Goal: Task Accomplishment & Management: Complete application form

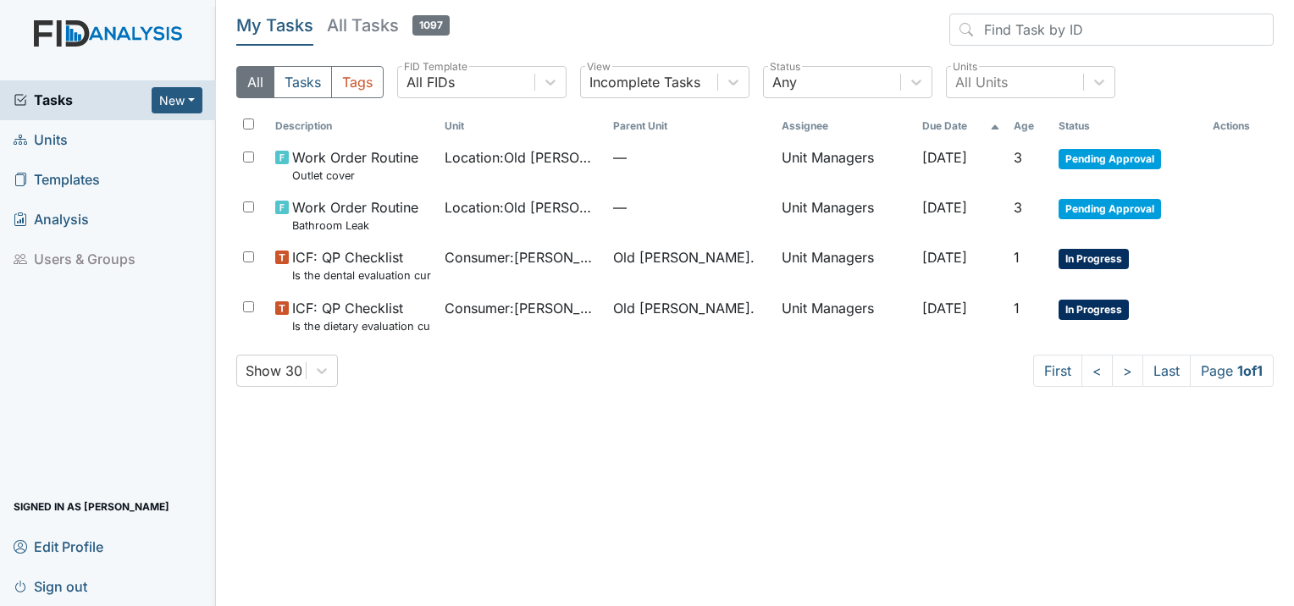
click at [49, 130] on span "Units" at bounding box center [41, 140] width 54 height 26
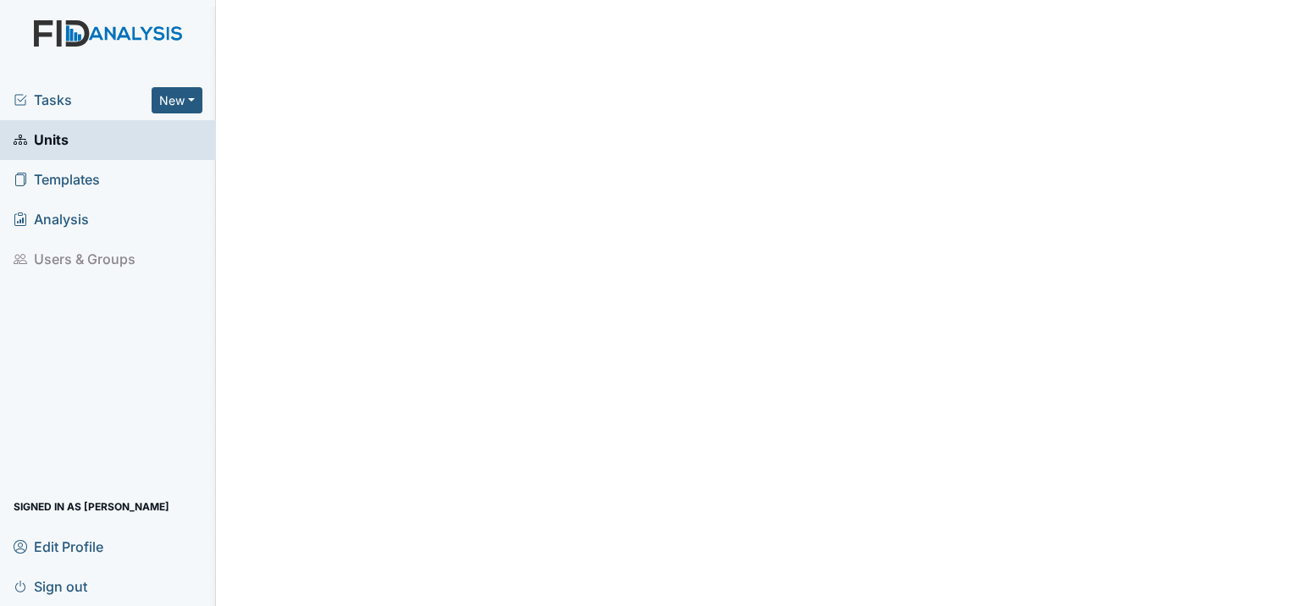
click at [53, 96] on span "Tasks" at bounding box center [83, 100] width 138 height 20
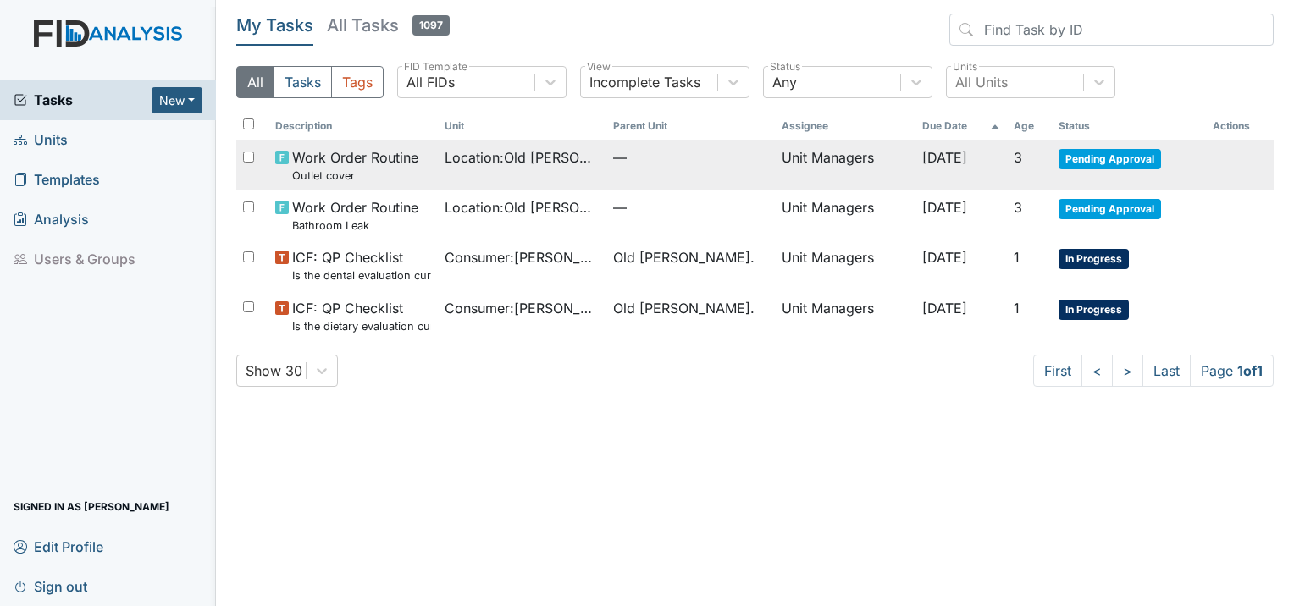
click at [1103, 161] on span "Pending Approval" at bounding box center [1110, 159] width 102 height 20
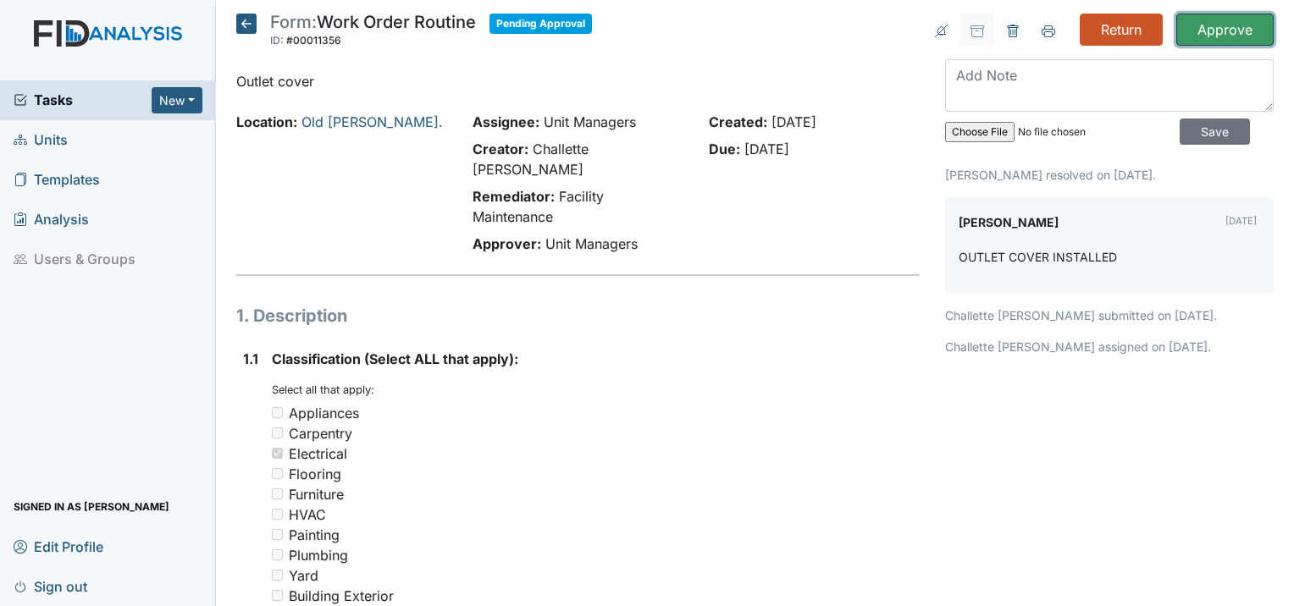
click at [1216, 29] on input "Approve" at bounding box center [1224, 30] width 97 height 32
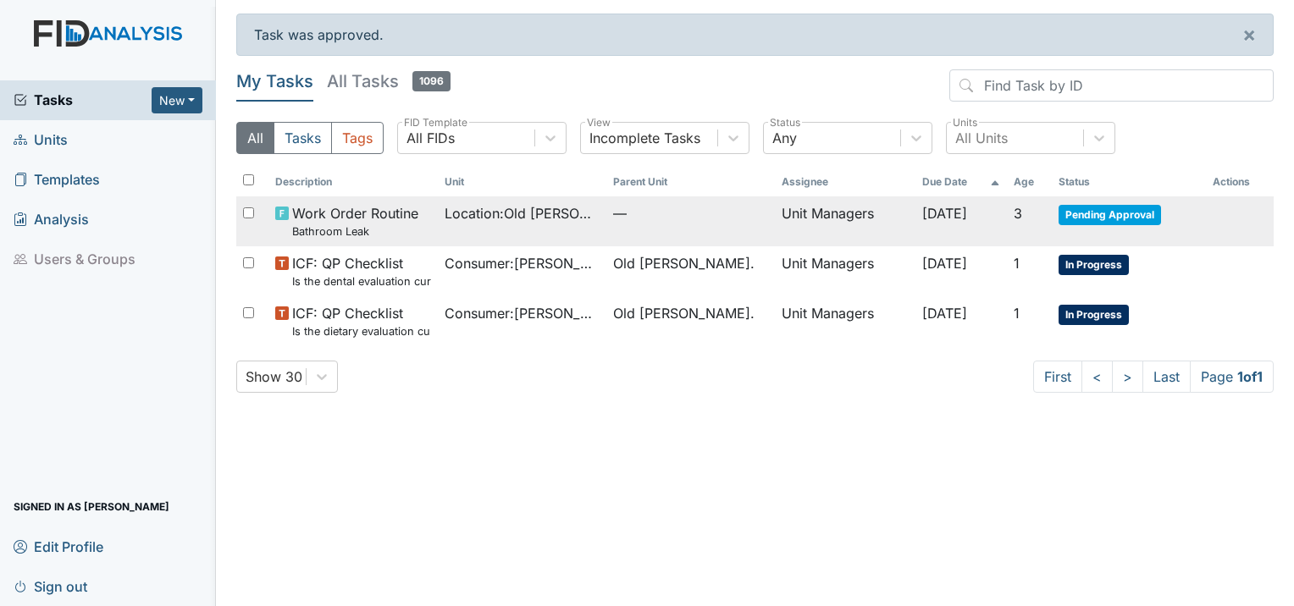
click at [1118, 216] on span "Pending Approval" at bounding box center [1110, 215] width 102 height 20
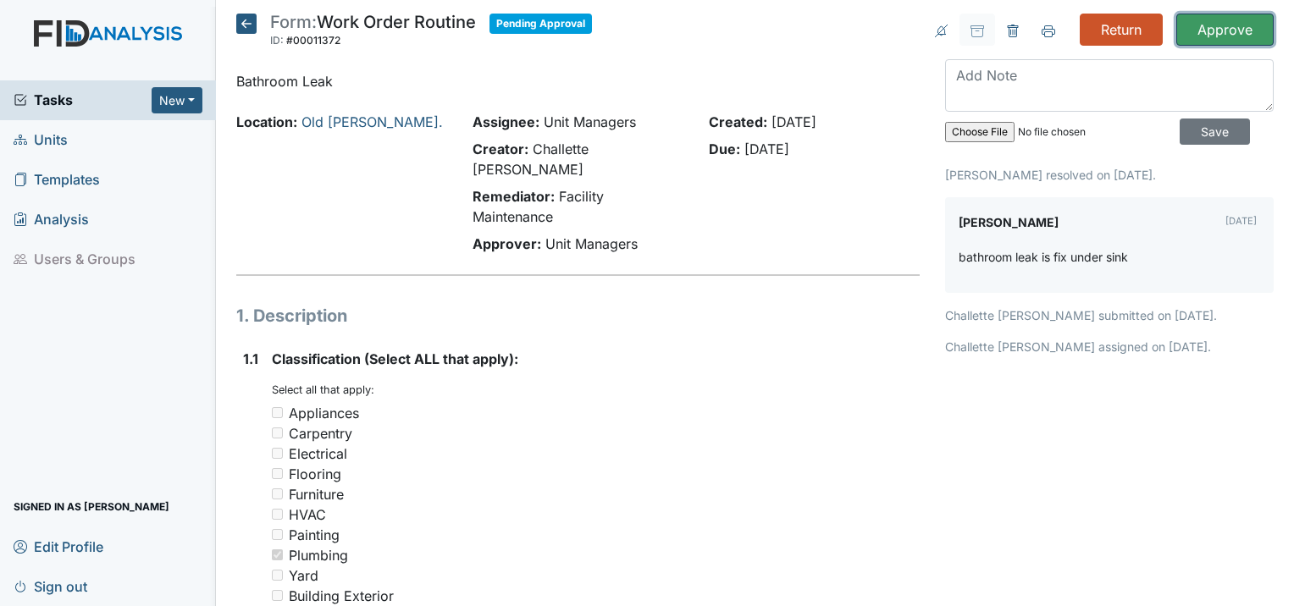
click at [1198, 20] on input "Approve" at bounding box center [1224, 30] width 97 height 32
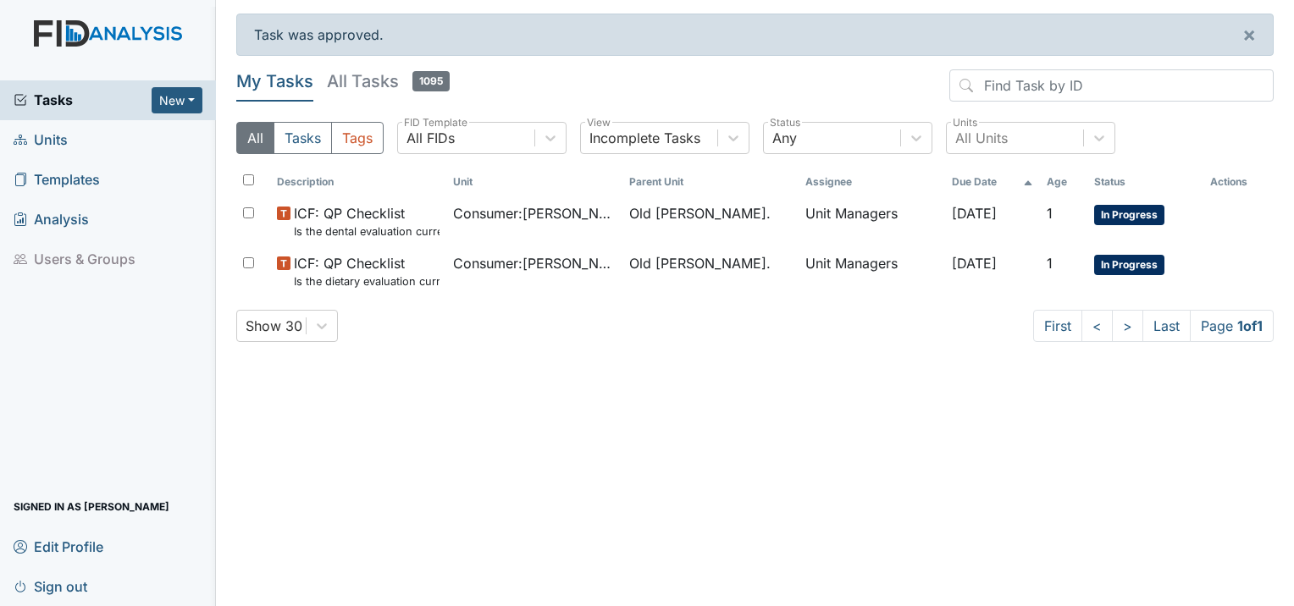
click at [49, 141] on span "Units" at bounding box center [41, 140] width 54 height 26
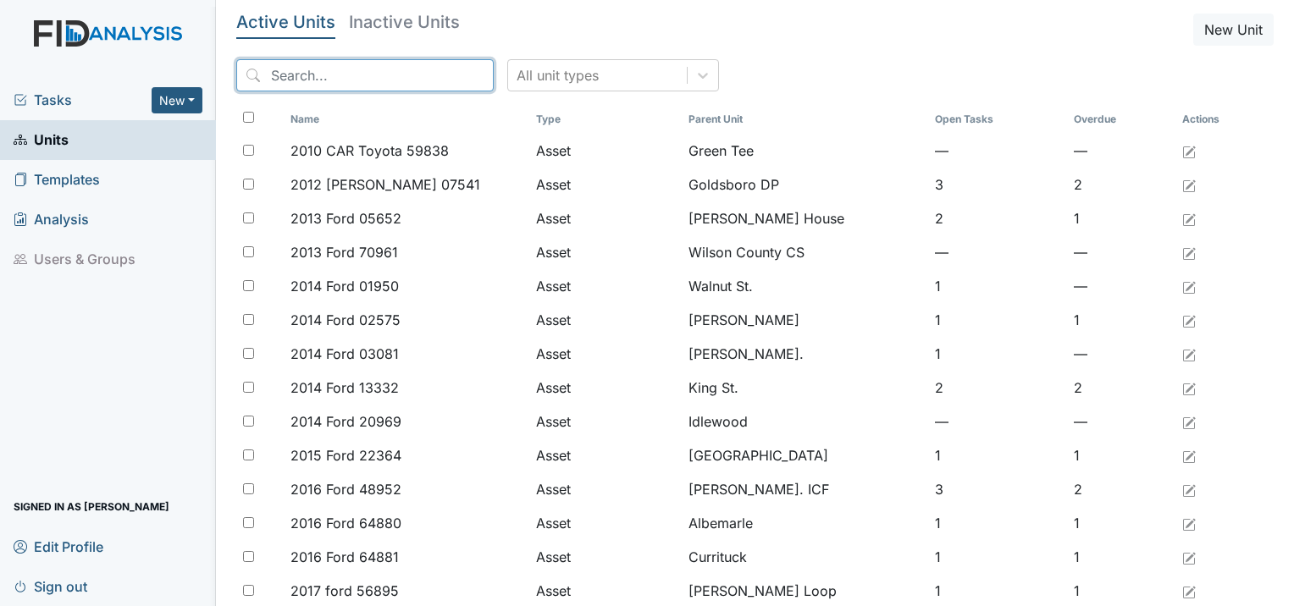
click at [336, 75] on input "search" at bounding box center [364, 75] width 257 height 32
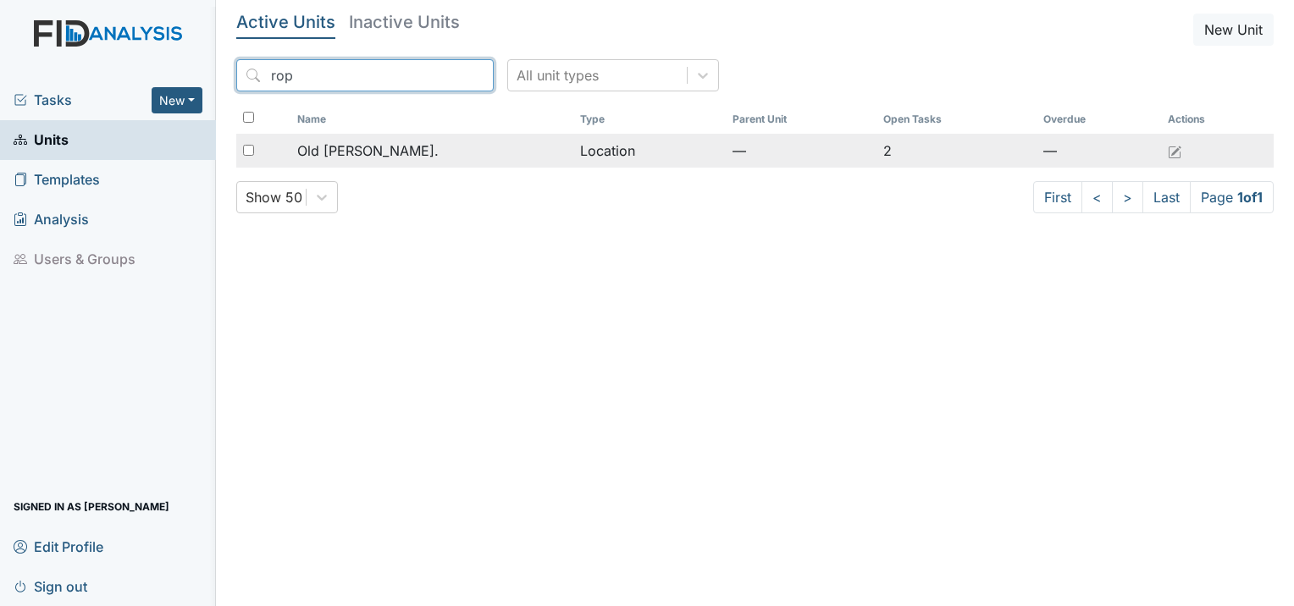
type input "rop"
click at [368, 159] on span "Old [PERSON_NAME]." at bounding box center [367, 151] width 141 height 20
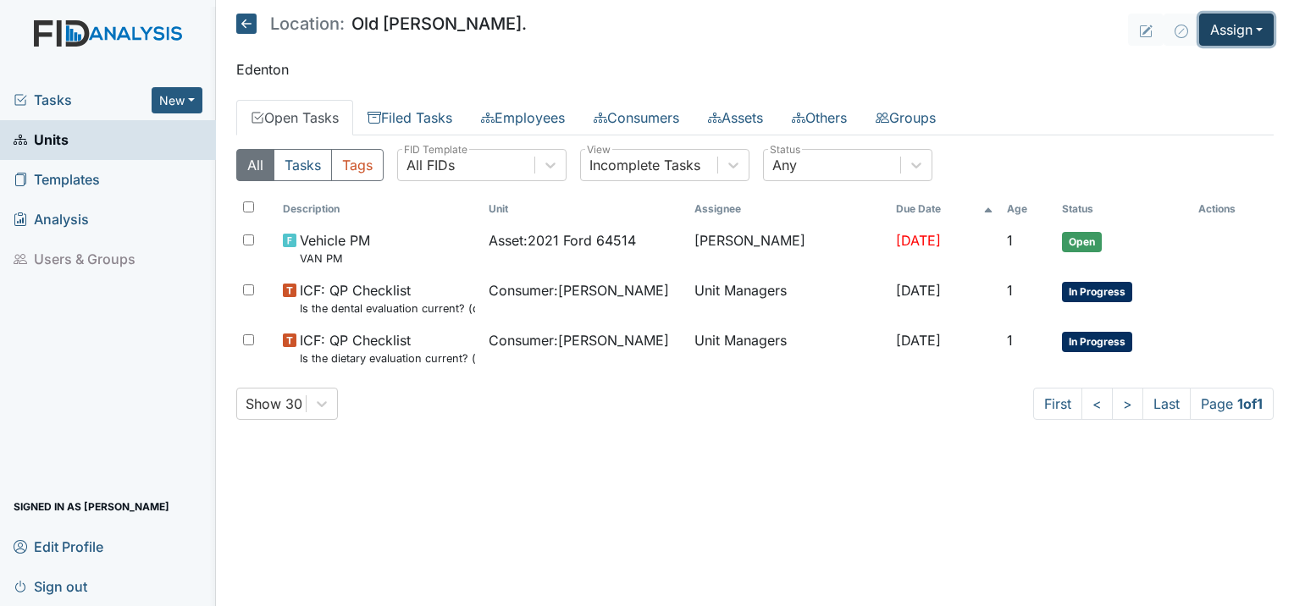
click at [1220, 41] on button "Assign" at bounding box center [1236, 30] width 75 height 32
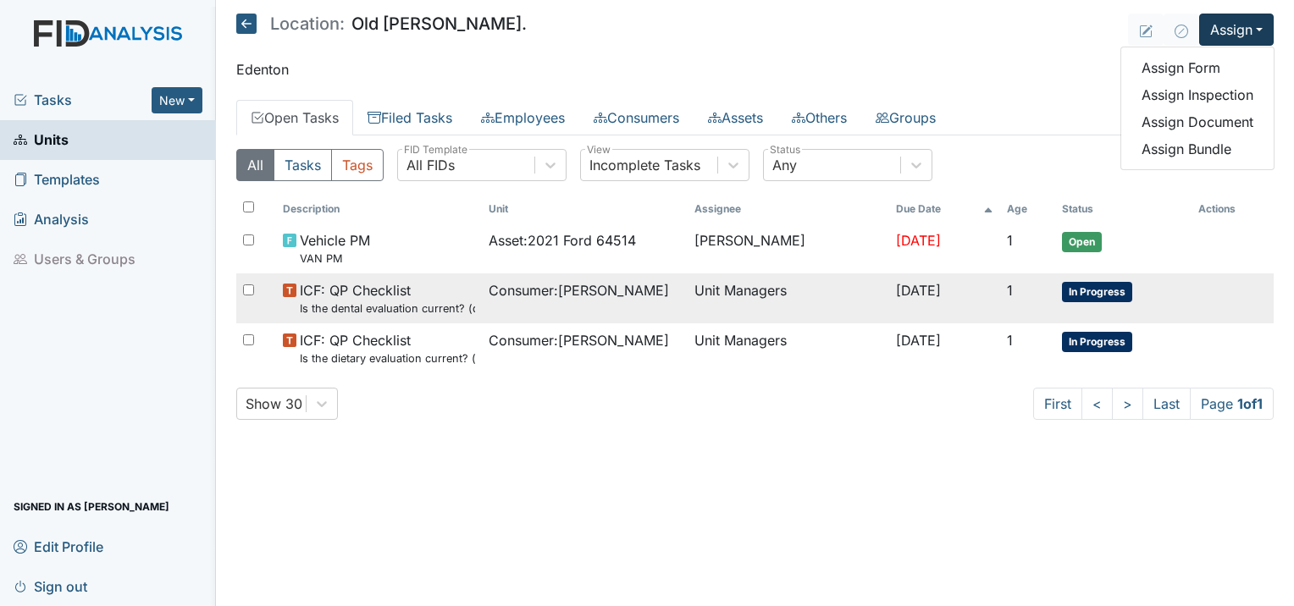
click at [724, 315] on td "Unit Managers" at bounding box center [789, 299] width 202 height 50
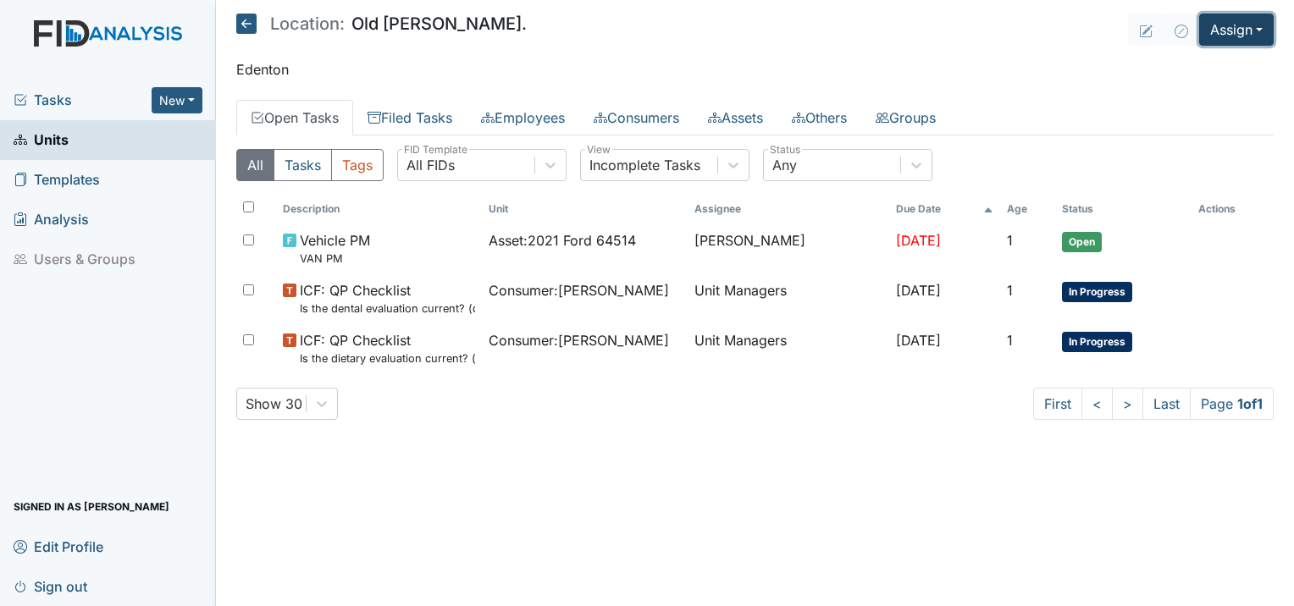
click at [1230, 26] on button "Assign" at bounding box center [1236, 30] width 75 height 32
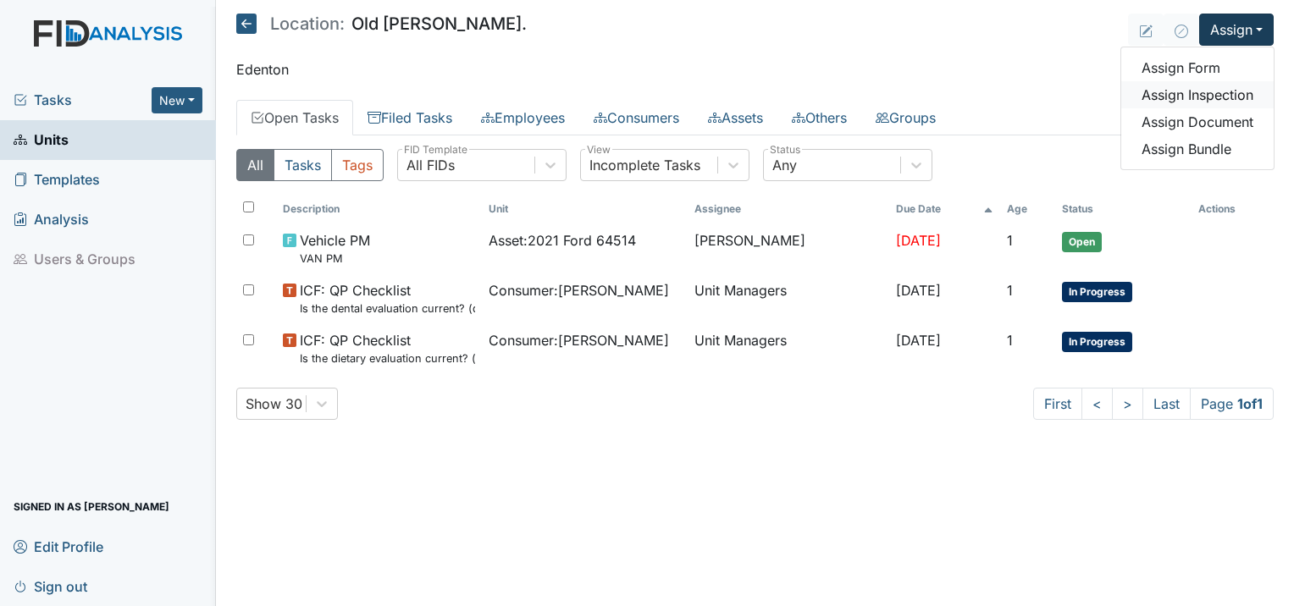
click at [1220, 91] on link "Assign Inspection" at bounding box center [1197, 94] width 152 height 27
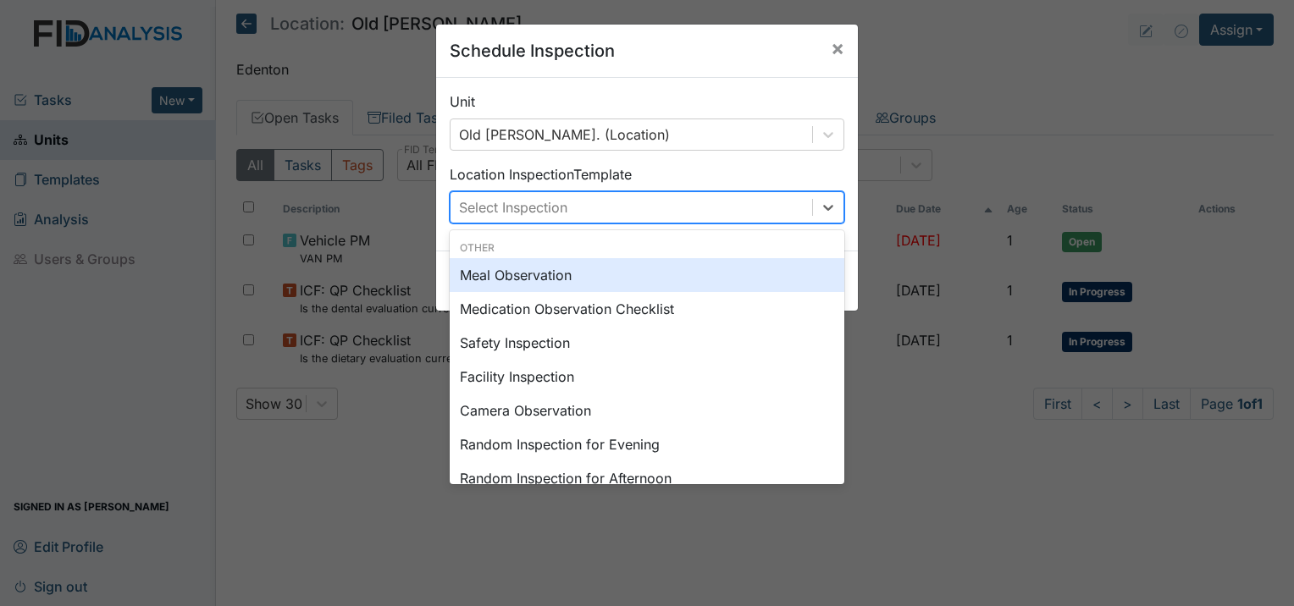
click at [729, 210] on div "Select Inspection" at bounding box center [632, 207] width 362 height 30
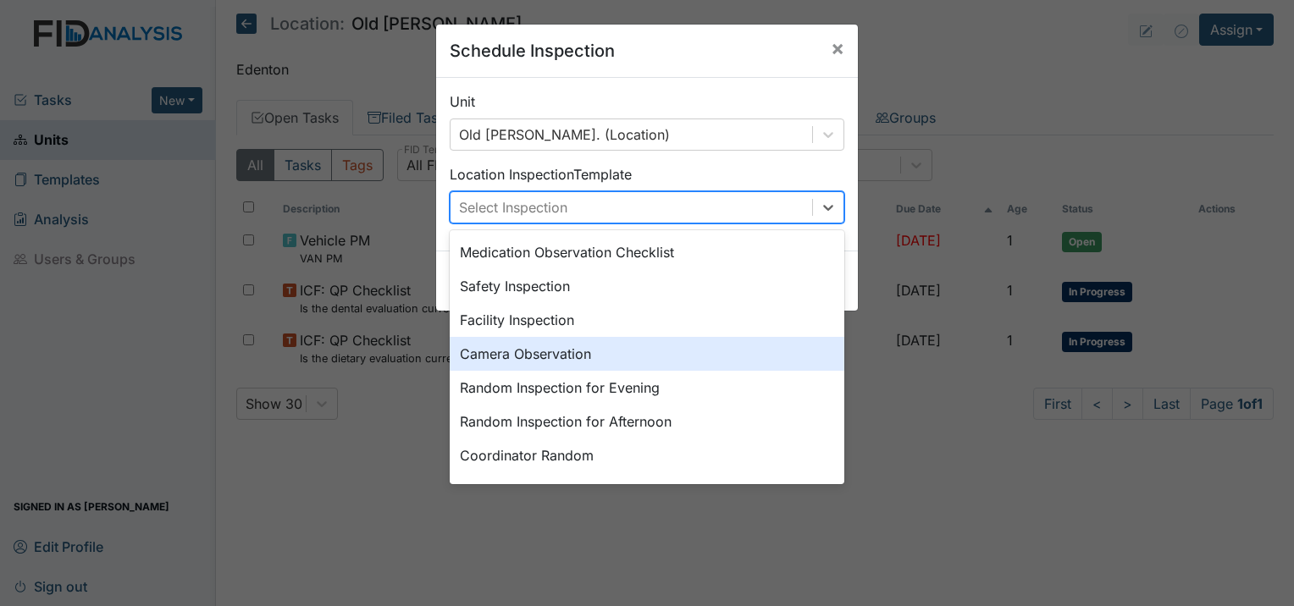
scroll to position [85, 0]
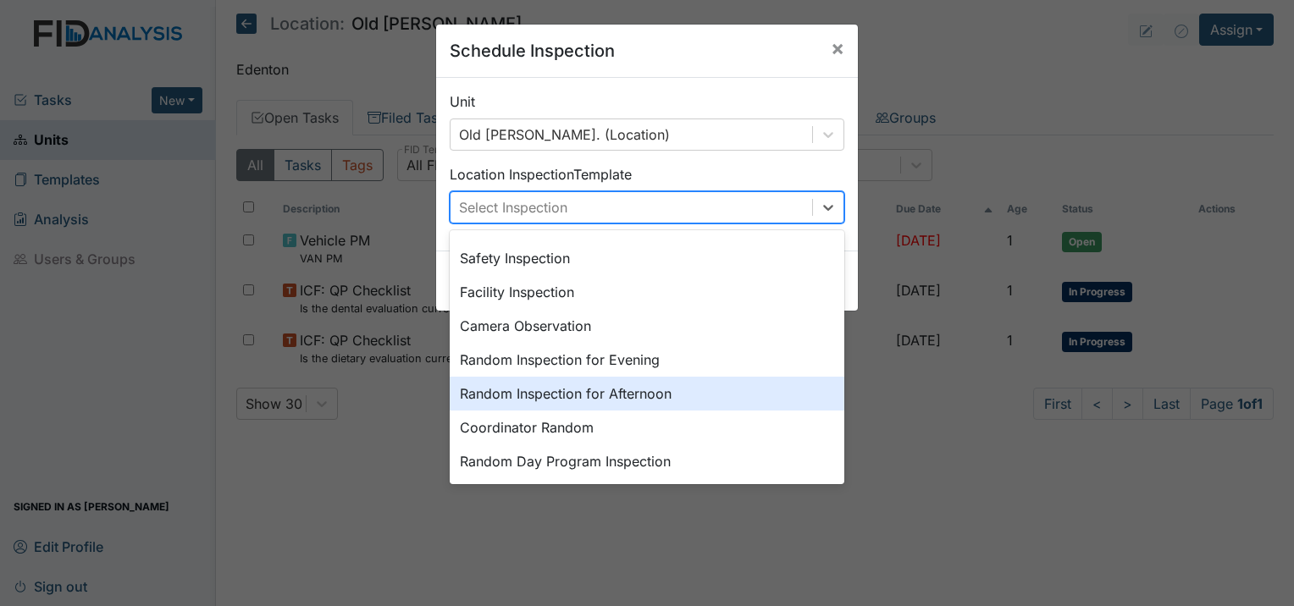
click at [630, 396] on div "Random Inspection for Afternoon" at bounding box center [647, 394] width 395 height 34
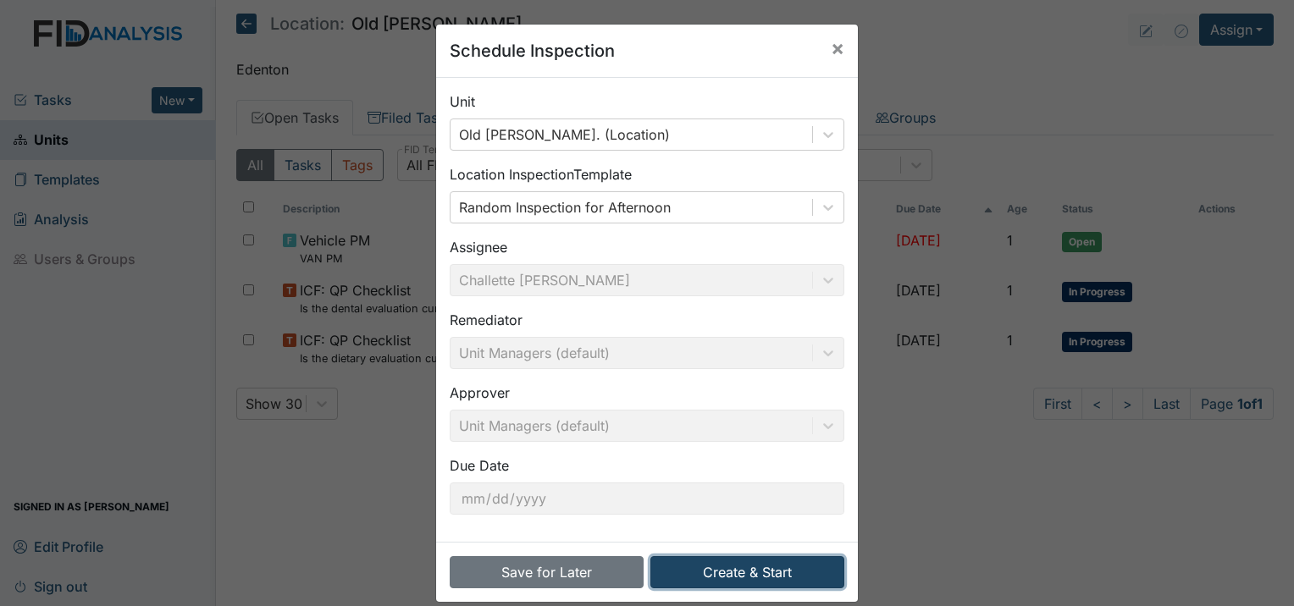
click at [738, 567] on button "Create & Start" at bounding box center [747, 572] width 194 height 32
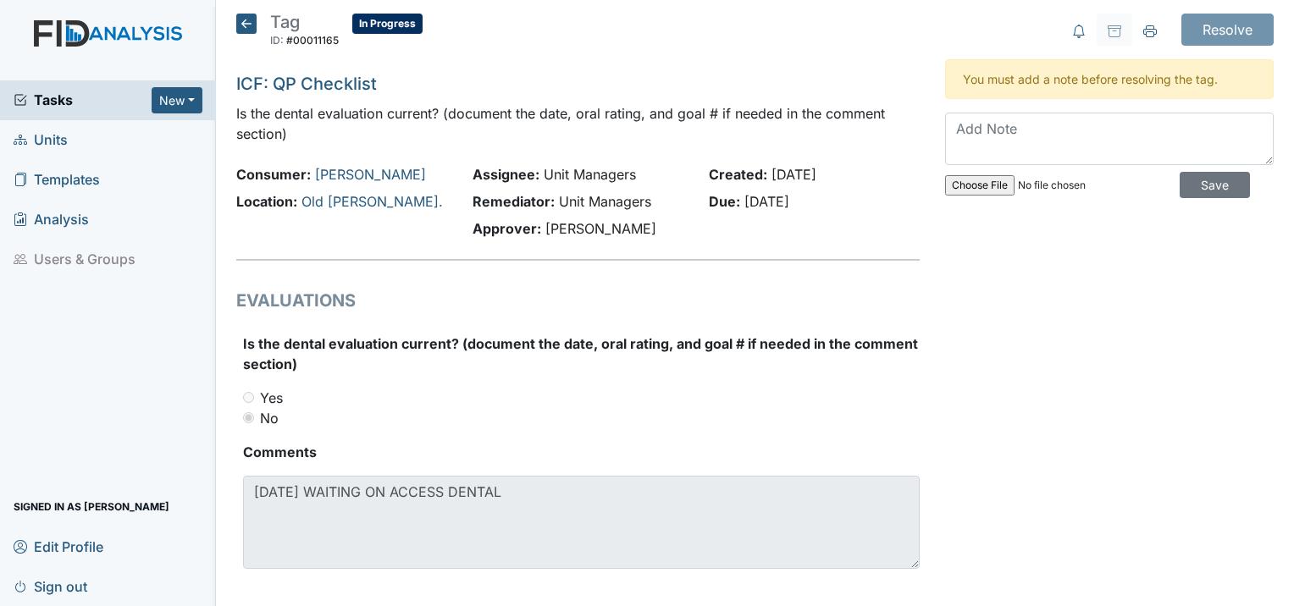
click at [246, 25] on icon at bounding box center [246, 24] width 20 height 20
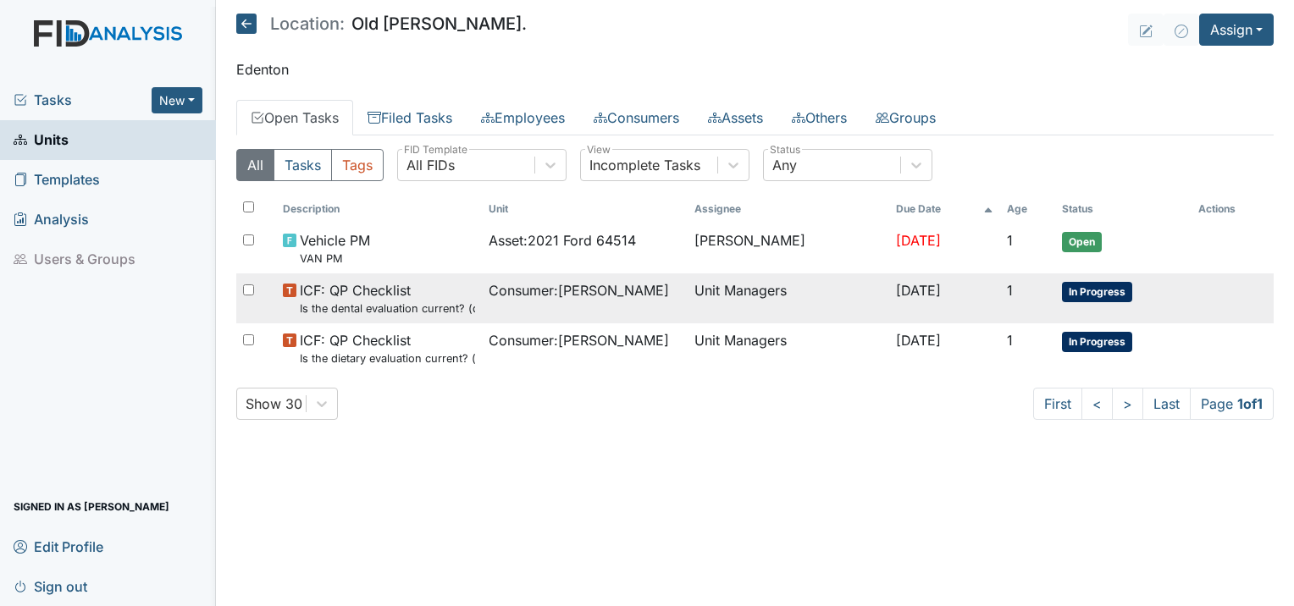
click at [453, 305] on small "Is the dental evaluation current? (document the date, oral rating, and goal # i…" at bounding box center [387, 309] width 175 height 16
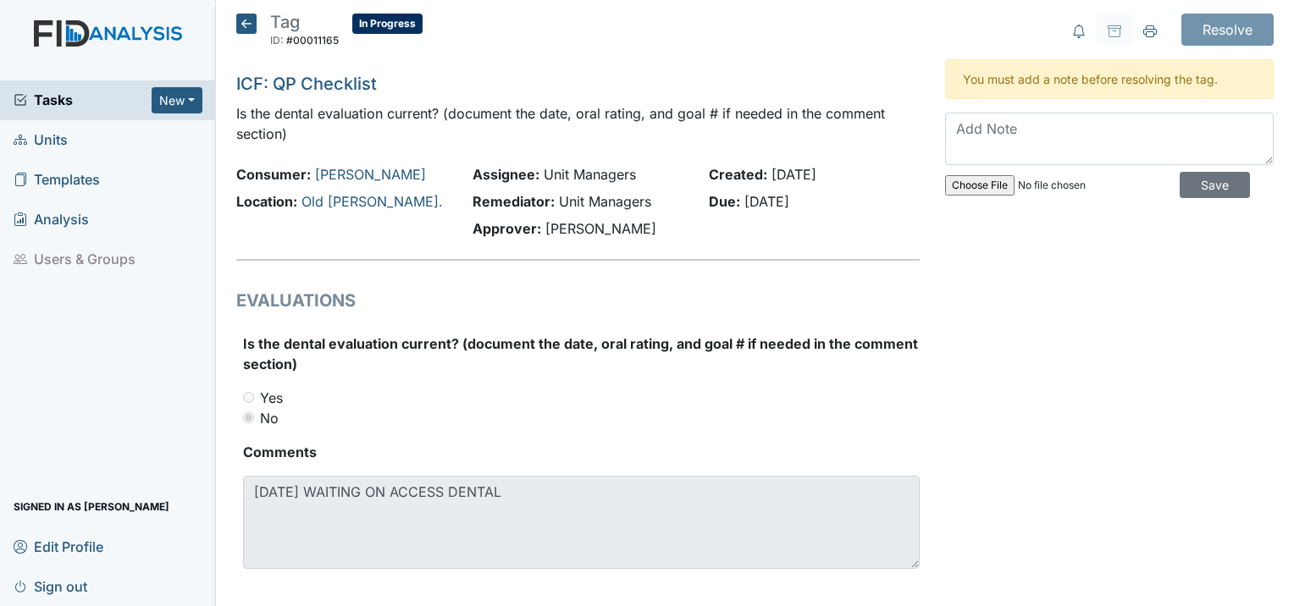
click at [257, 26] on h5 "Tag ID: #00011165 In Progress Autosaving..." at bounding box center [329, 32] width 186 height 37
click at [246, 20] on icon at bounding box center [246, 24] width 20 height 20
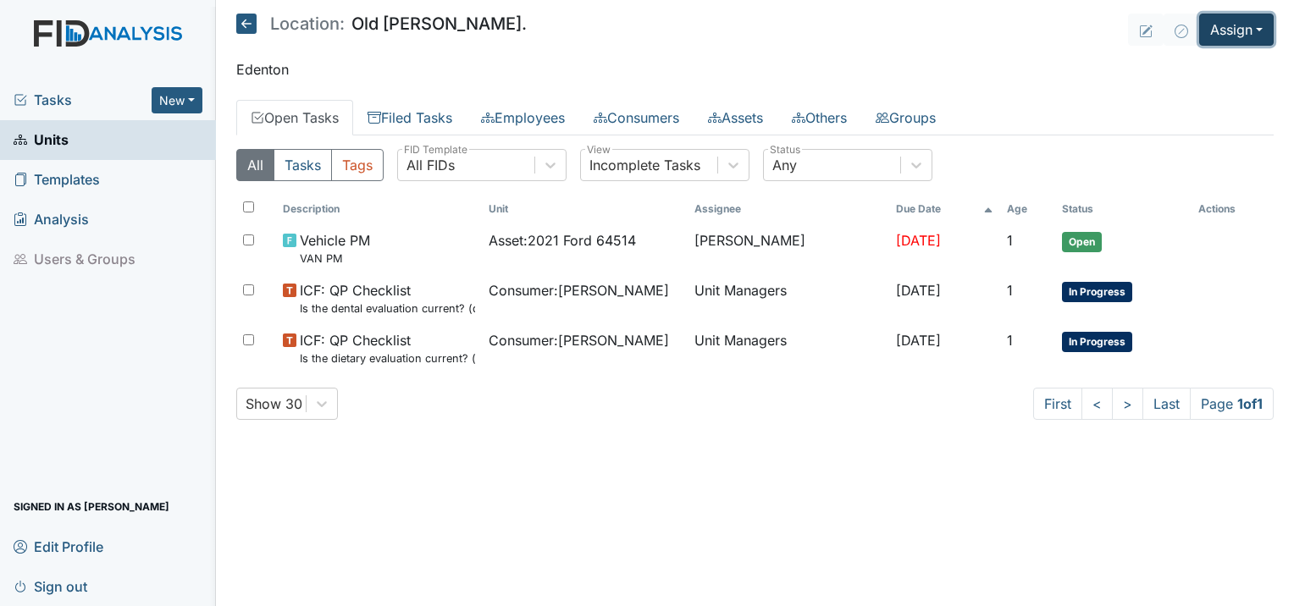
click at [1215, 40] on button "Assign" at bounding box center [1236, 30] width 75 height 32
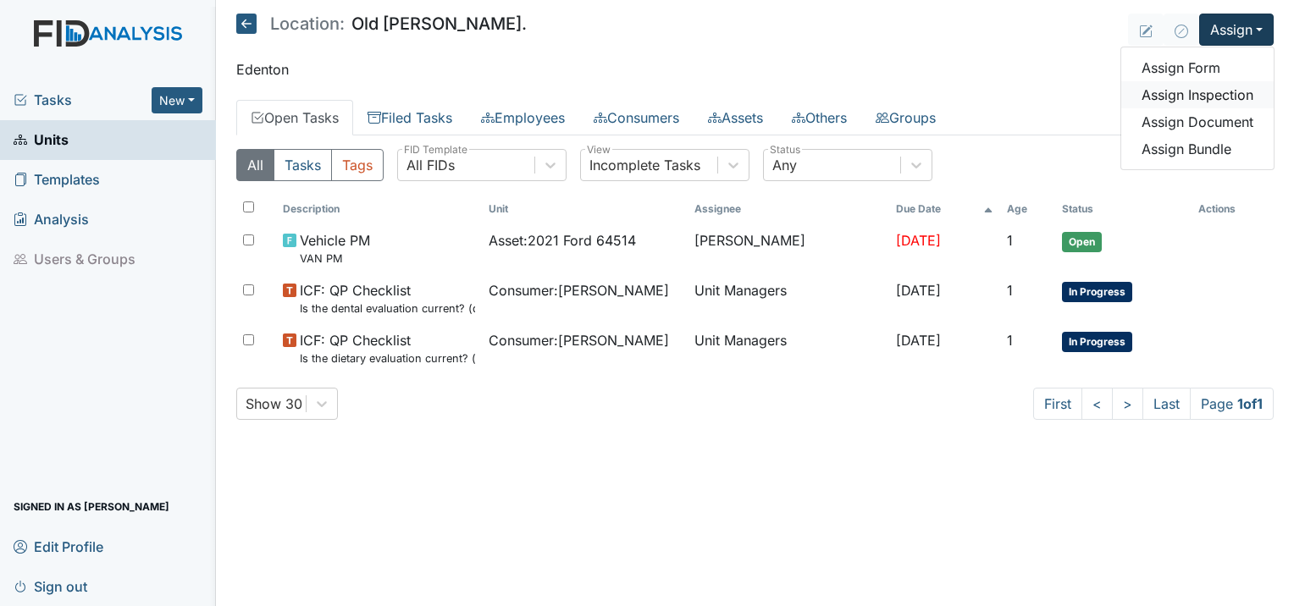
click at [1184, 97] on link "Assign Inspection" at bounding box center [1197, 94] width 152 height 27
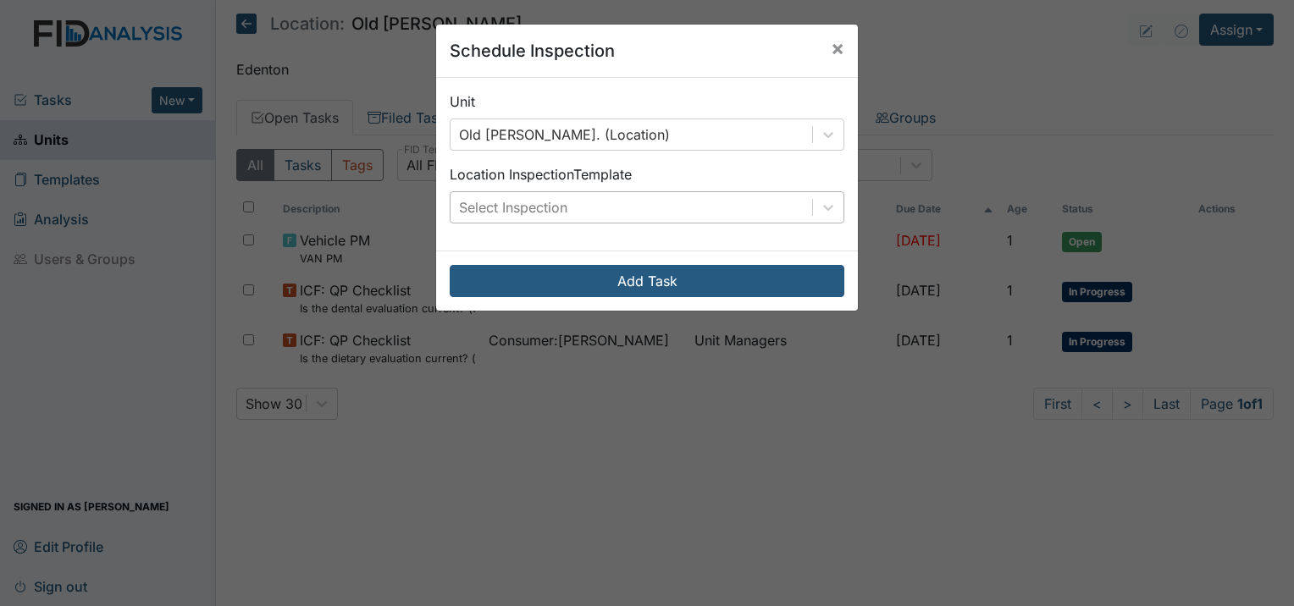
click at [589, 215] on div "Select Inspection" at bounding box center [632, 207] width 362 height 30
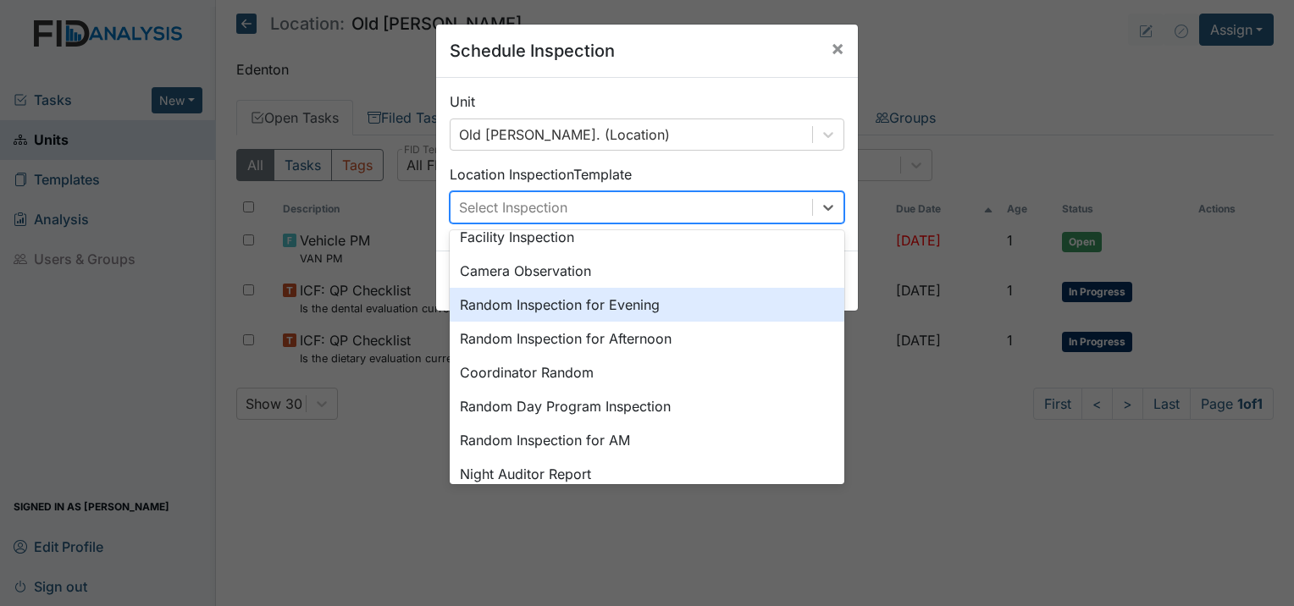
scroll to position [169, 0]
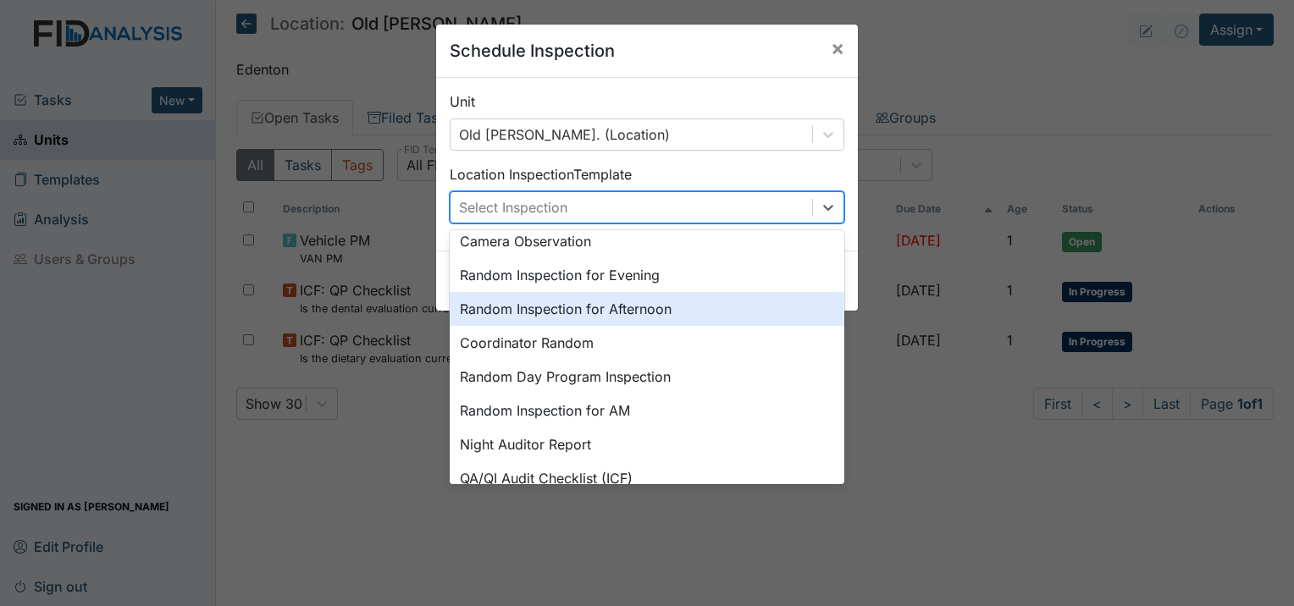
click at [583, 310] on div "Random Inspection for Afternoon" at bounding box center [647, 309] width 395 height 34
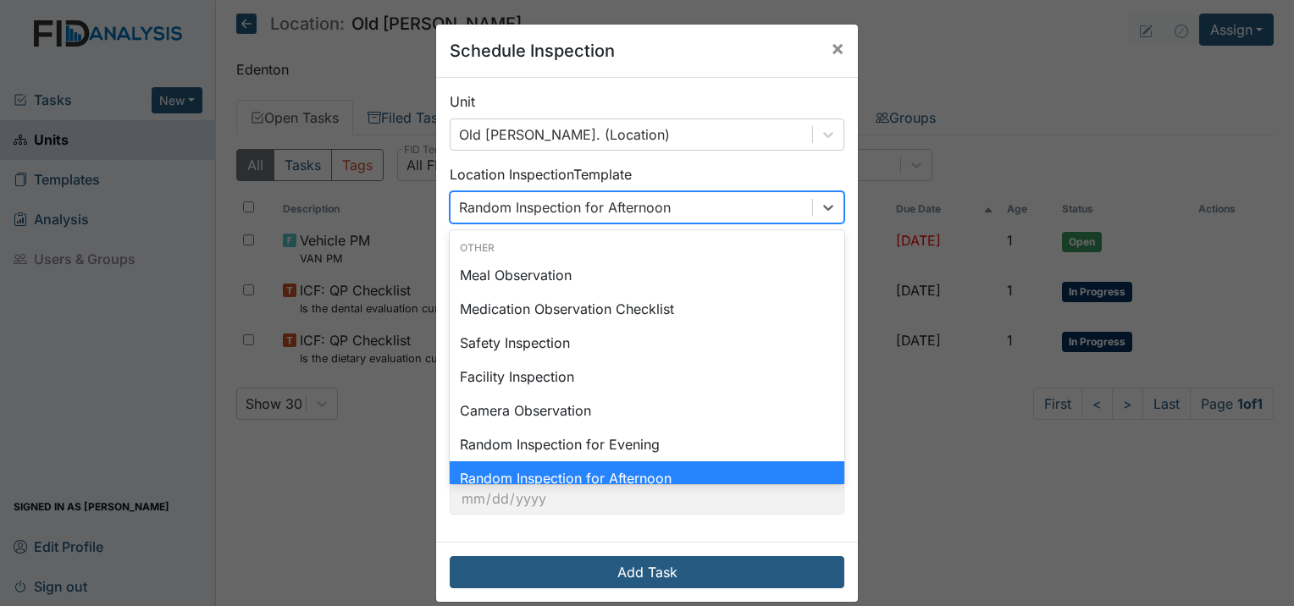
click at [746, 213] on div "Random Inspection for Afternoon" at bounding box center [632, 207] width 362 height 30
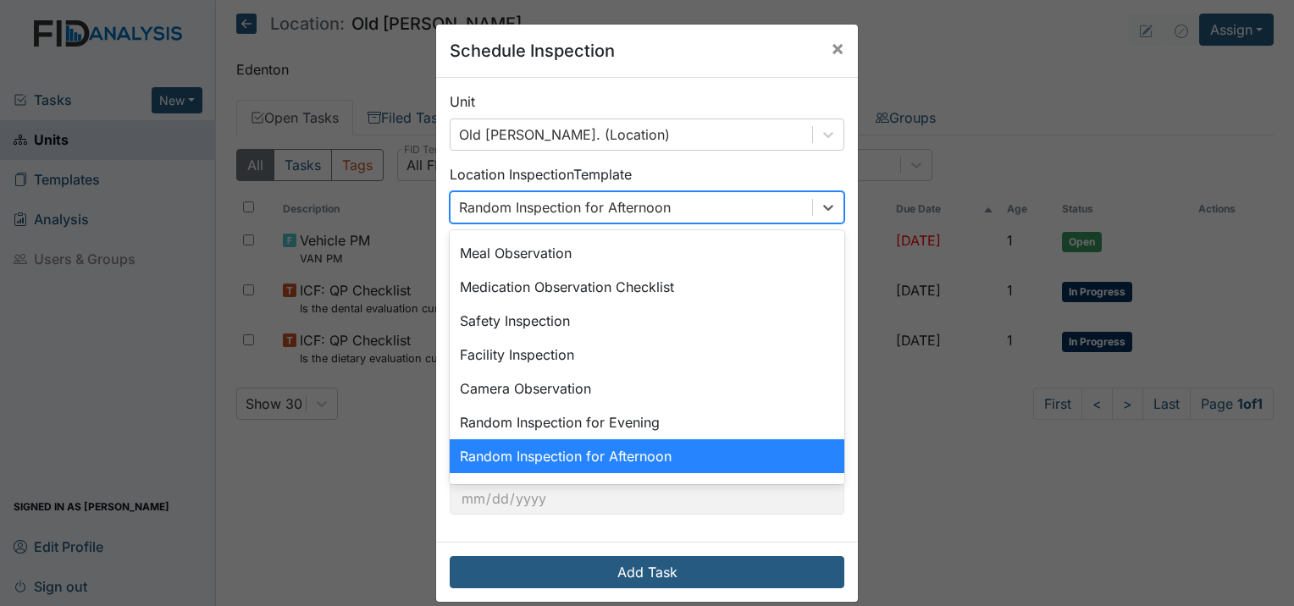
click at [688, 453] on div "Random Inspection for Afternoon" at bounding box center [647, 457] width 395 height 34
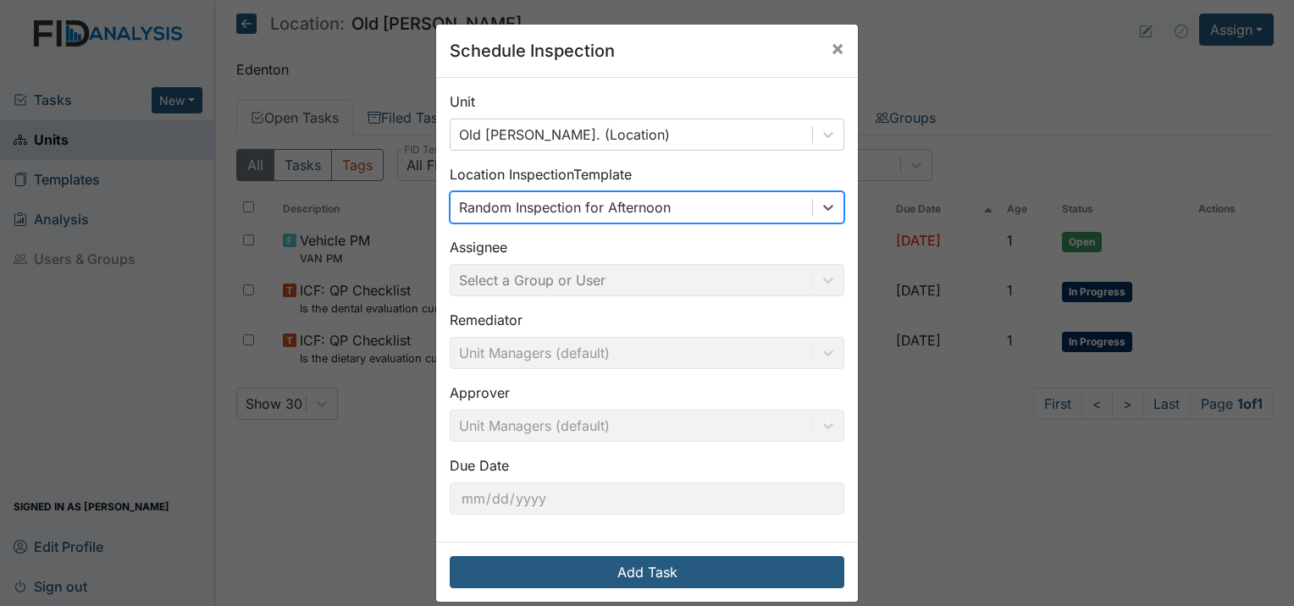
click at [981, 48] on div "Schedule Inspection × Unit Old Roper Rd. (Location) Location Inspection Templat…" at bounding box center [647, 303] width 1294 height 606
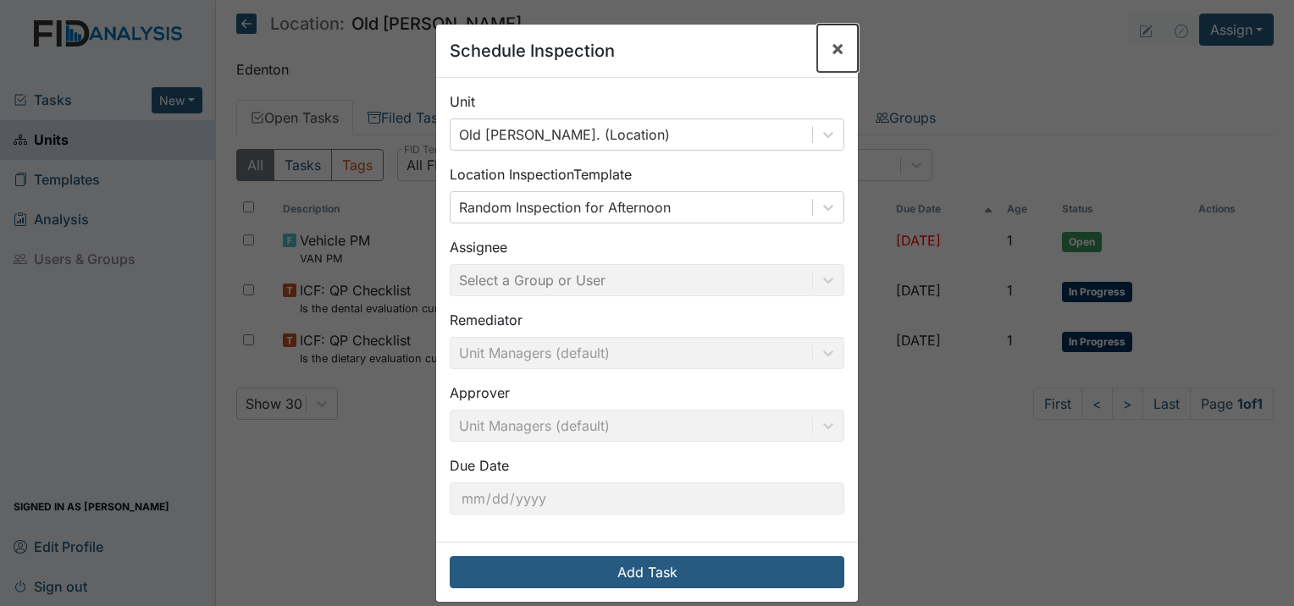
click at [831, 47] on span "×" at bounding box center [838, 48] width 14 height 25
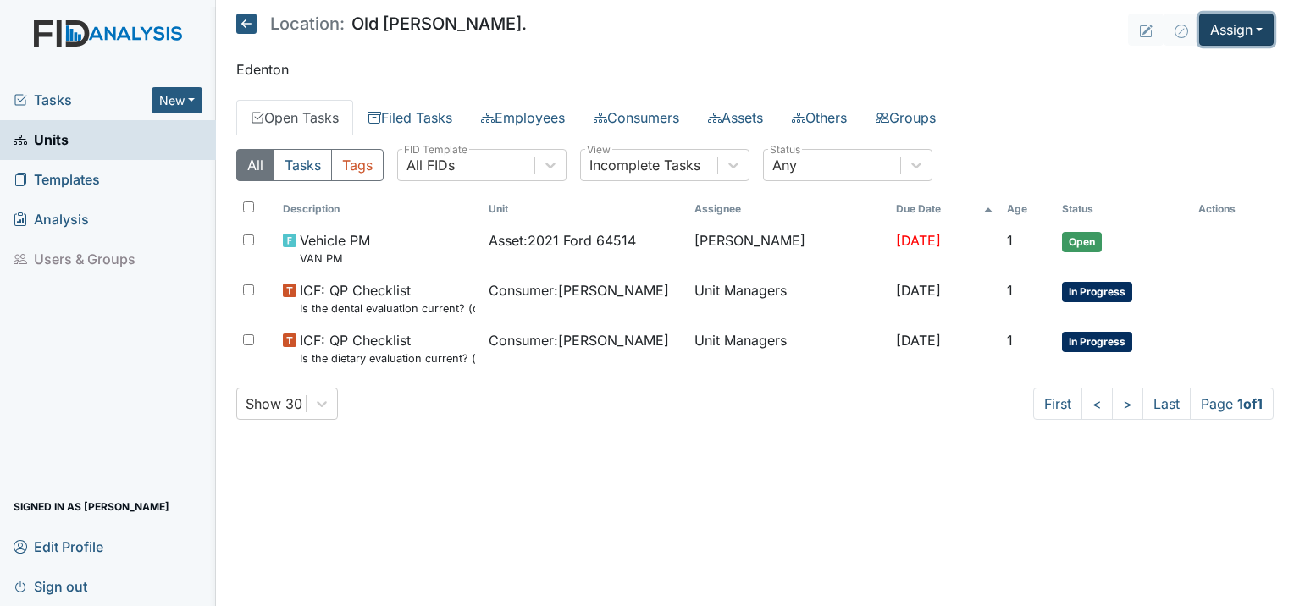
click at [1231, 30] on button "Assign" at bounding box center [1236, 30] width 75 height 32
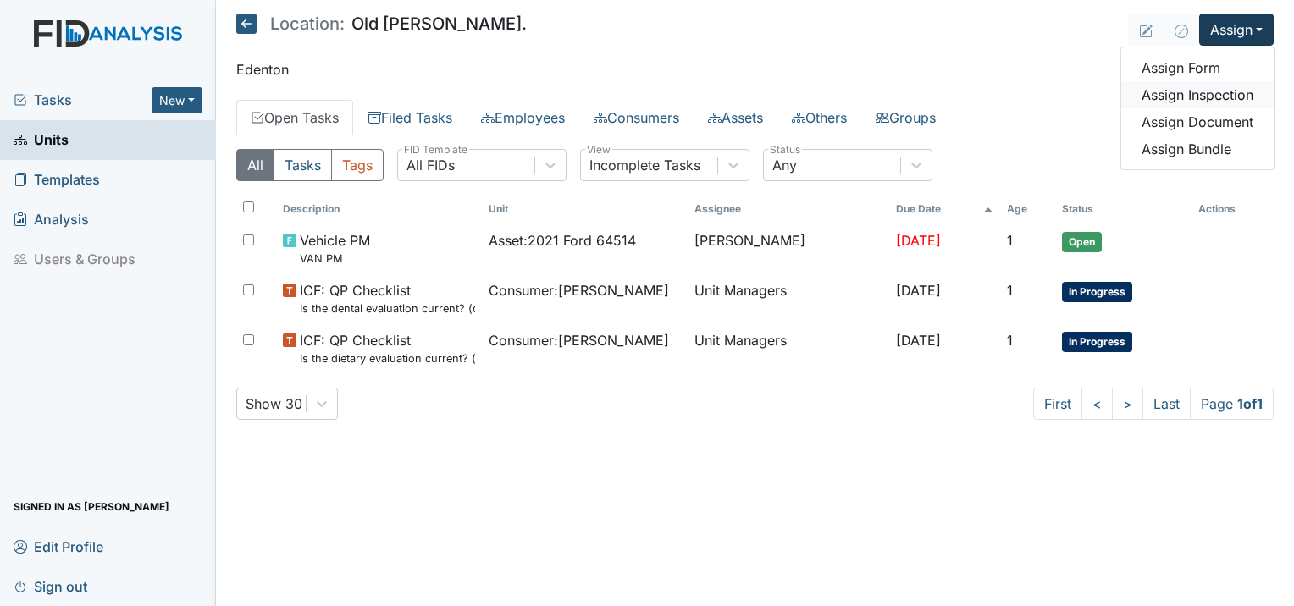
click at [1175, 100] on link "Assign Inspection" at bounding box center [1197, 94] width 152 height 27
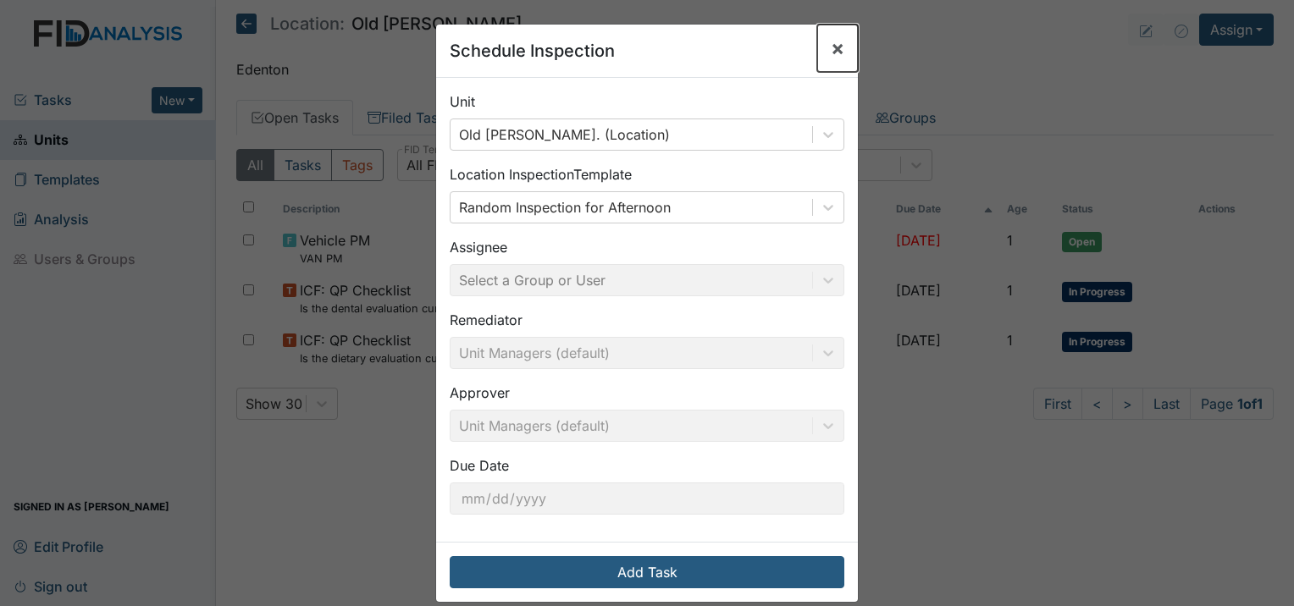
click at [835, 51] on span "×" at bounding box center [838, 48] width 14 height 25
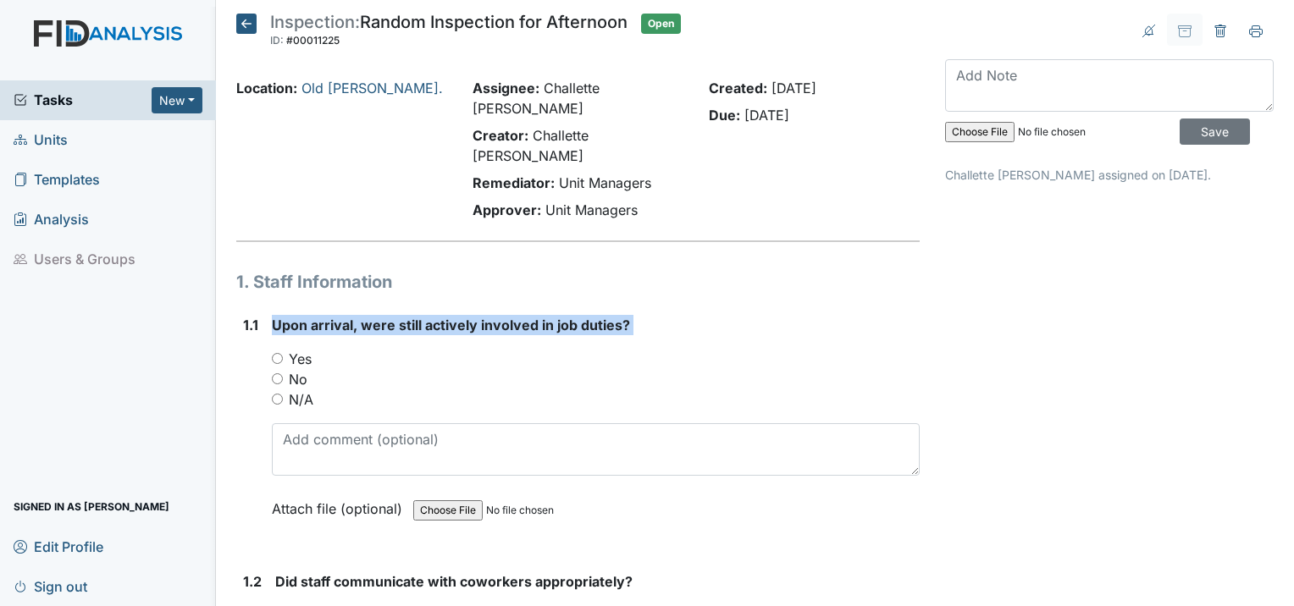
click at [268, 320] on div "1.1 Upon arrival, were still actively involved in job duties? You must select o…" at bounding box center [577, 429] width 683 height 229
click at [275, 353] on input "Yes" at bounding box center [277, 358] width 11 height 11
radio input "true"
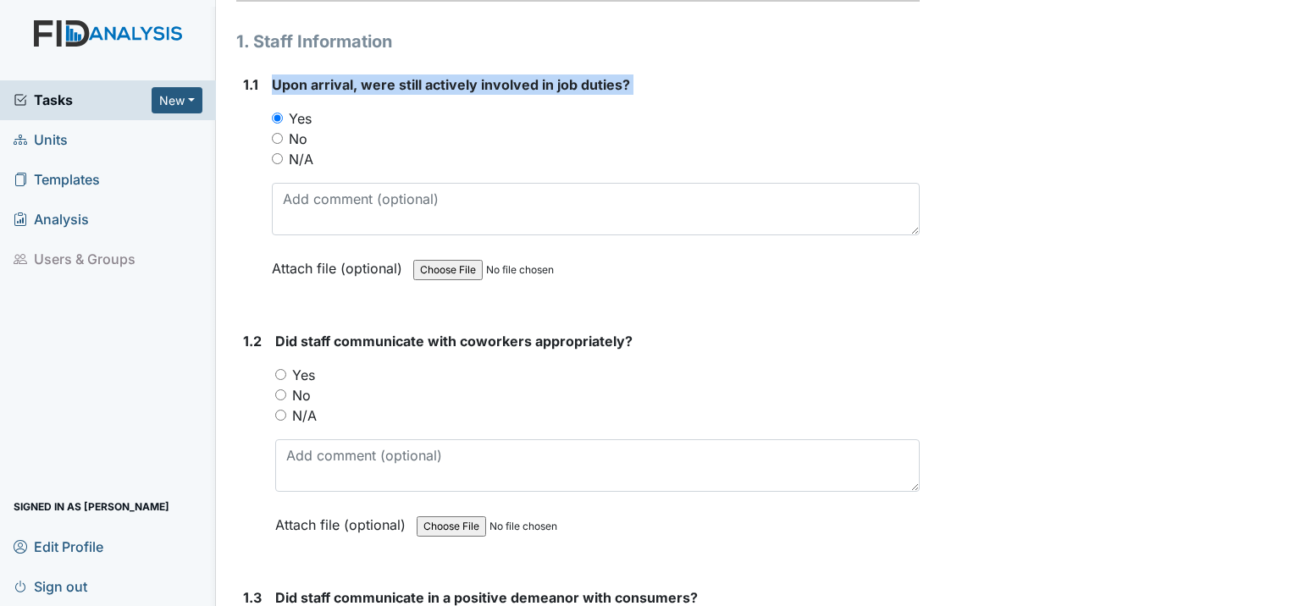
scroll to position [254, 0]
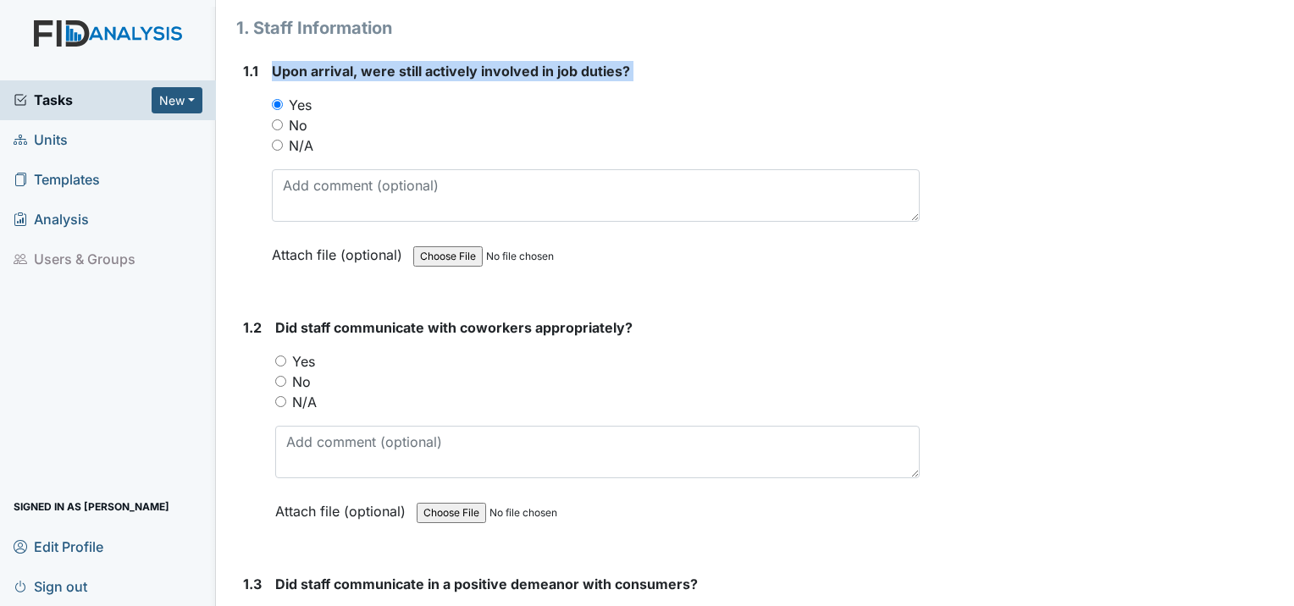
click at [282, 356] on input "Yes" at bounding box center [280, 361] width 11 height 11
radio input "true"
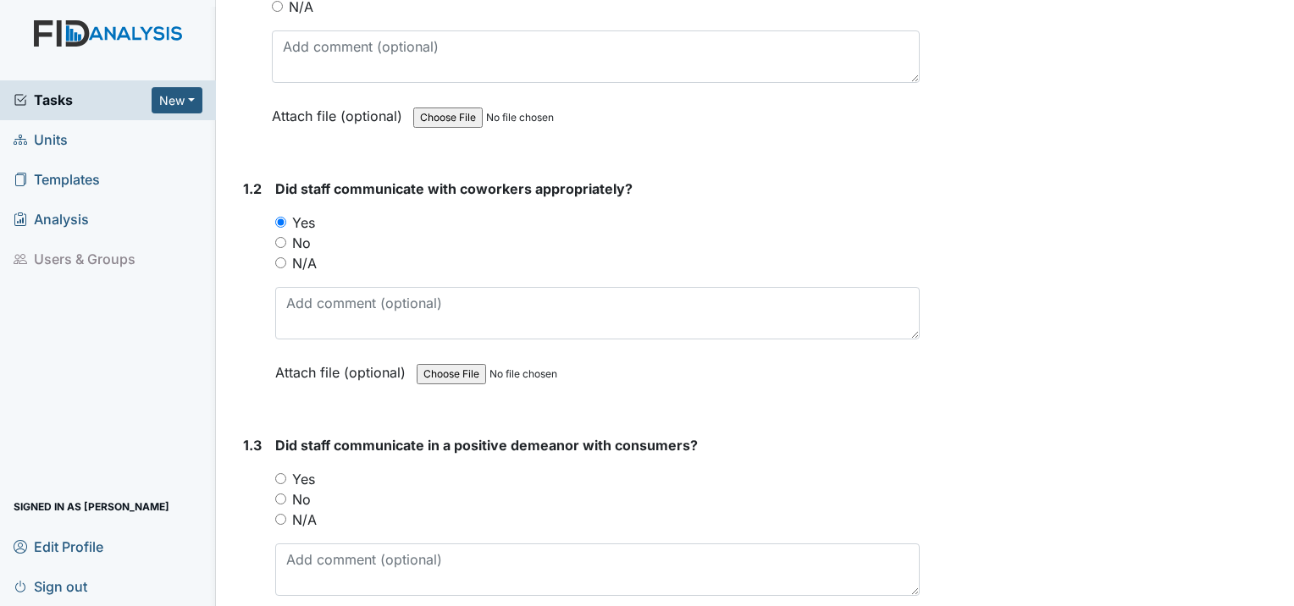
scroll to position [508, 0]
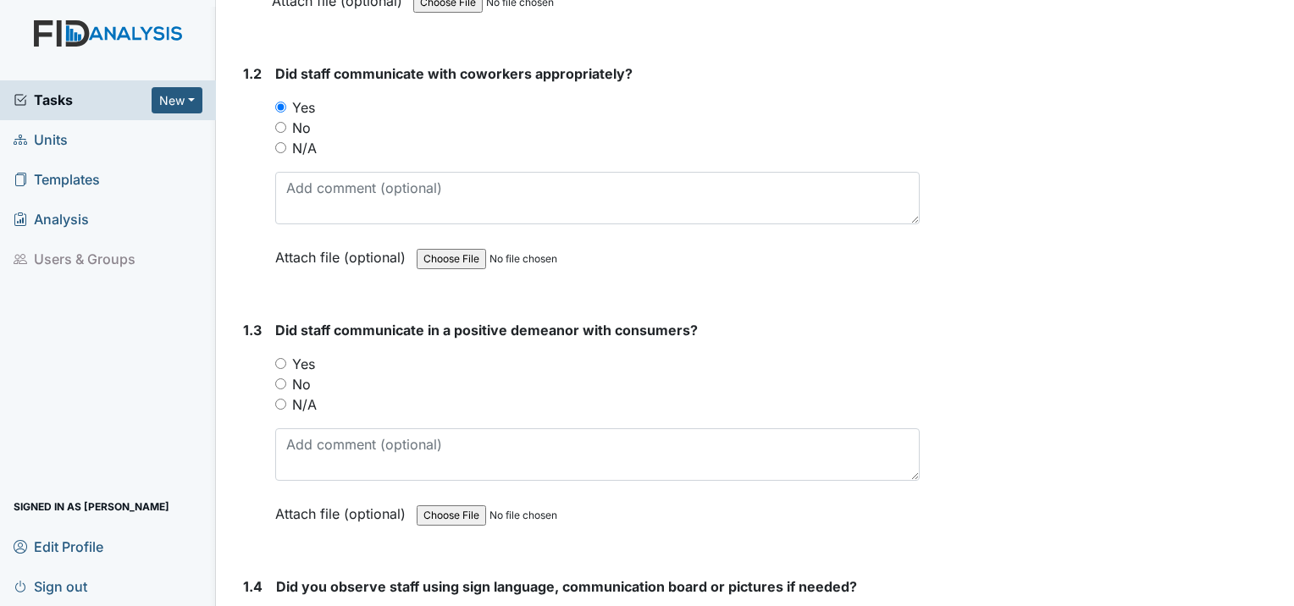
click at [278, 358] on input "Yes" at bounding box center [280, 363] width 11 height 11
radio input "true"
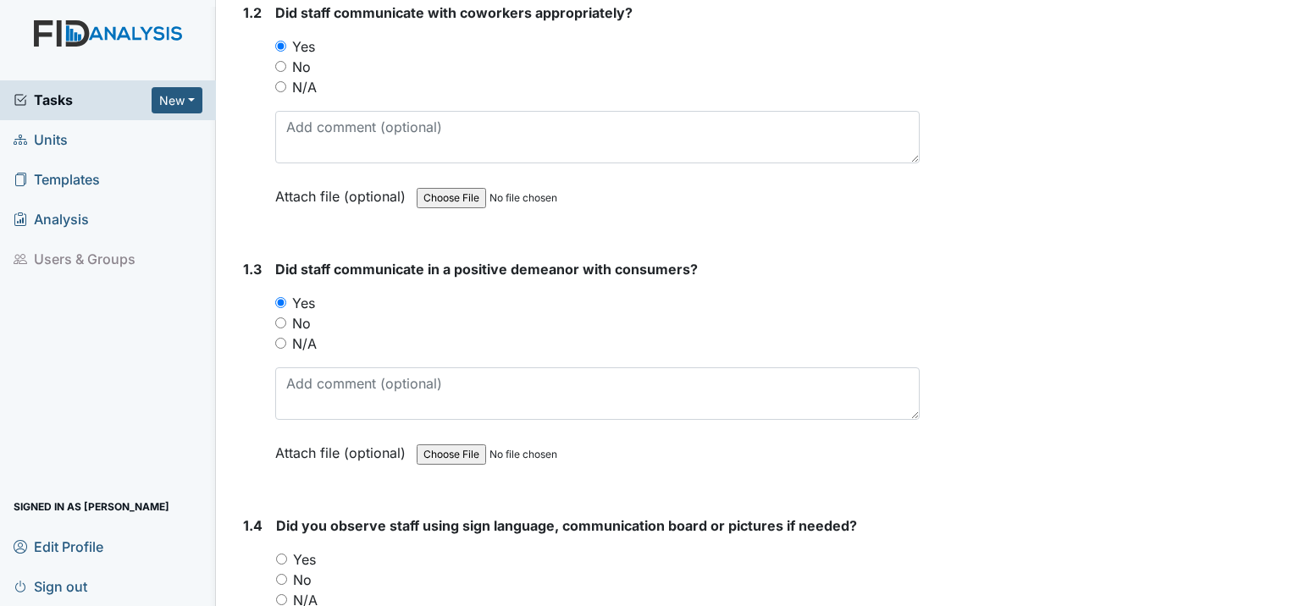
scroll to position [677, 0]
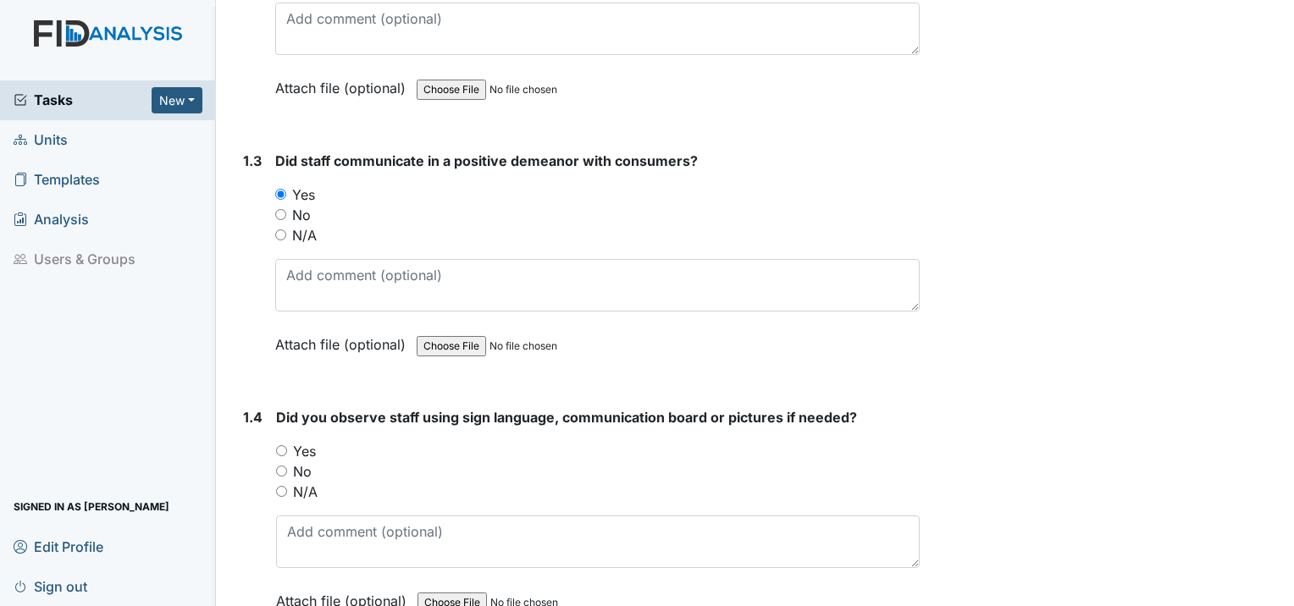
click at [286, 445] on input "Yes" at bounding box center [281, 450] width 11 height 11
radio input "true"
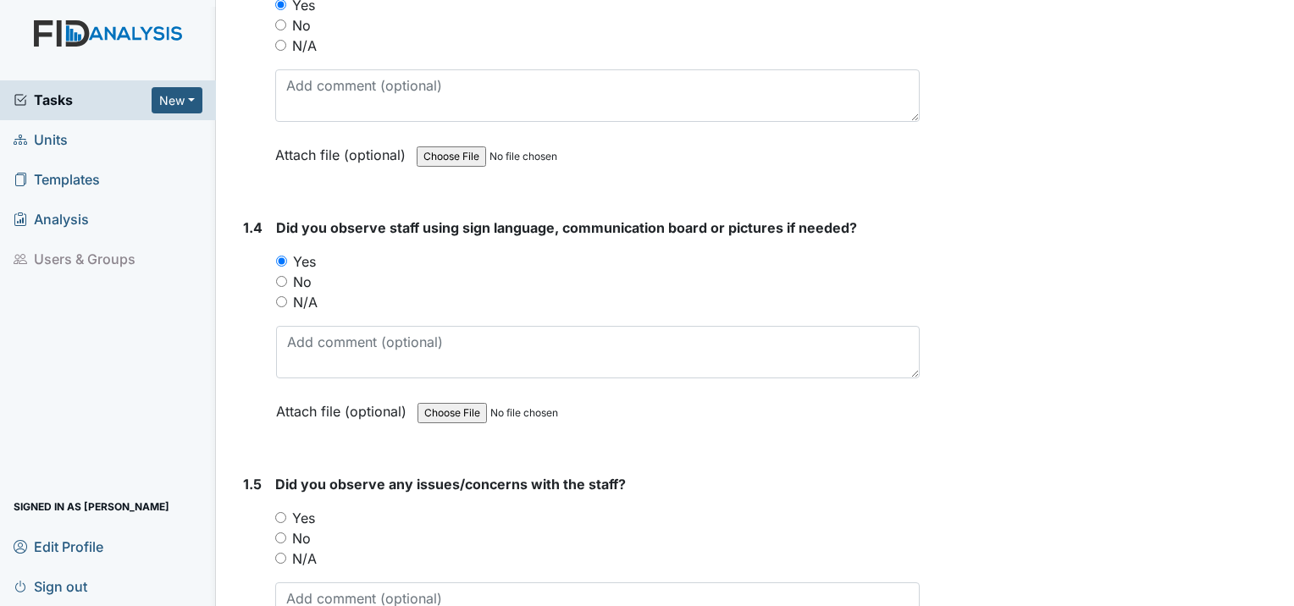
scroll to position [932, 0]
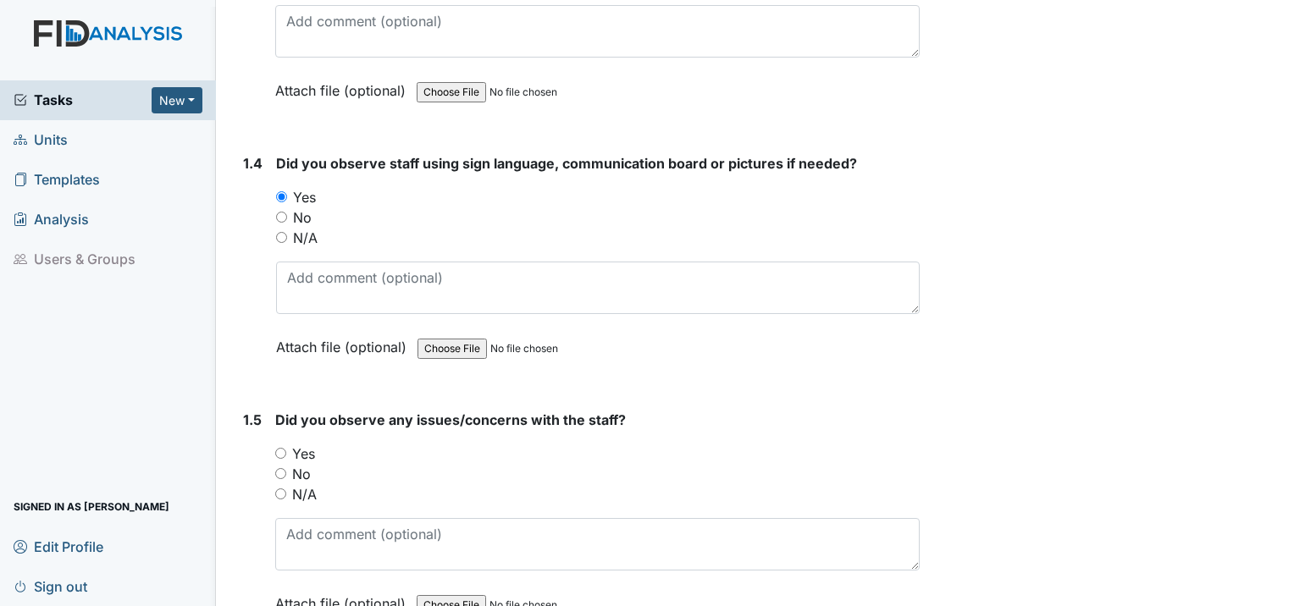
click at [285, 468] on input "No" at bounding box center [280, 473] width 11 height 11
radio input "true"
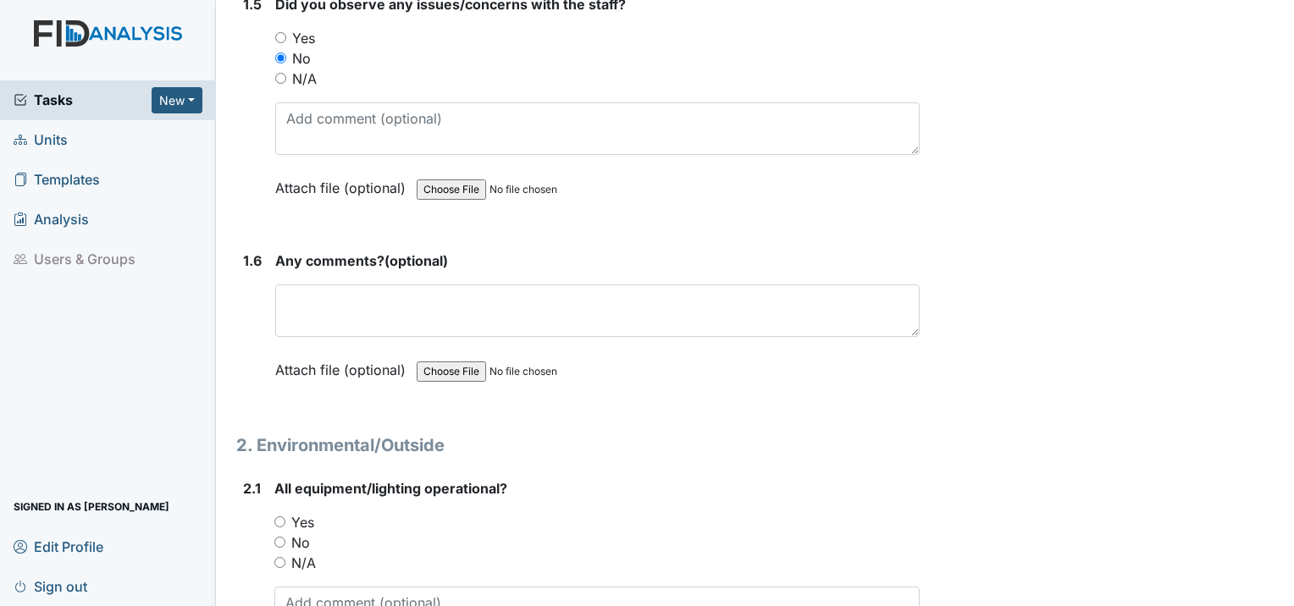
scroll to position [1355, 0]
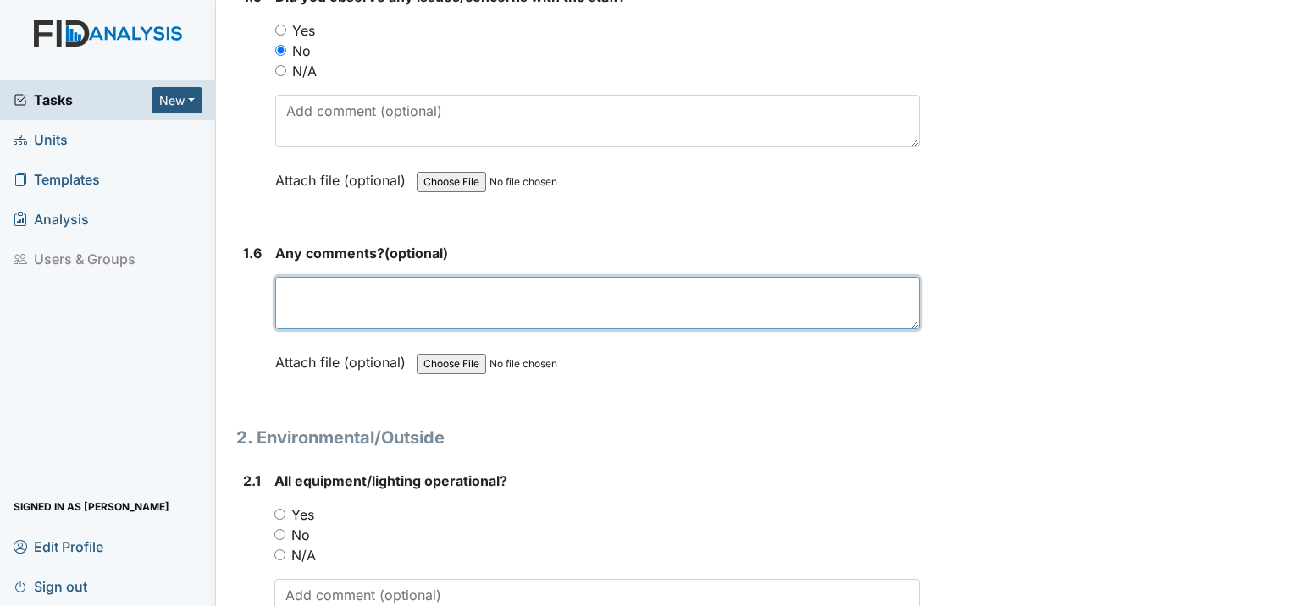
click at [423, 277] on textarea at bounding box center [597, 303] width 644 height 53
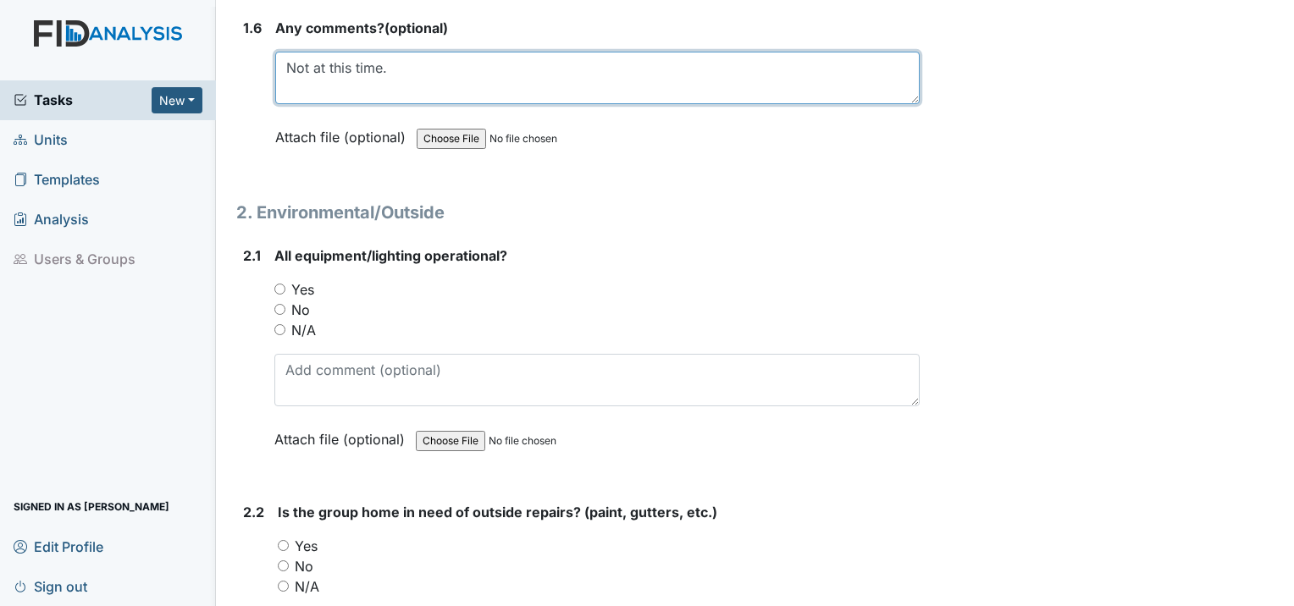
scroll to position [1609, 0]
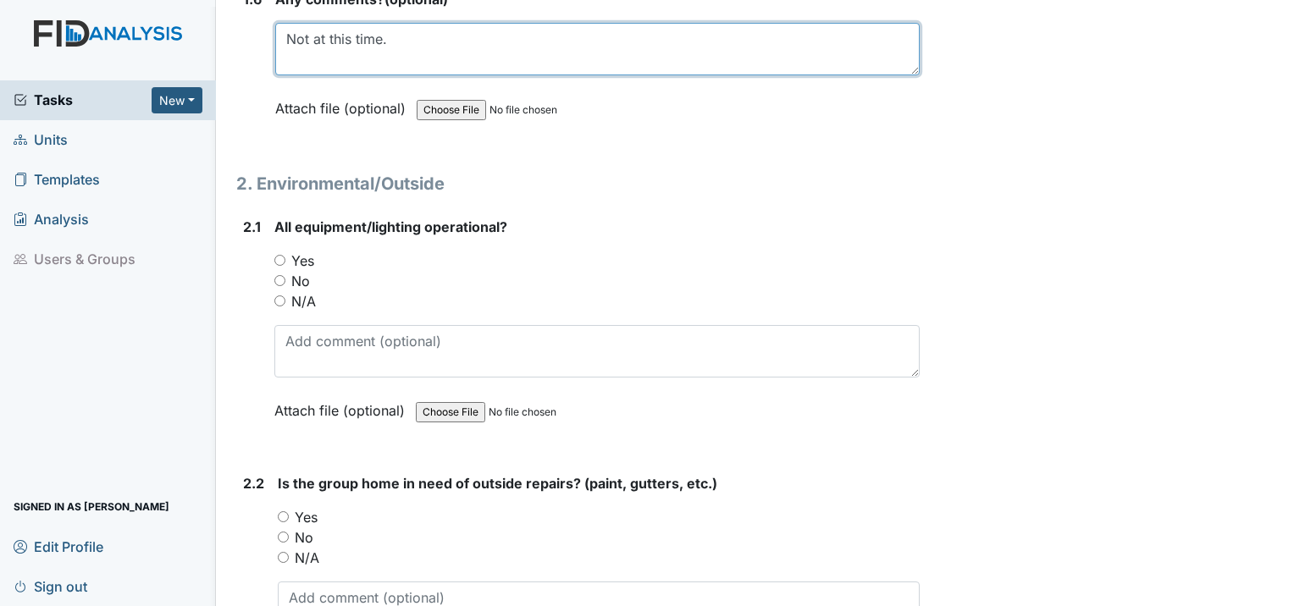
type textarea "Not at this time."
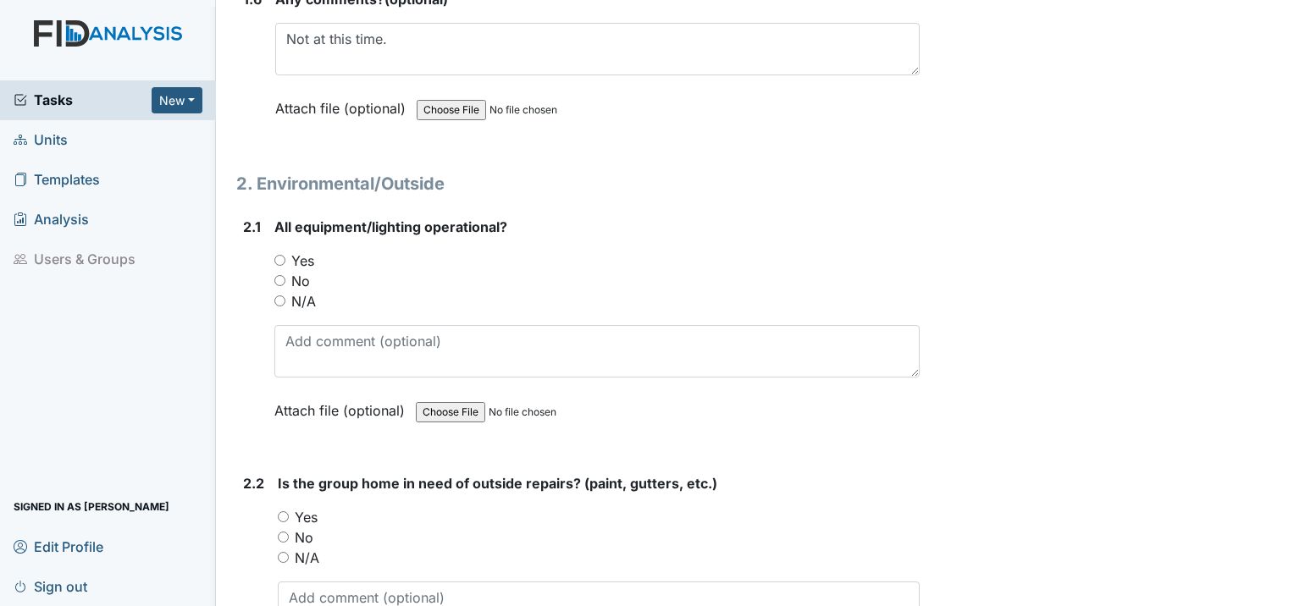
click at [284, 255] on input "Yes" at bounding box center [279, 260] width 11 height 11
radio input "true"
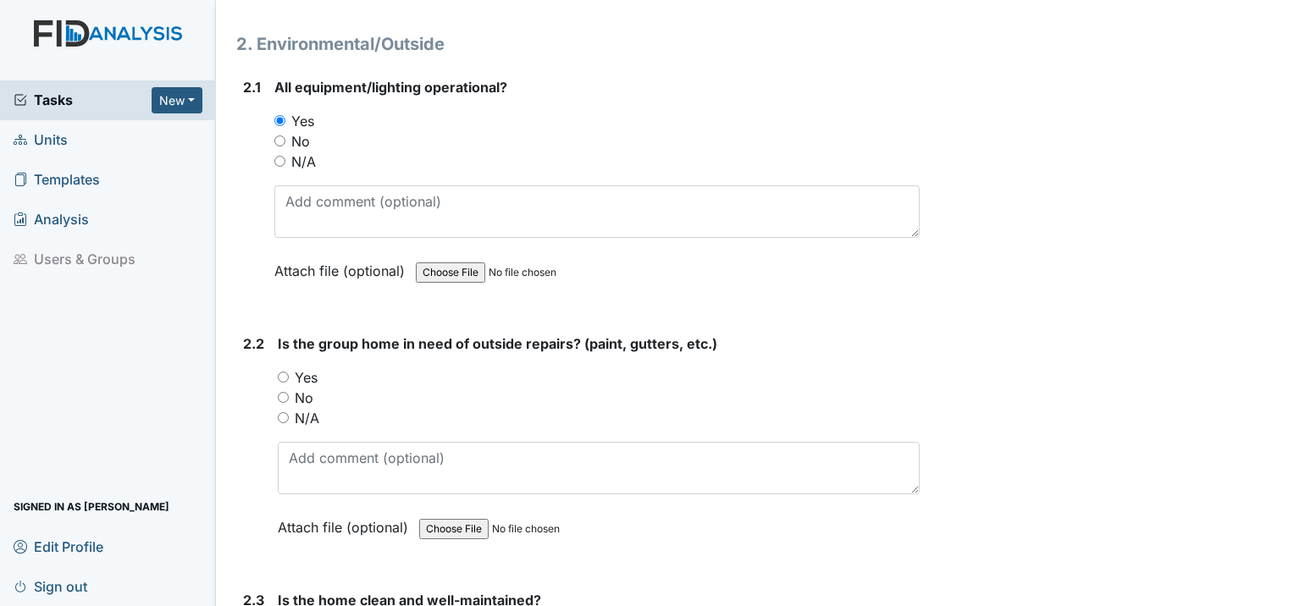
scroll to position [1778, 0]
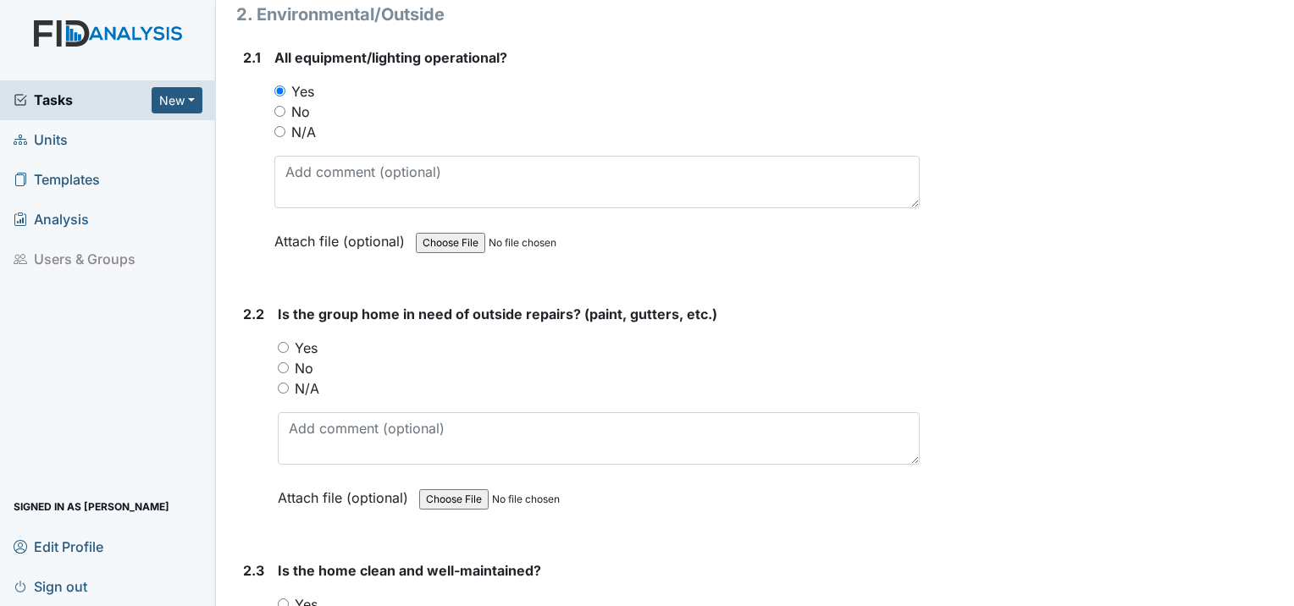
drag, startPoint x: 285, startPoint y: 319, endPoint x: 347, endPoint y: 315, distance: 62.0
click at [286, 362] on input "No" at bounding box center [283, 367] width 11 height 11
radio input "true"
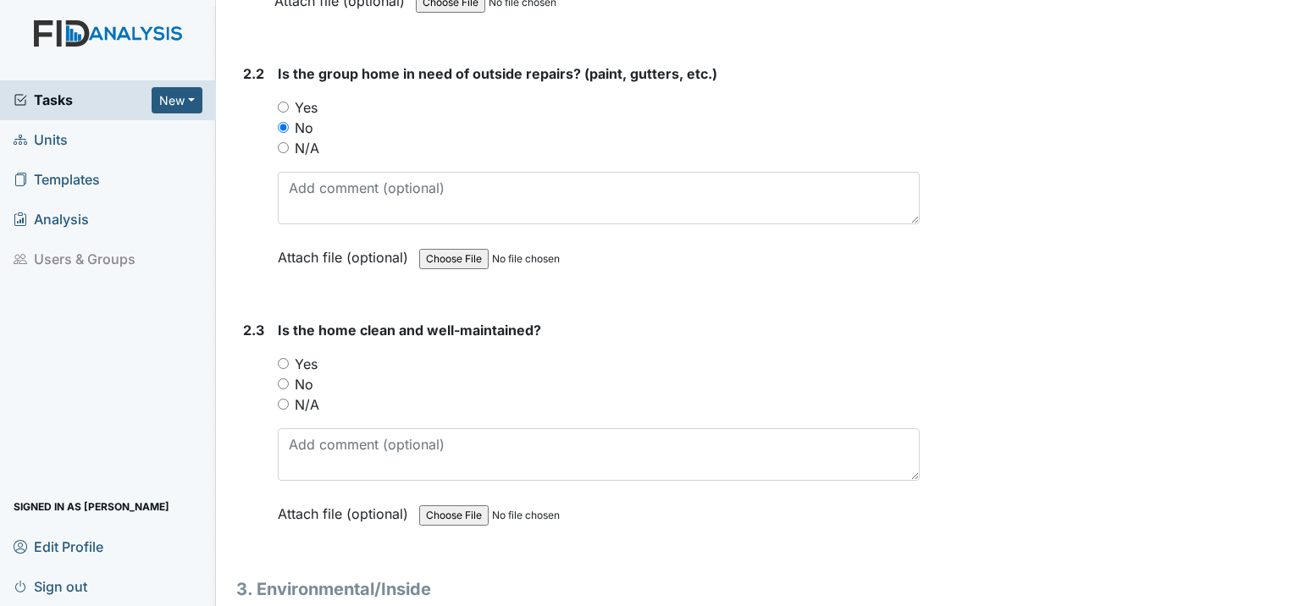
scroll to position [2032, 0]
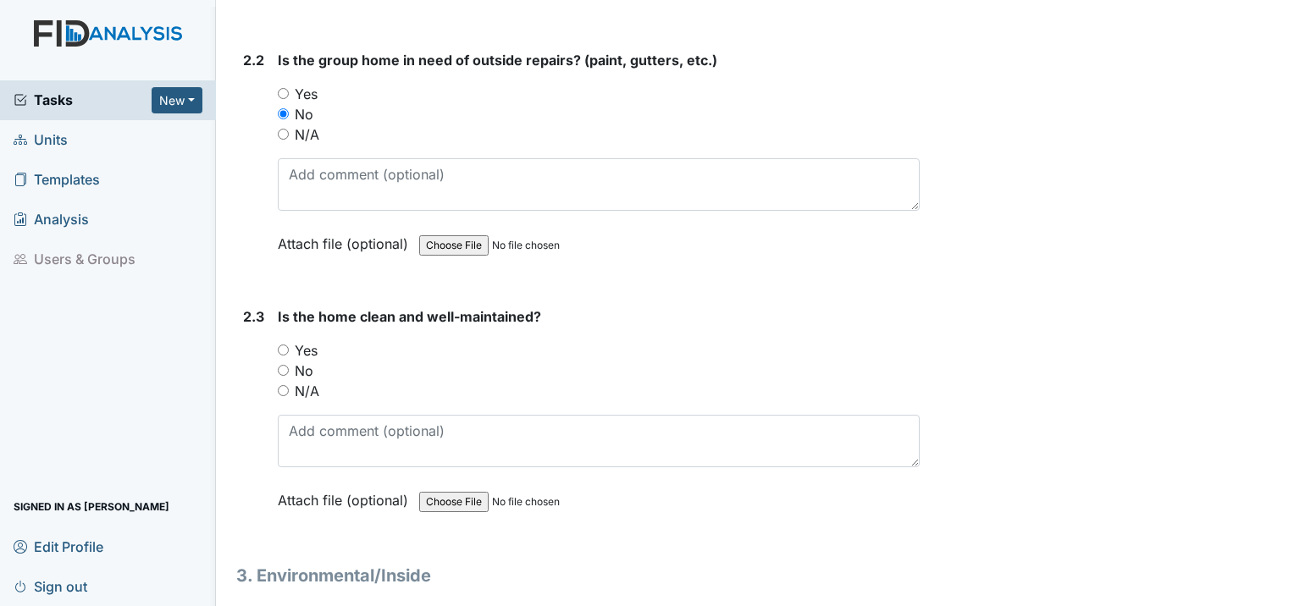
click at [279, 345] on input "Yes" at bounding box center [283, 350] width 11 height 11
radio input "true"
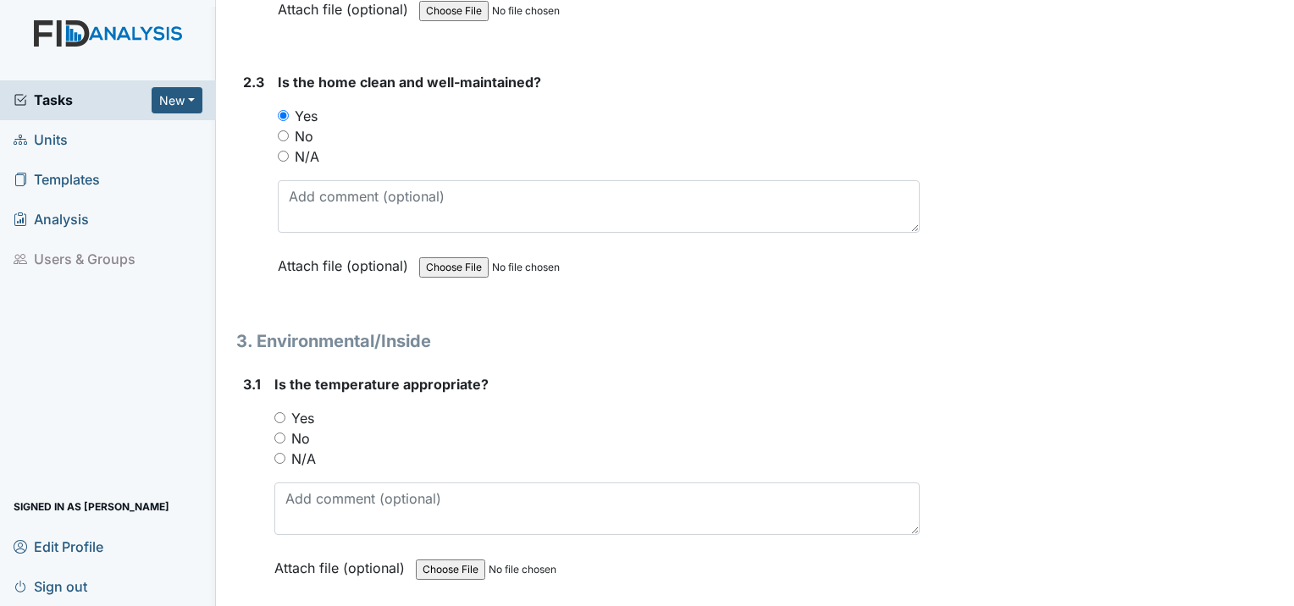
scroll to position [2286, 0]
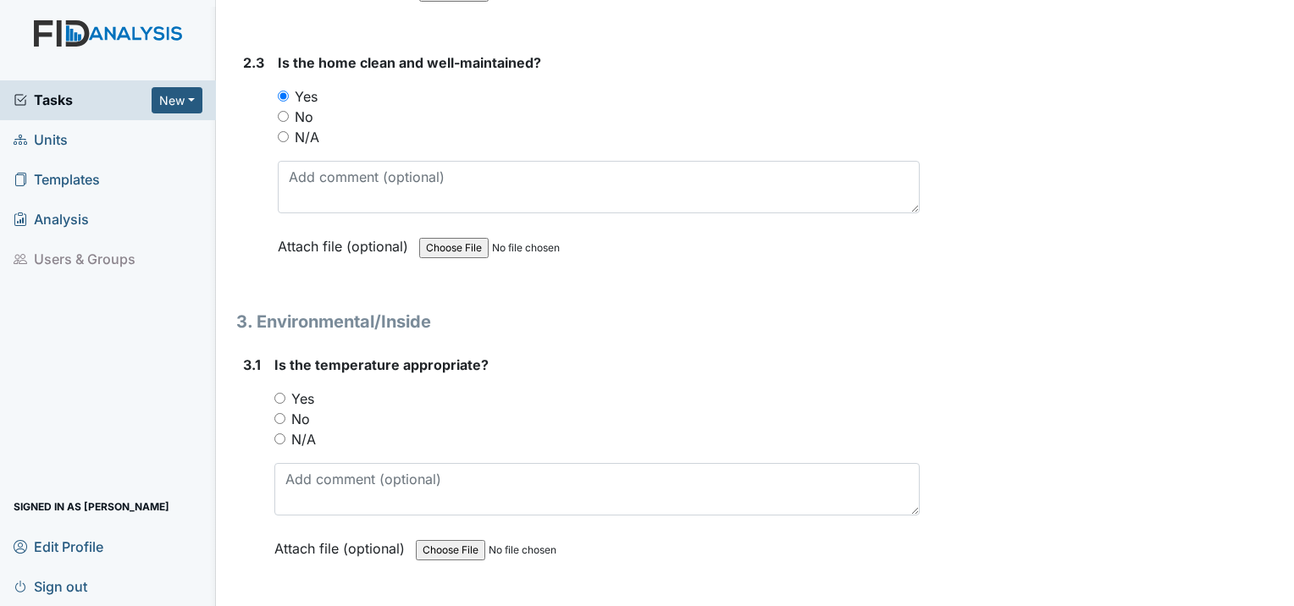
click at [283, 393] on input "Yes" at bounding box center [279, 398] width 11 height 11
radio input "true"
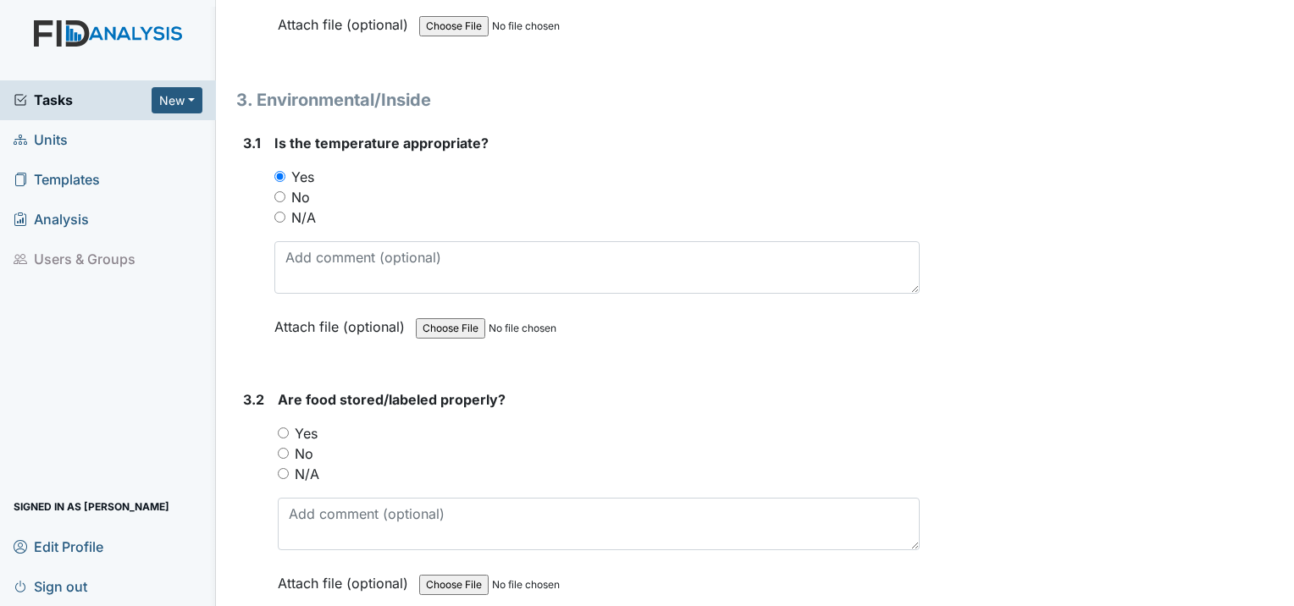
scroll to position [2541, 0]
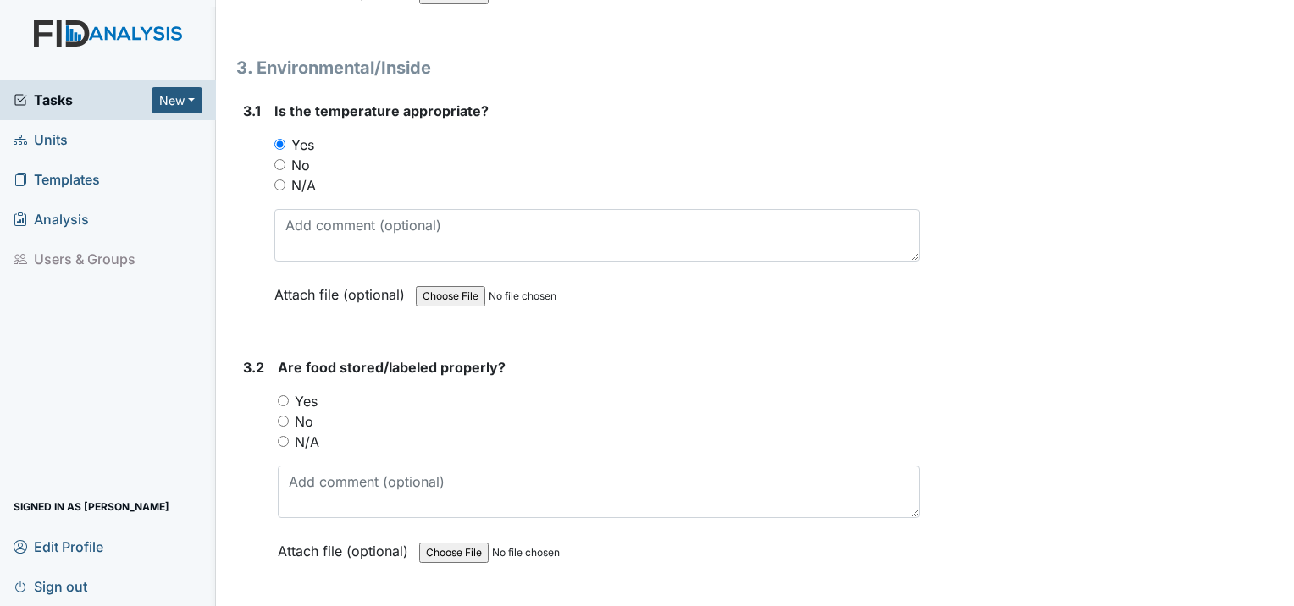
click at [281, 395] on input "Yes" at bounding box center [283, 400] width 11 height 11
radio input "true"
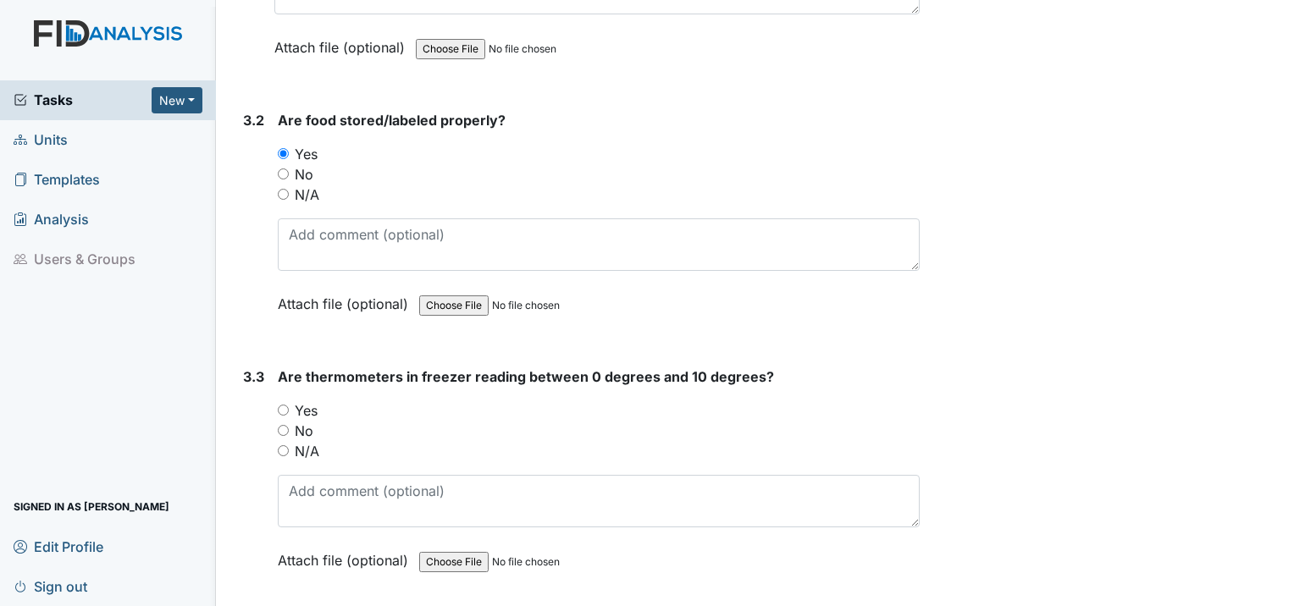
scroll to position [2795, 0]
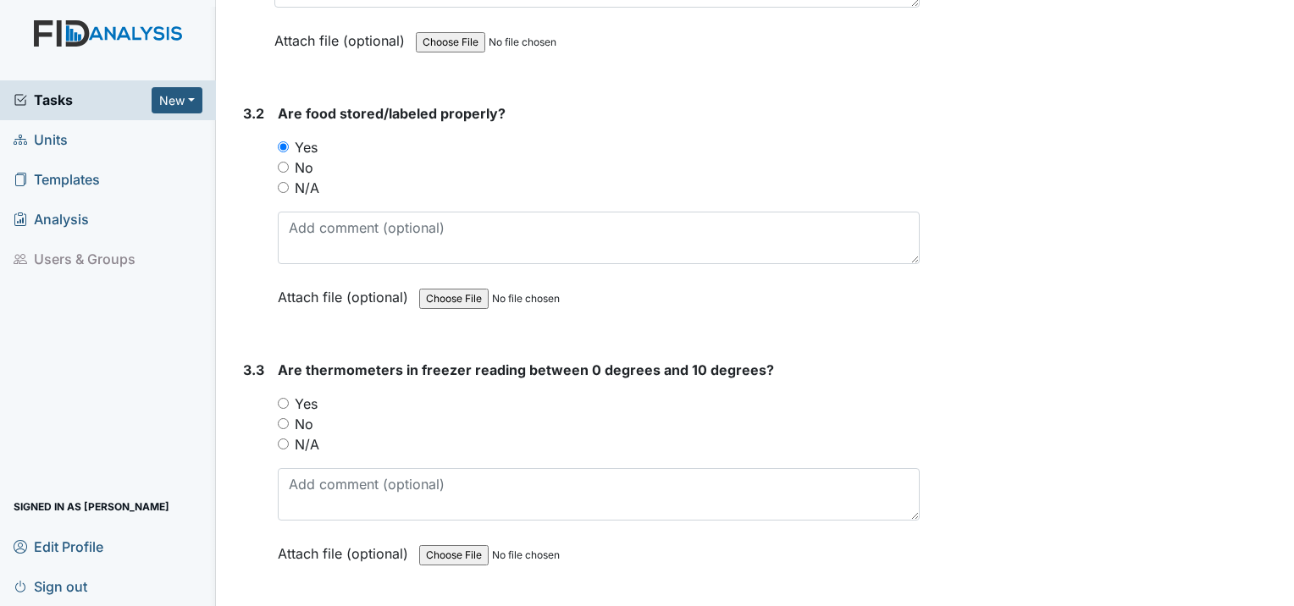
click at [287, 398] on input "Yes" at bounding box center [283, 403] width 11 height 11
radio input "true"
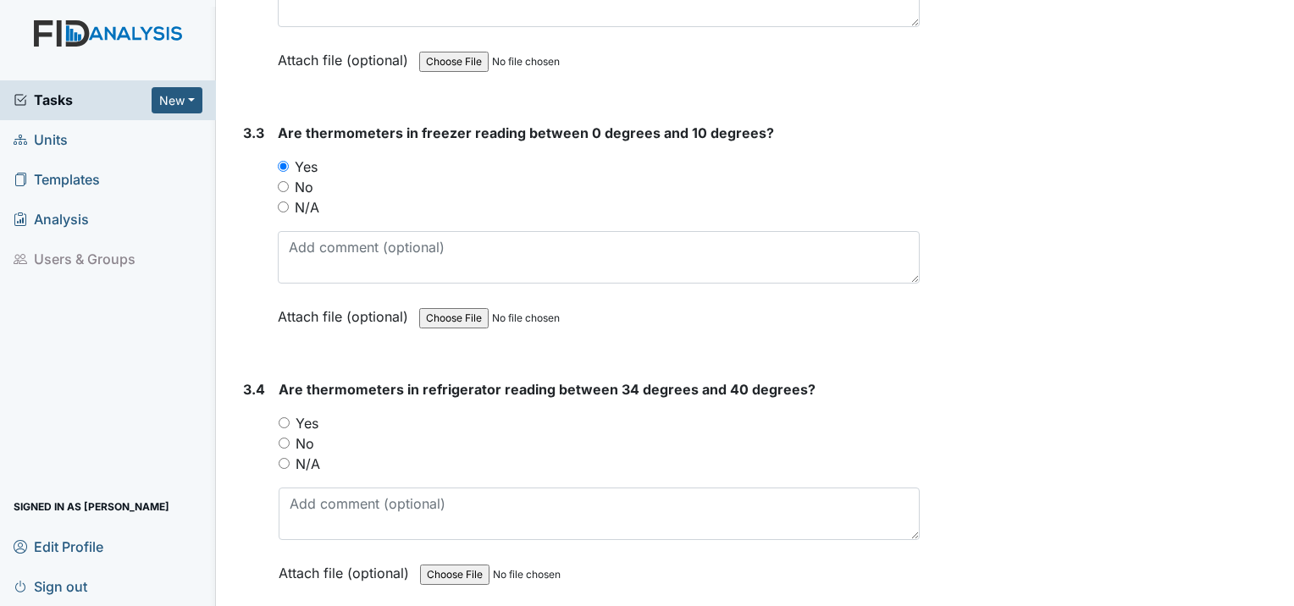
scroll to position [3049, 0]
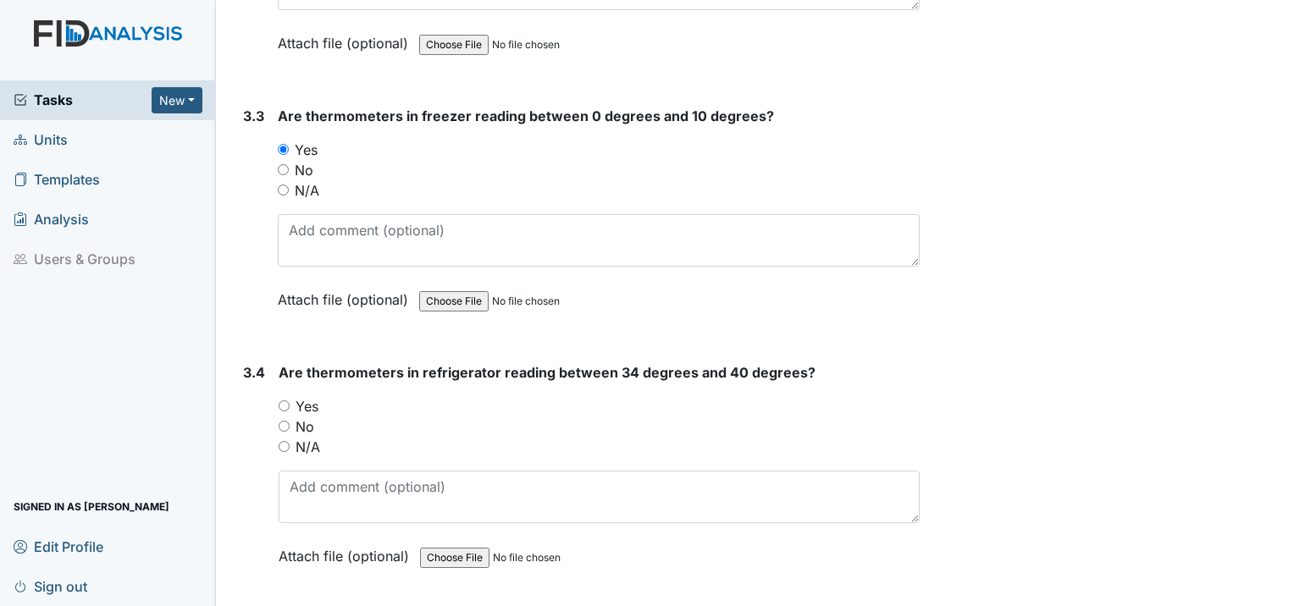
click at [286, 401] on input "Yes" at bounding box center [284, 406] width 11 height 11
radio input "true"
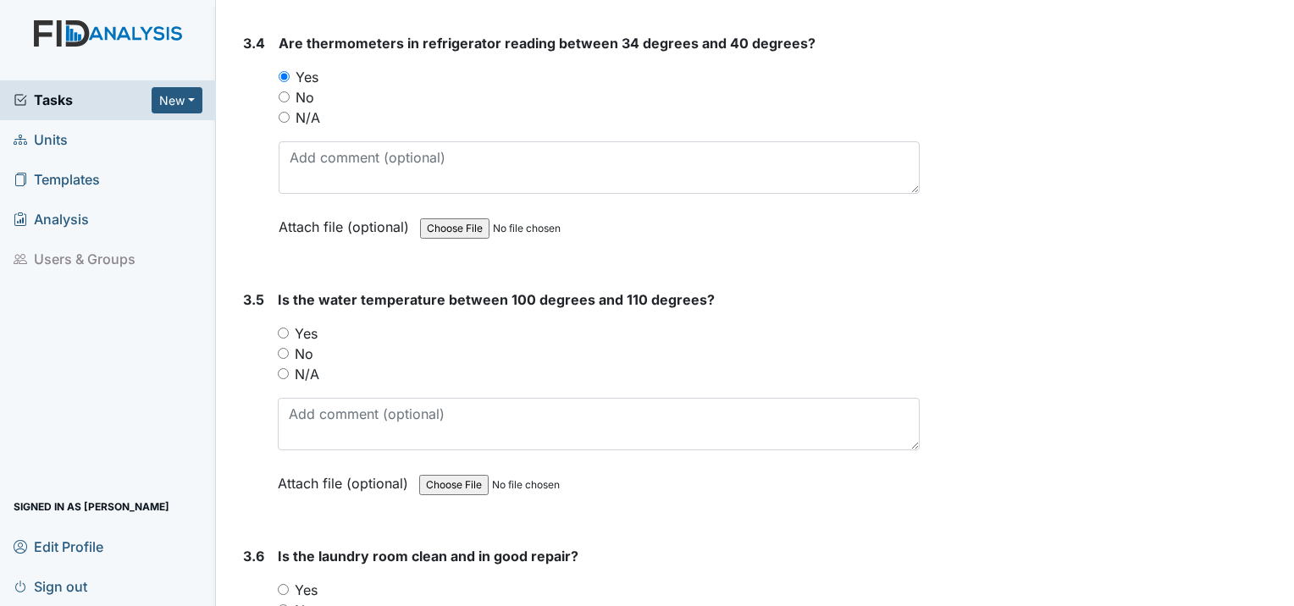
scroll to position [3387, 0]
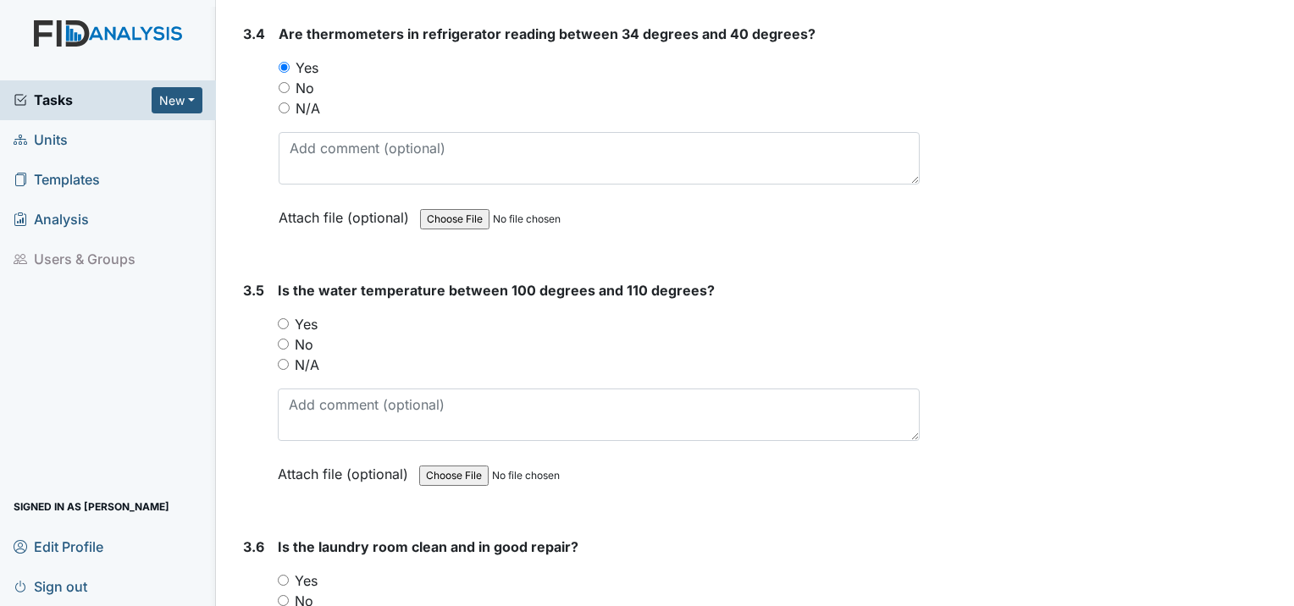
click at [288, 318] on input "Yes" at bounding box center [283, 323] width 11 height 11
radio input "true"
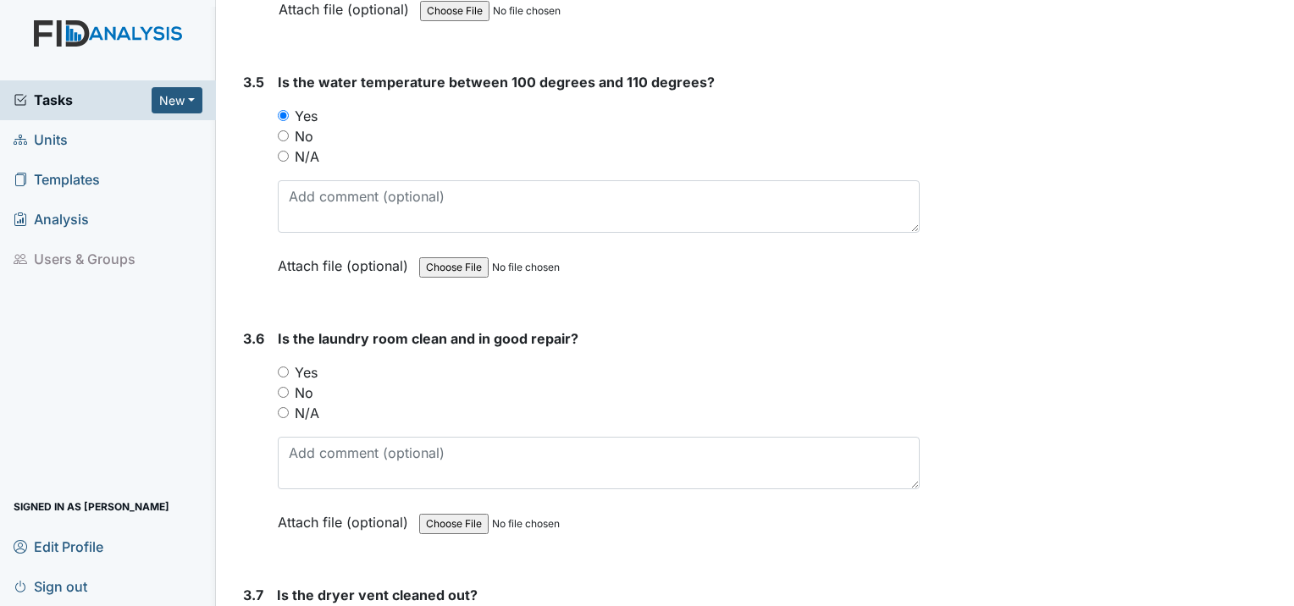
scroll to position [3641, 0]
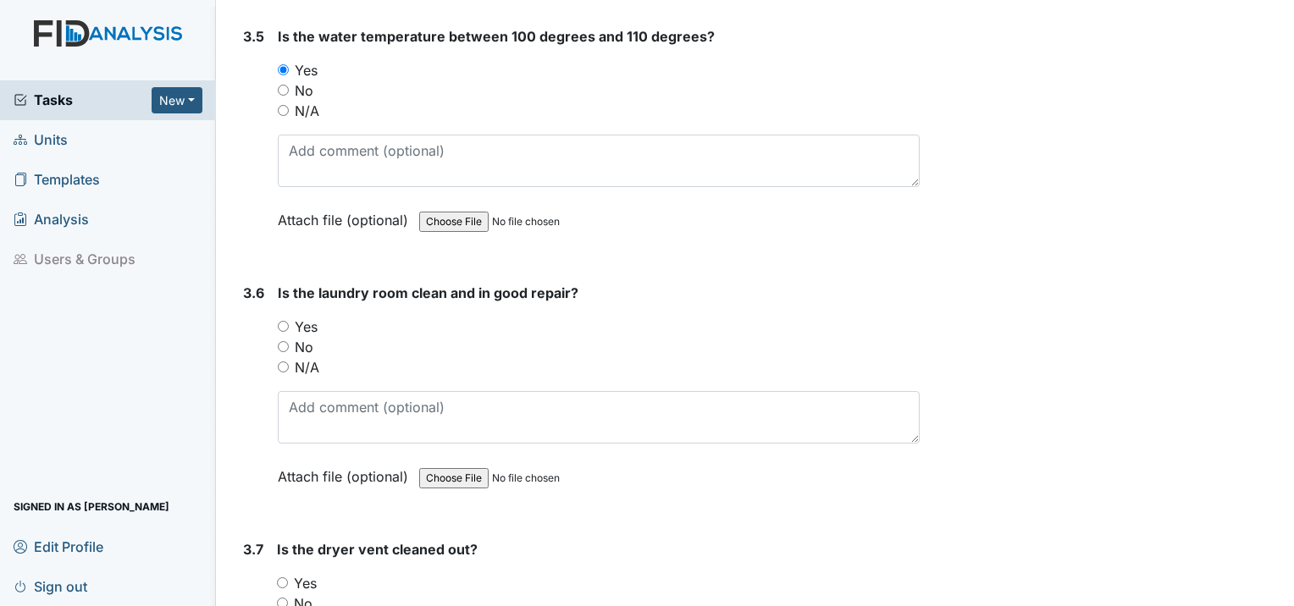
click at [281, 321] on input "Yes" at bounding box center [283, 326] width 11 height 11
radio input "true"
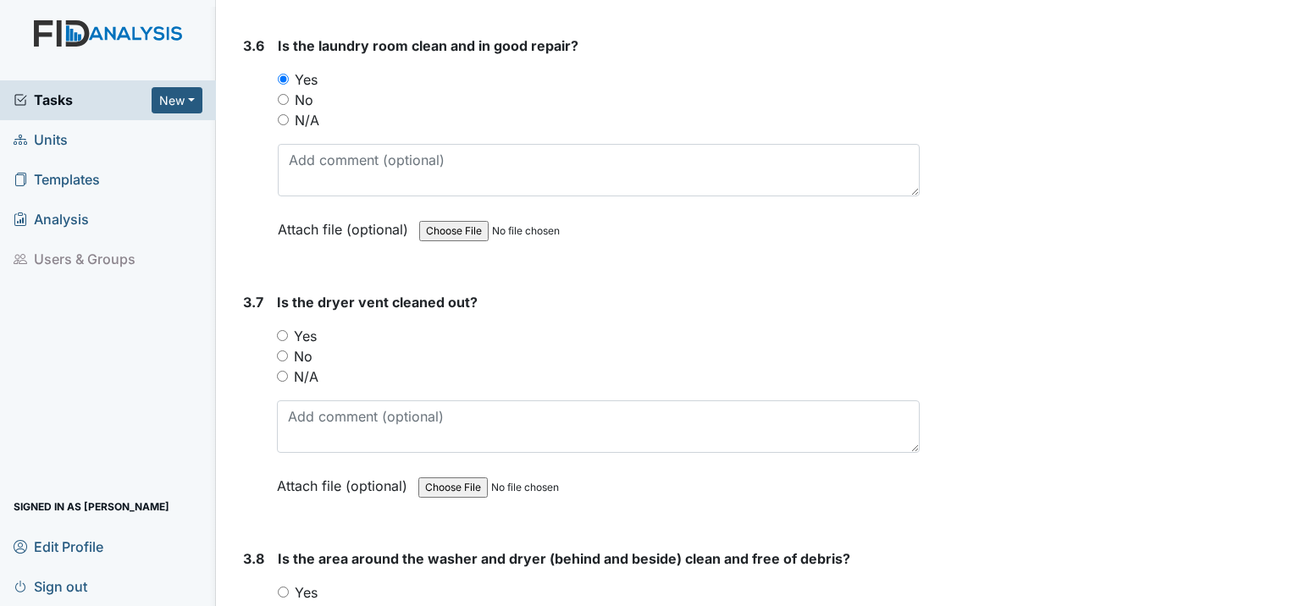
scroll to position [3895, 0]
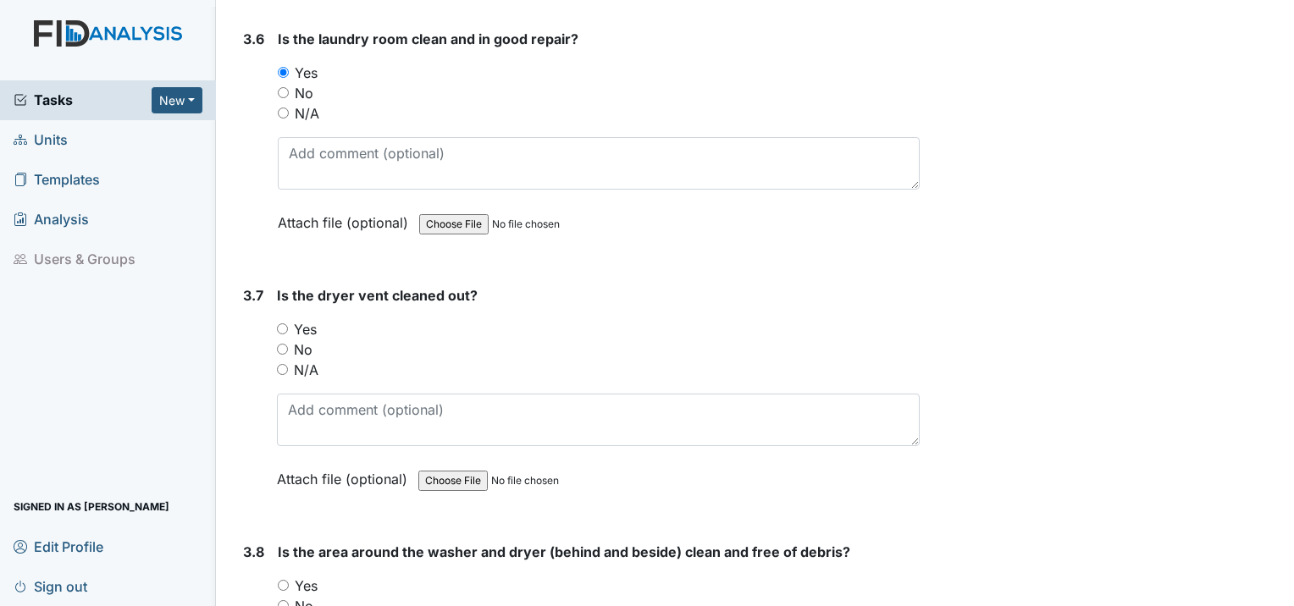
click at [285, 323] on input "Yes" at bounding box center [282, 328] width 11 height 11
radio input "true"
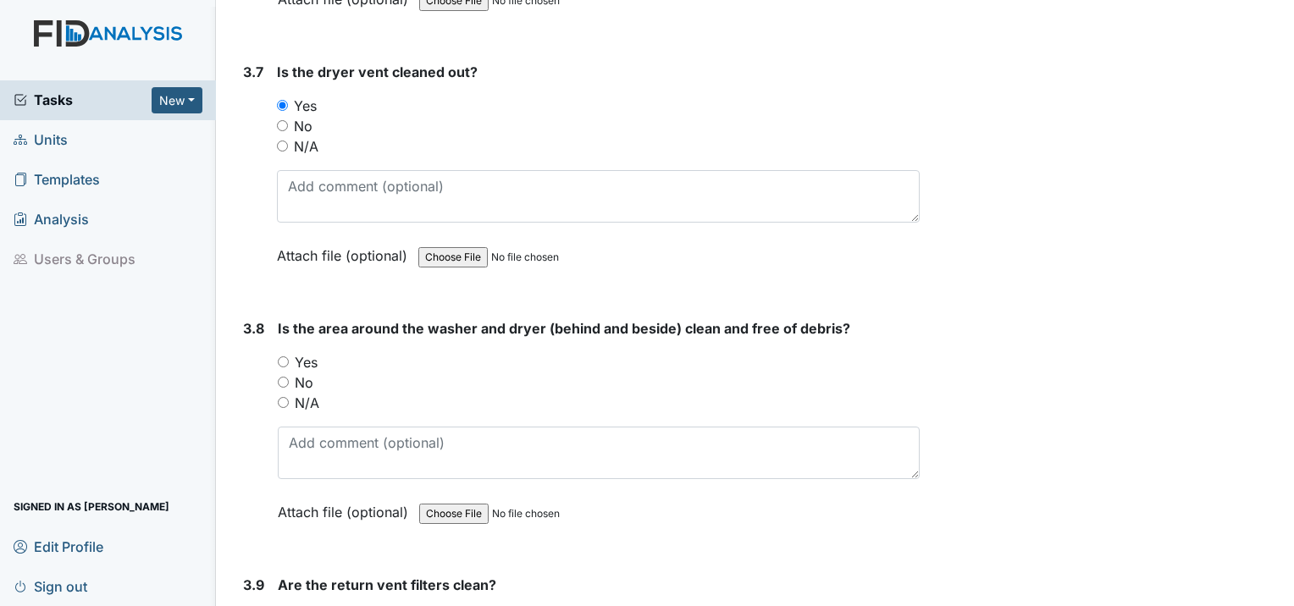
scroll to position [4150, 0]
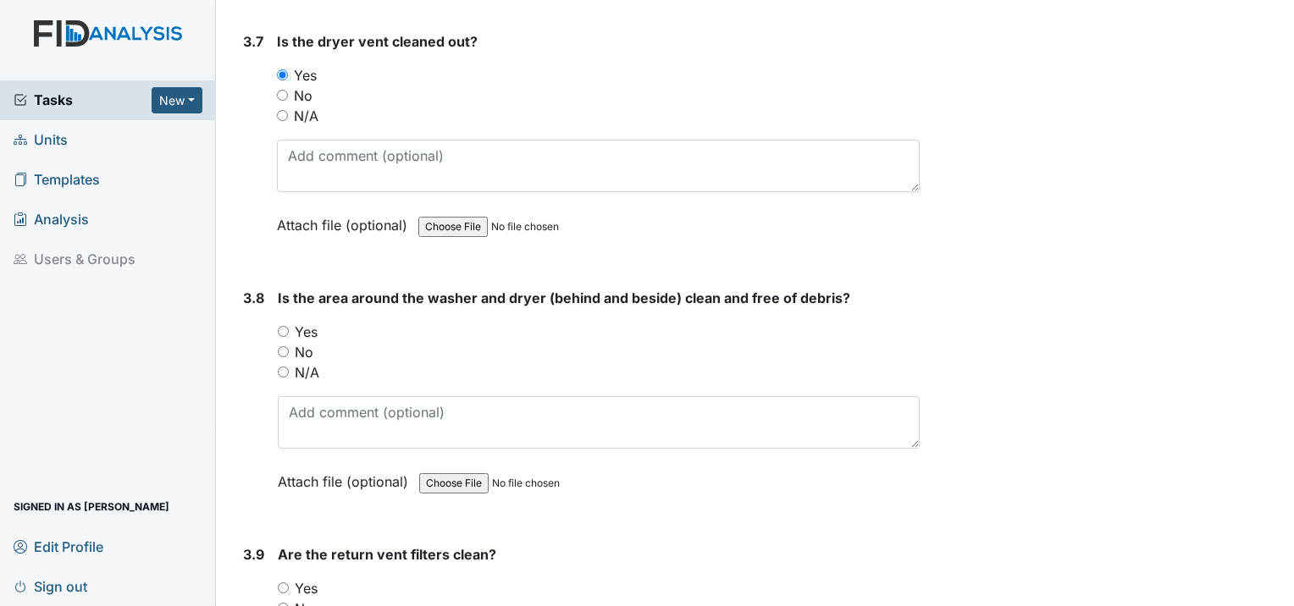
click at [279, 326] on input "Yes" at bounding box center [283, 331] width 11 height 11
radio input "true"
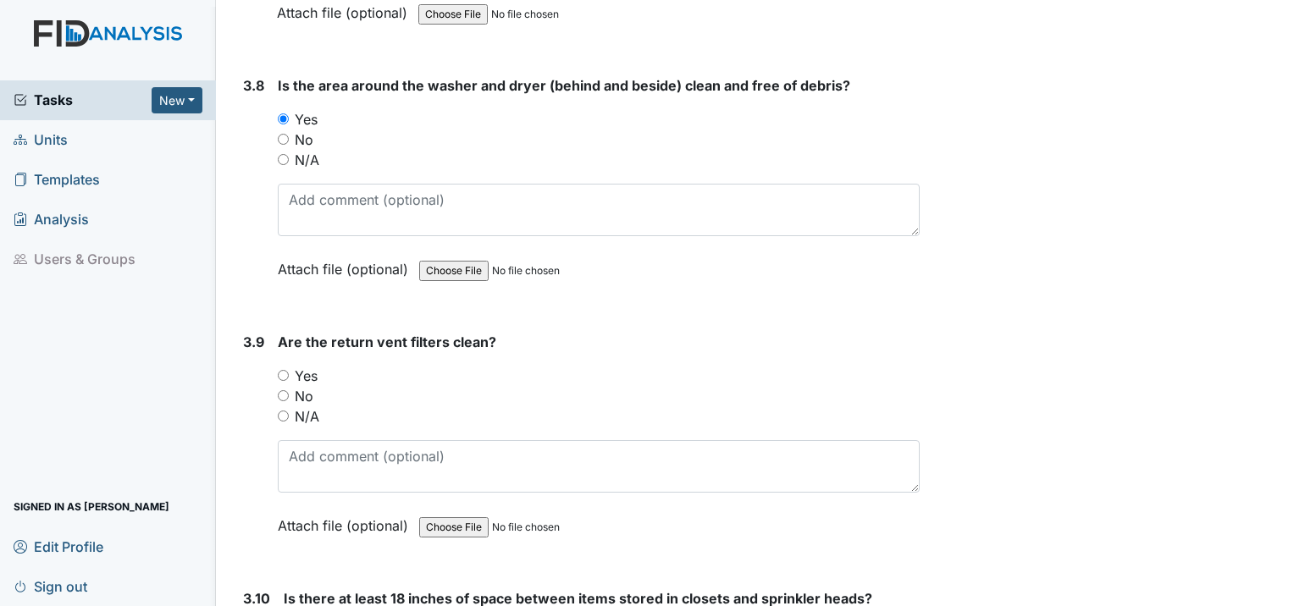
scroll to position [4404, 0]
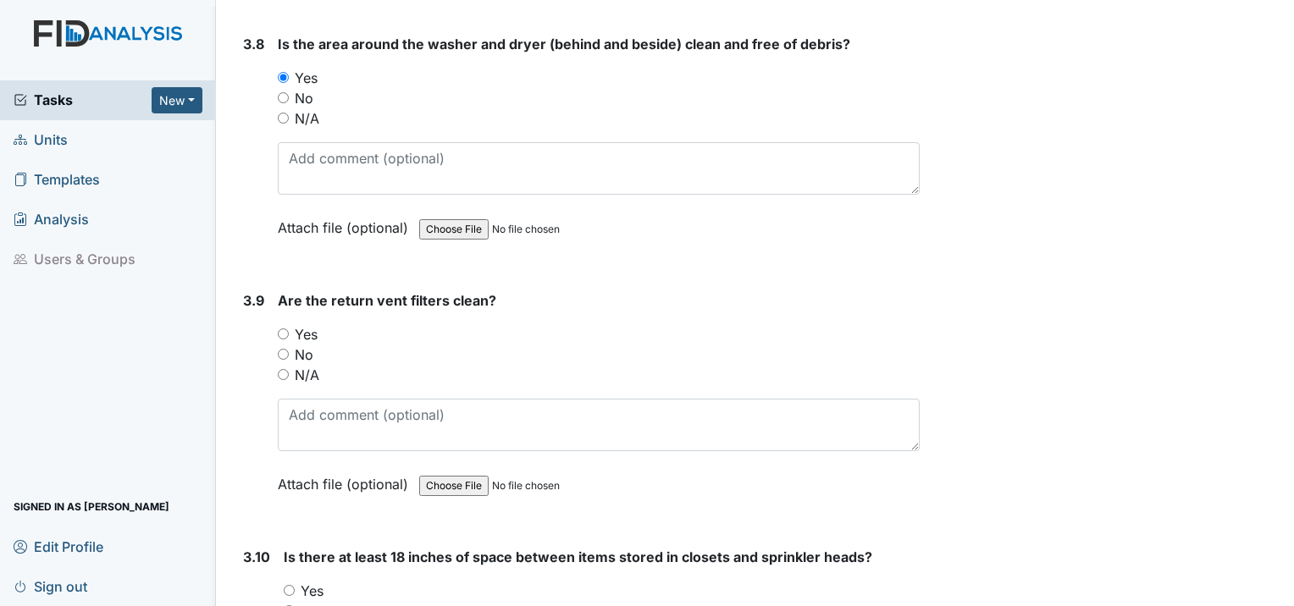
click at [286, 329] on input "Yes" at bounding box center [283, 334] width 11 height 11
radio input "true"
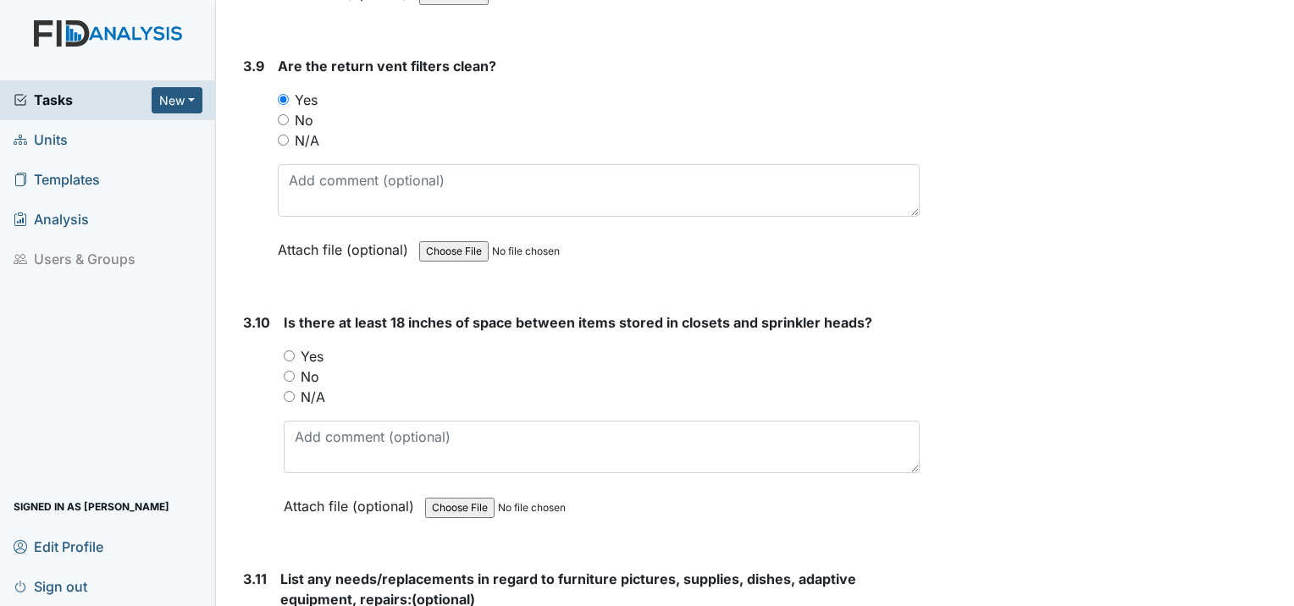
scroll to position [4658, 0]
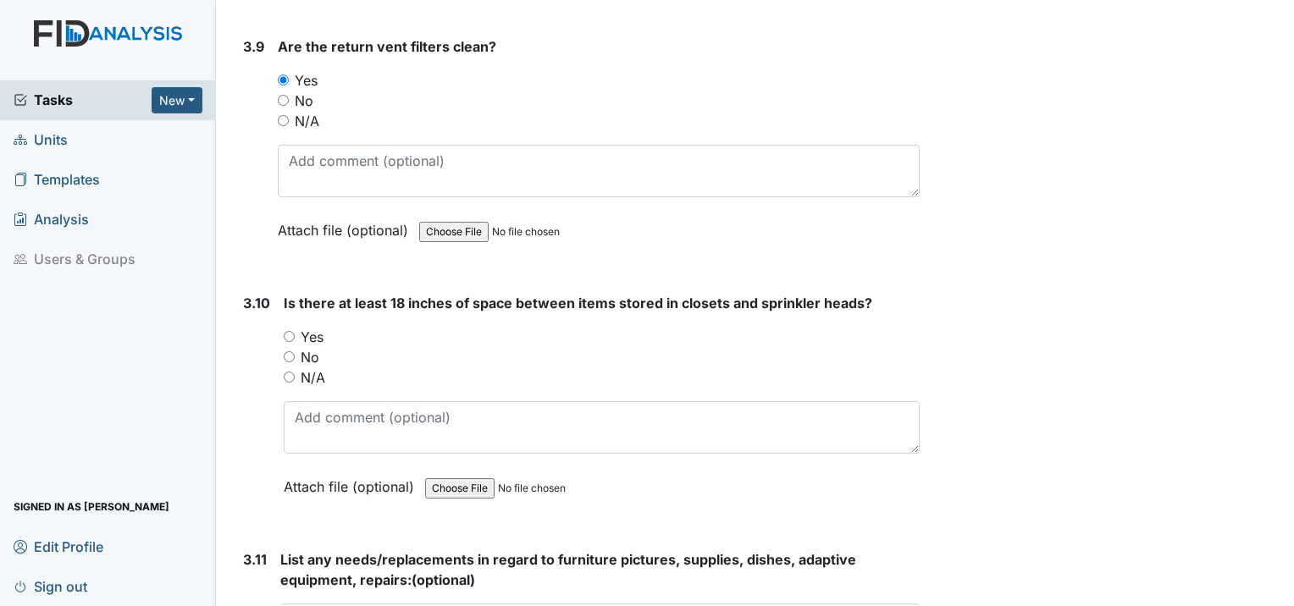
click at [291, 331] on input "Yes" at bounding box center [289, 336] width 11 height 11
radio input "true"
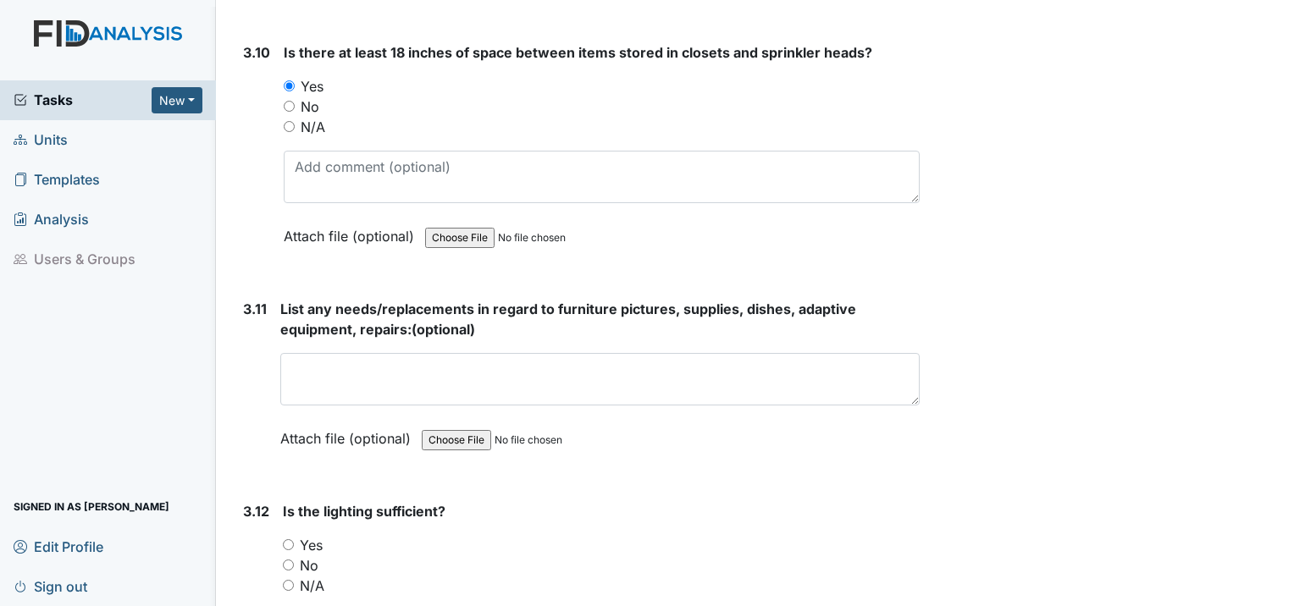
scroll to position [4912, 0]
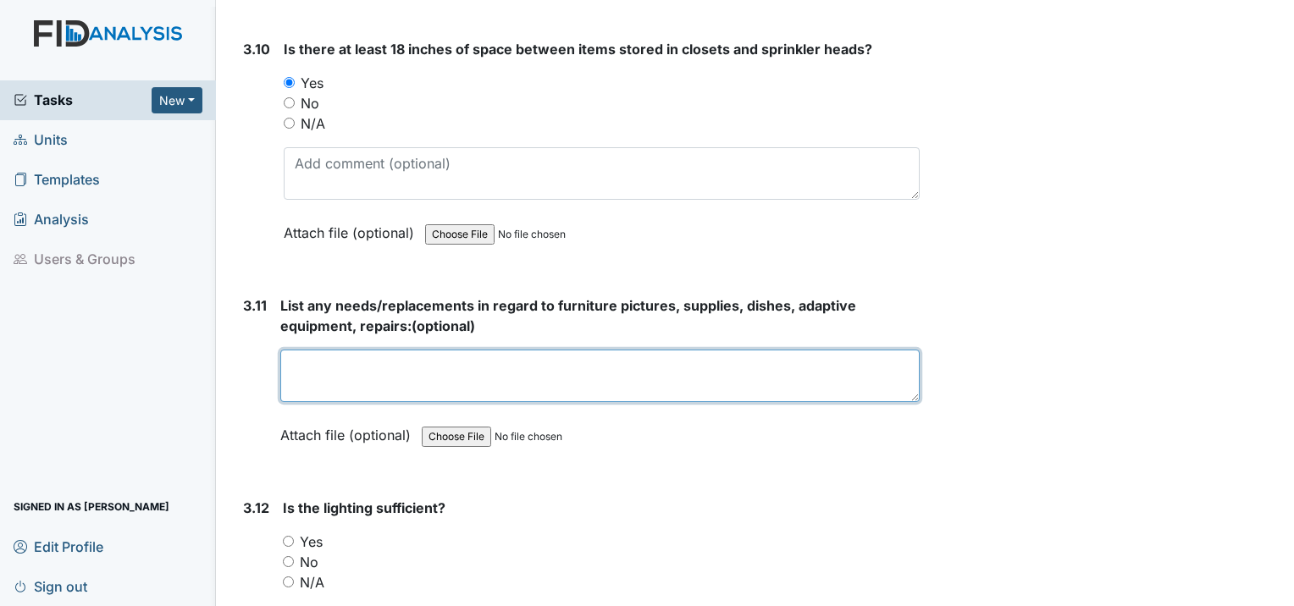
click at [574, 350] on textarea at bounding box center [599, 376] width 639 height 53
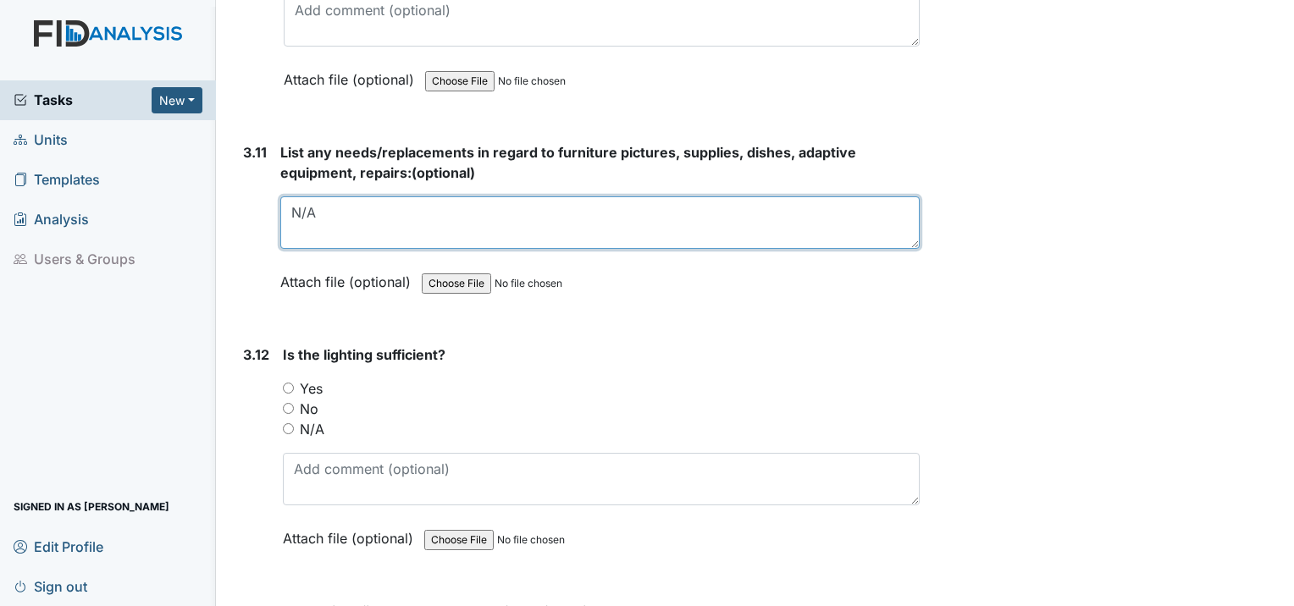
scroll to position [5081, 0]
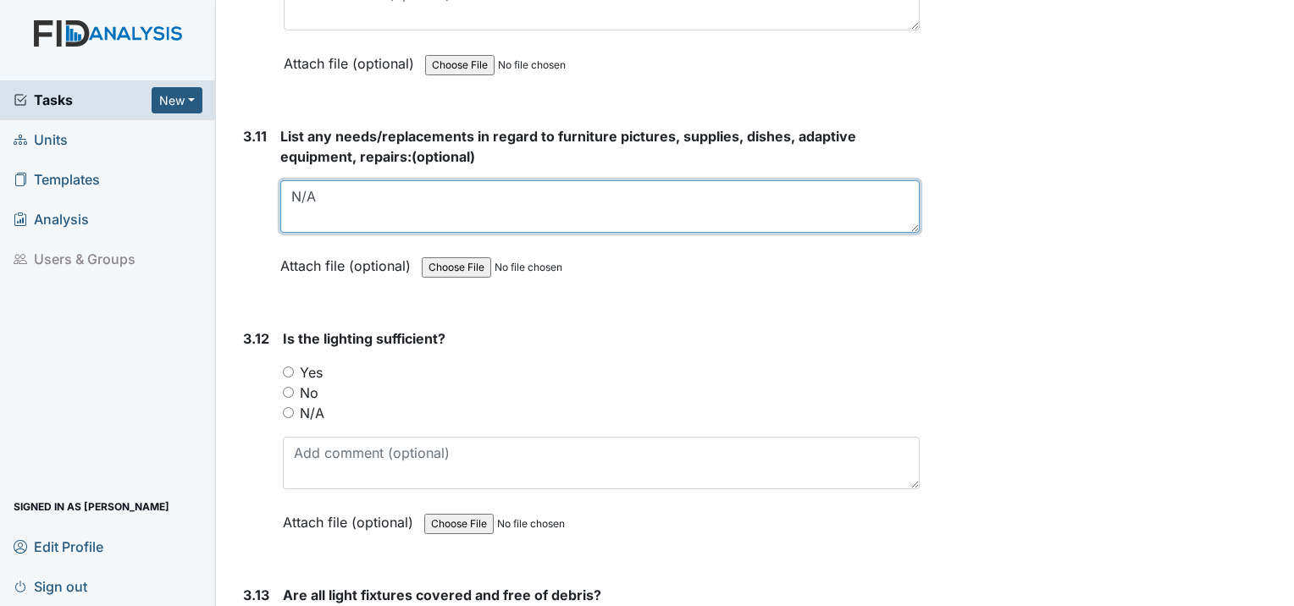
type textarea "N/A"
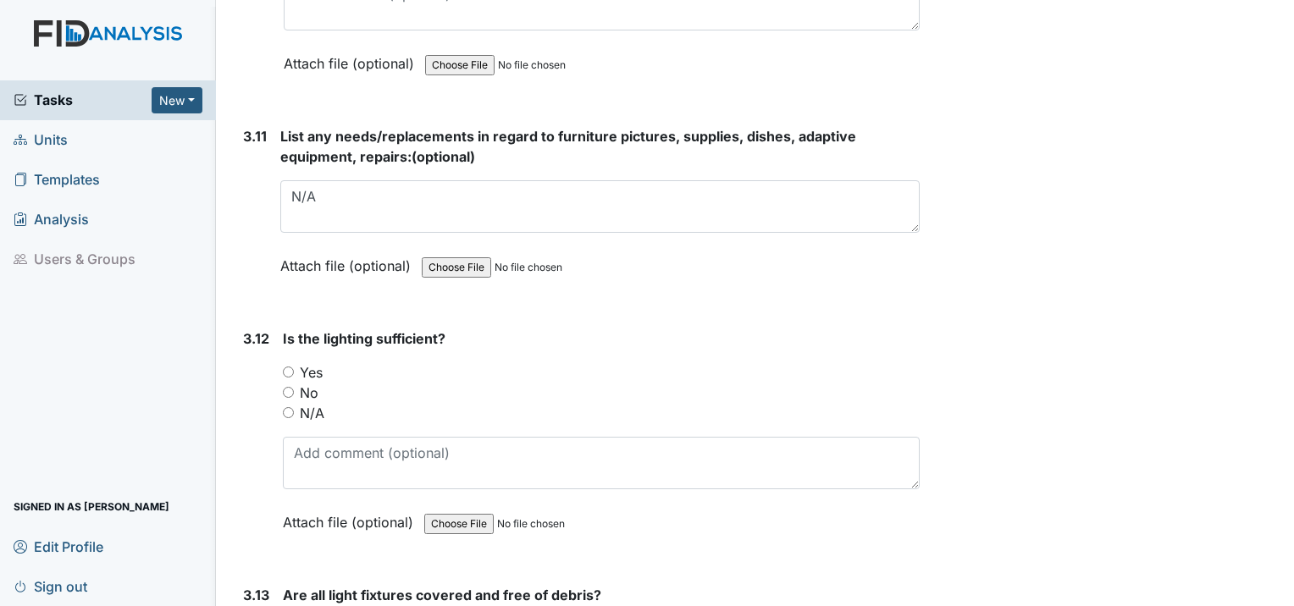
click at [288, 367] on input "Yes" at bounding box center [288, 372] width 11 height 11
radio input "true"
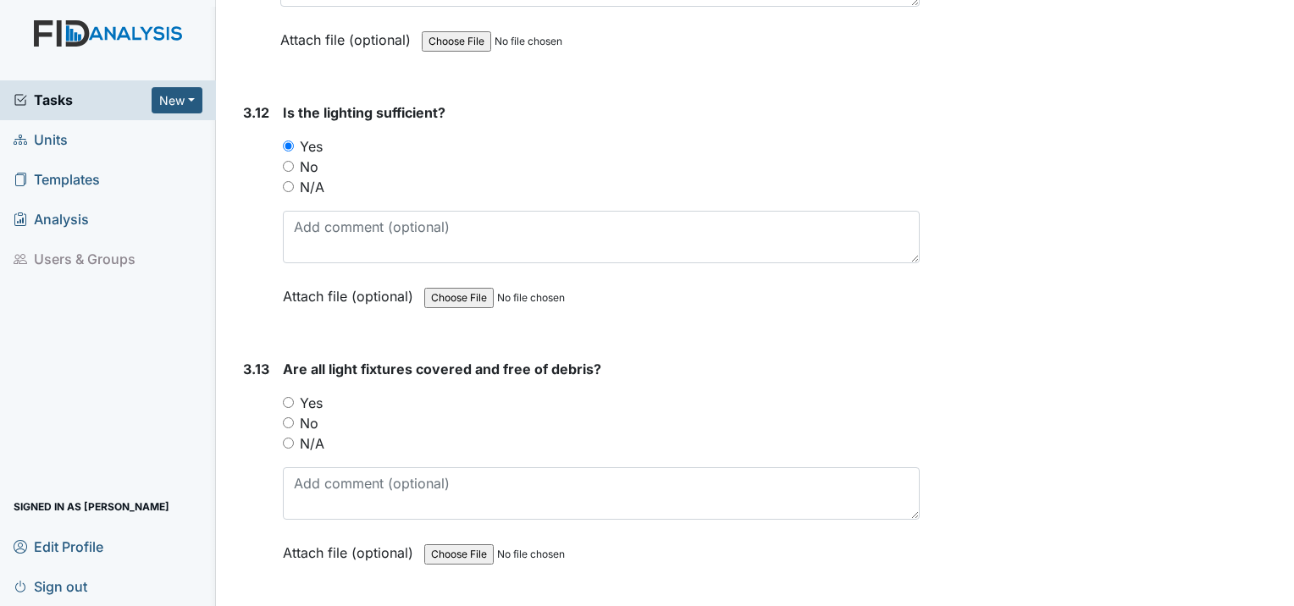
scroll to position [5335, 0]
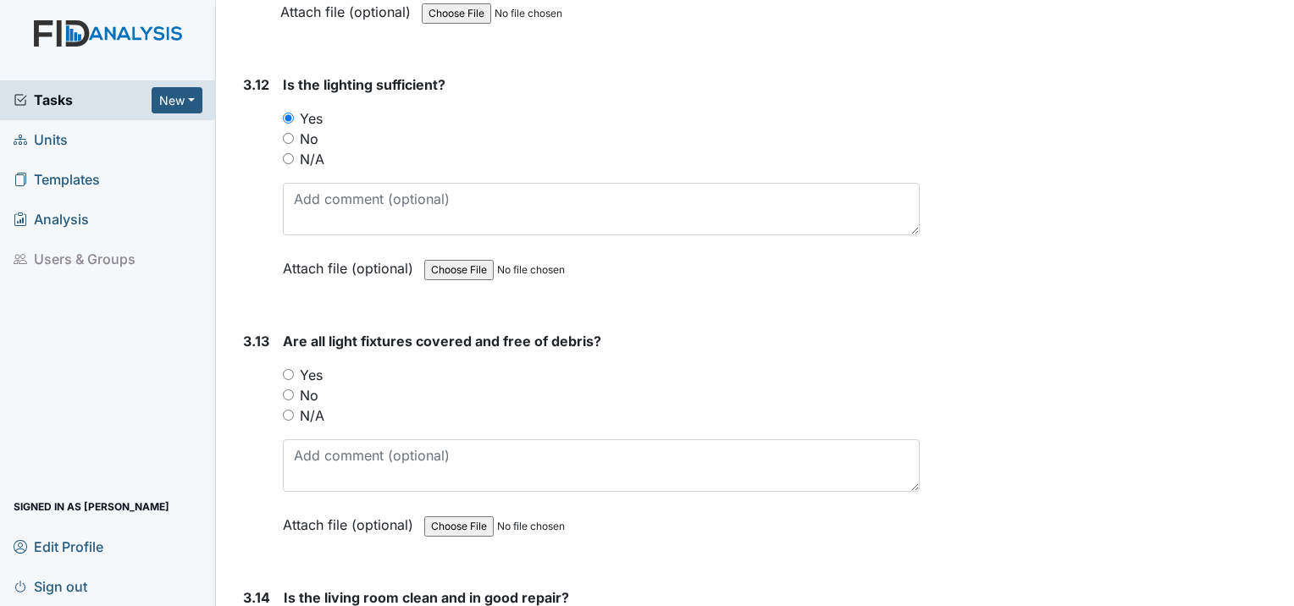
click at [290, 369] on input "Yes" at bounding box center [288, 374] width 11 height 11
radio input "true"
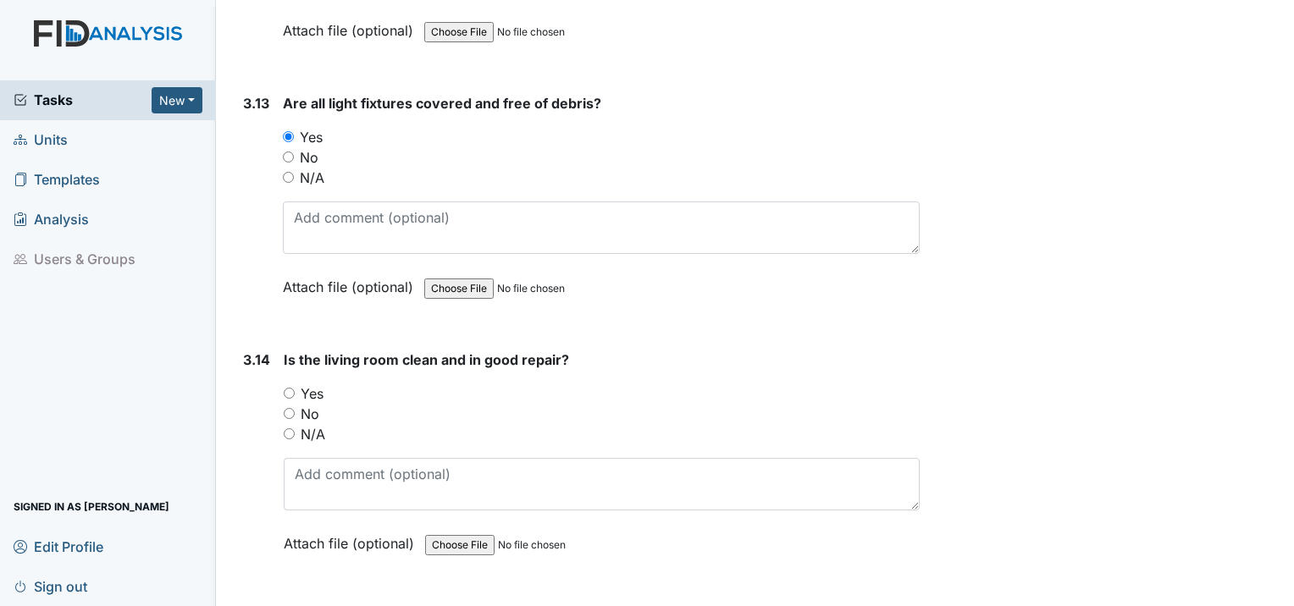
scroll to position [5589, 0]
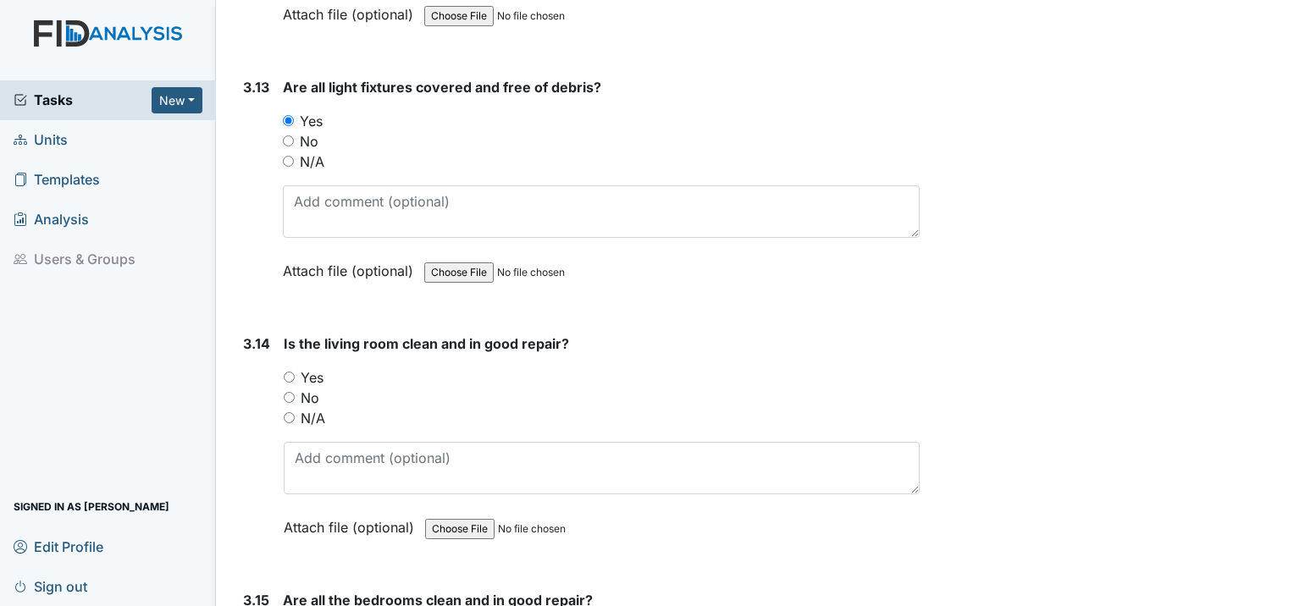
click at [286, 372] on input "Yes" at bounding box center [289, 377] width 11 height 11
radio input "true"
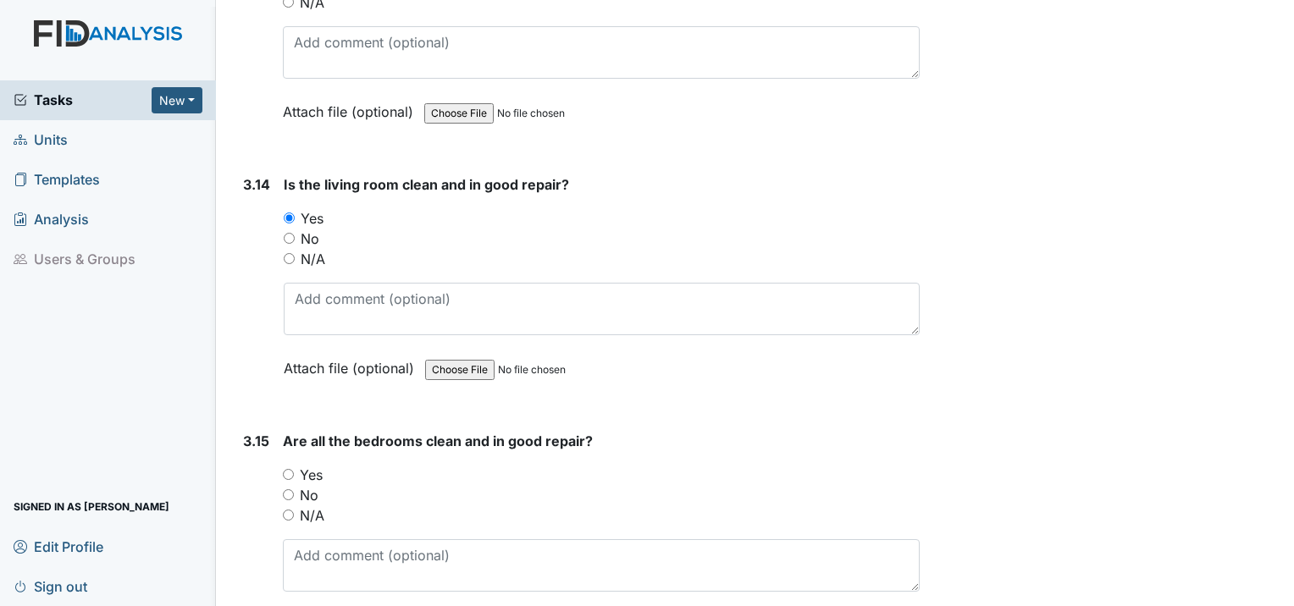
scroll to position [5759, 0]
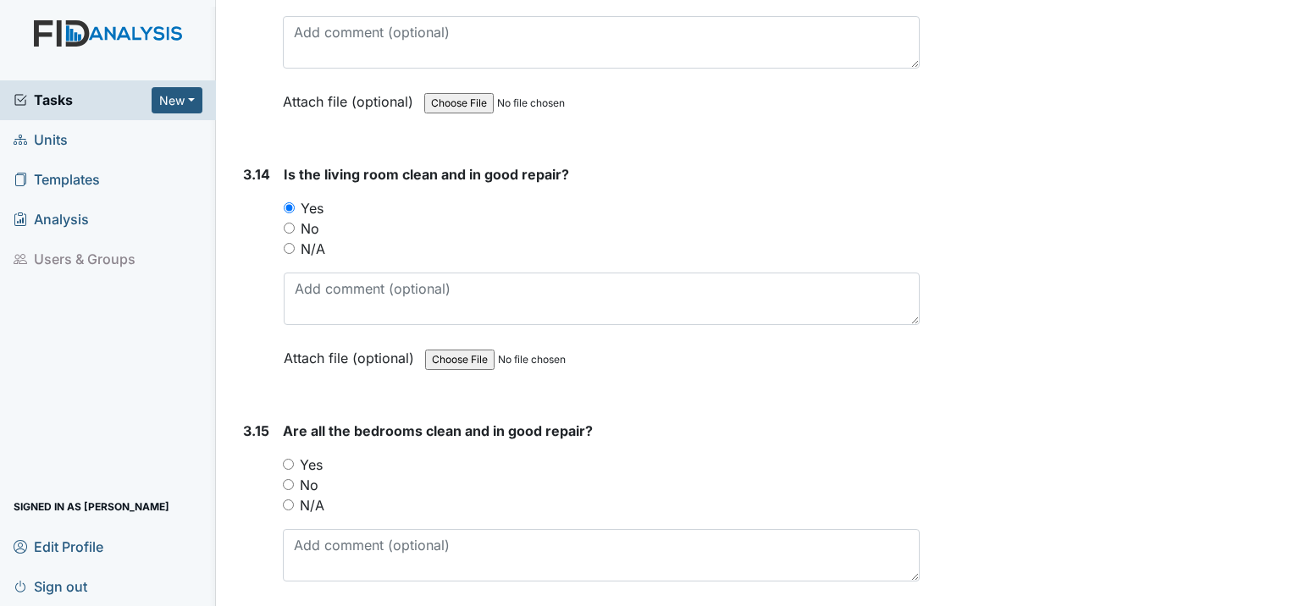
click at [281, 421] on div "3.15 Are all the bedrooms clean and in good repair? You must select one of the …" at bounding box center [577, 535] width 683 height 229
drag, startPoint x: 286, startPoint y: 399, endPoint x: 295, endPoint y: 397, distance: 8.6
click at [287, 459] on input "Yes" at bounding box center [288, 464] width 11 height 11
radio input "true"
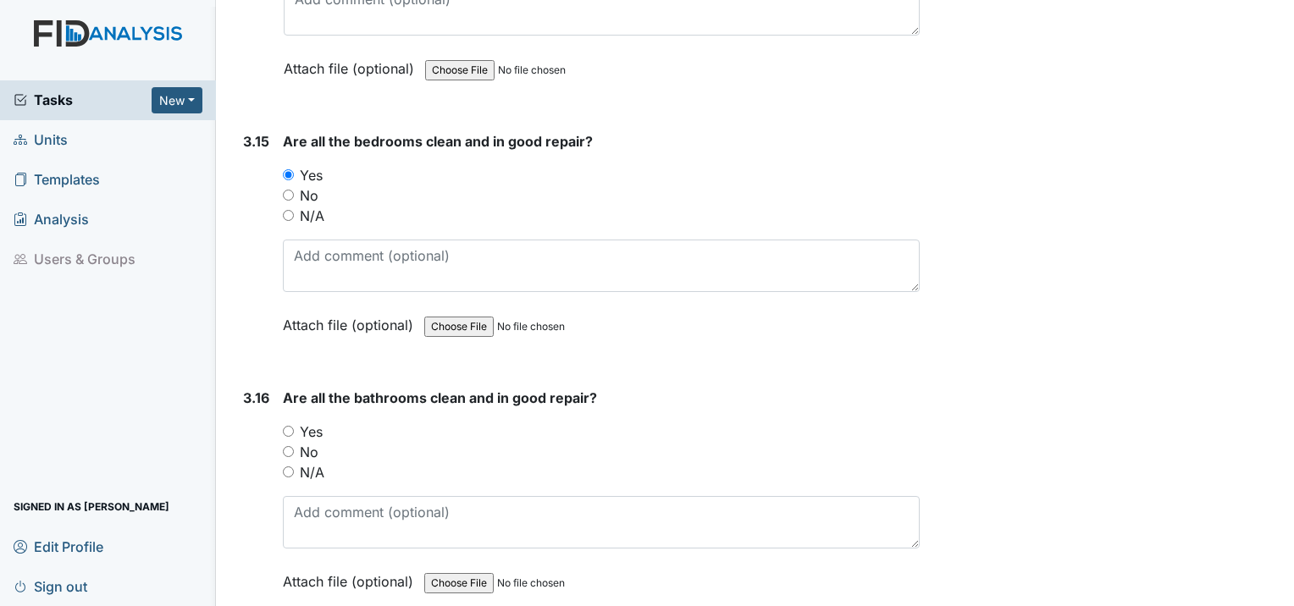
scroll to position [6097, 0]
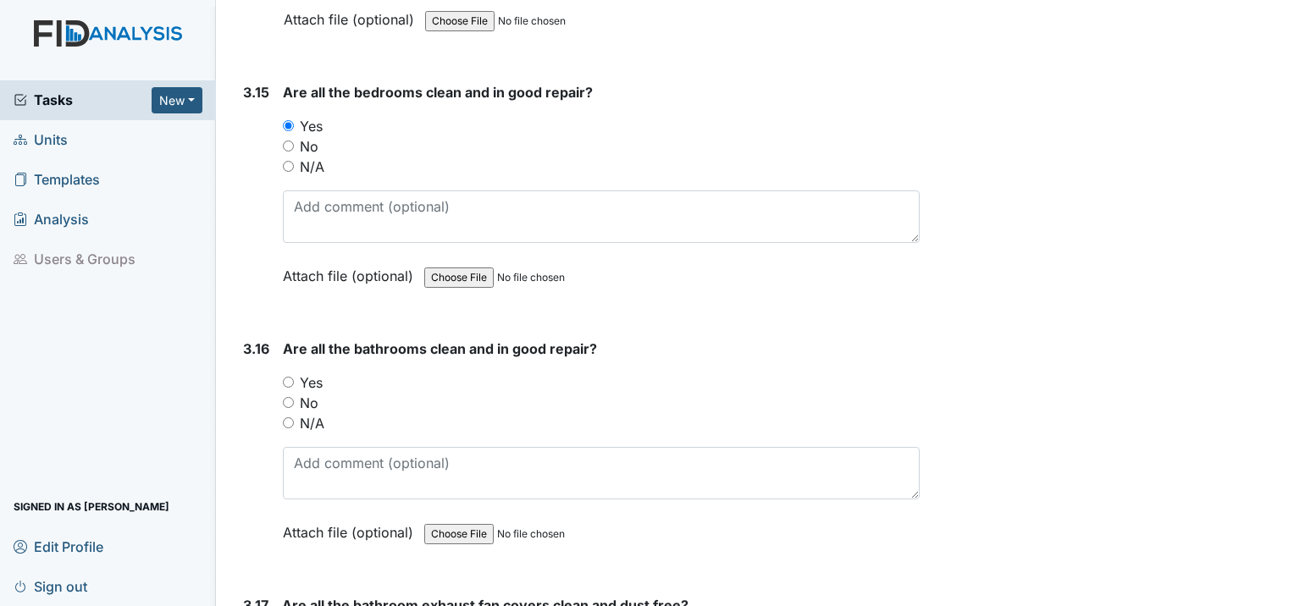
click at [283, 377] on input "Yes" at bounding box center [288, 382] width 11 height 11
radio input "true"
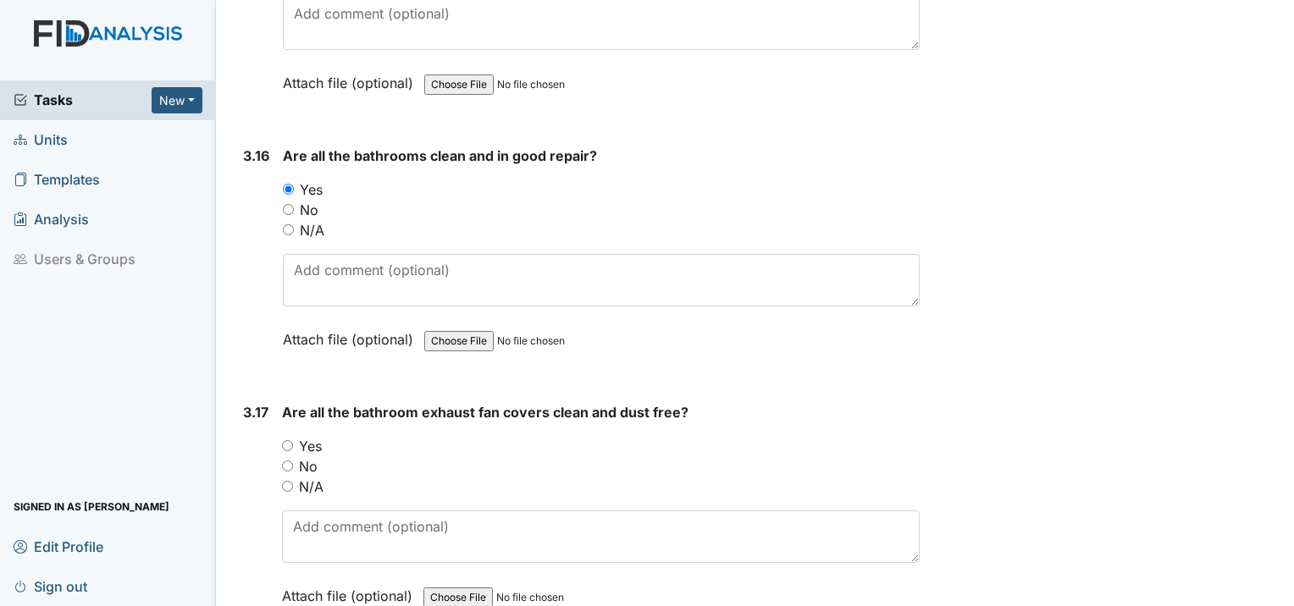
scroll to position [6351, 0]
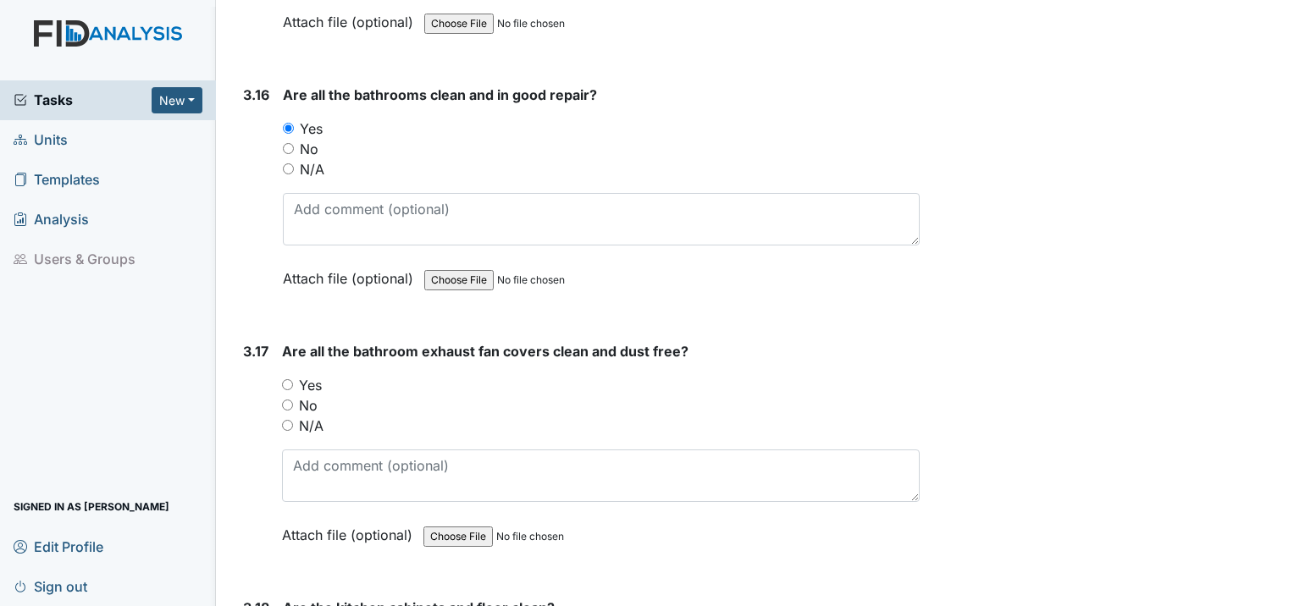
click at [294, 375] on div "Yes" at bounding box center [601, 385] width 638 height 20
click at [286, 379] on input "Yes" at bounding box center [287, 384] width 11 height 11
radio input "true"
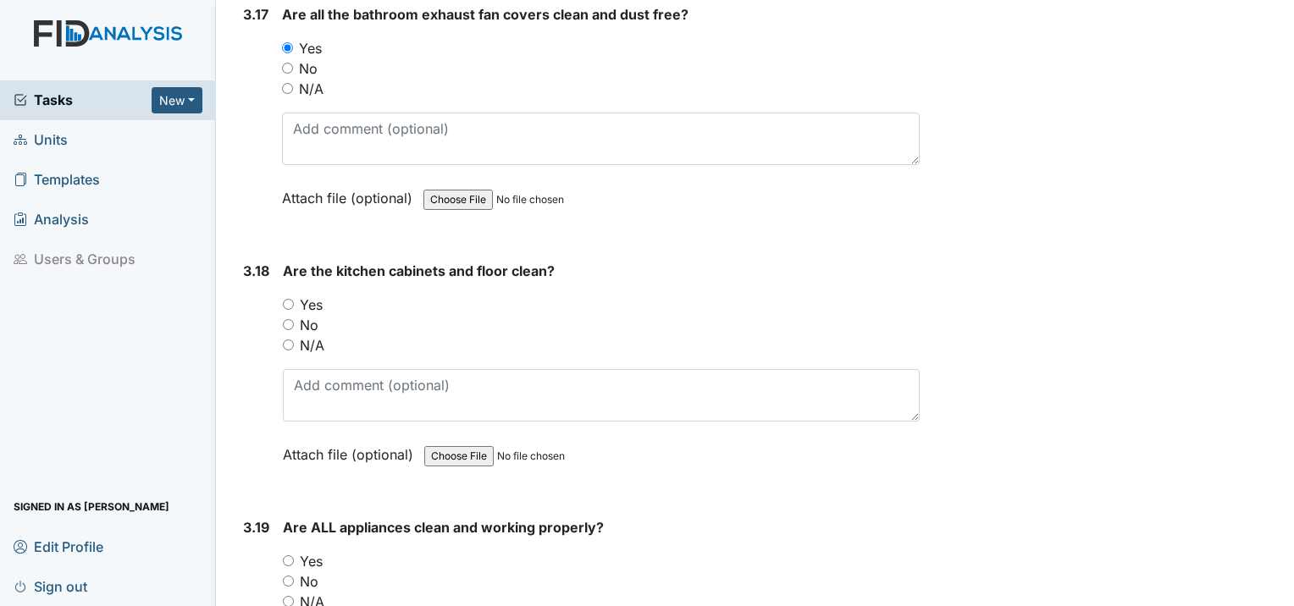
scroll to position [6690, 0]
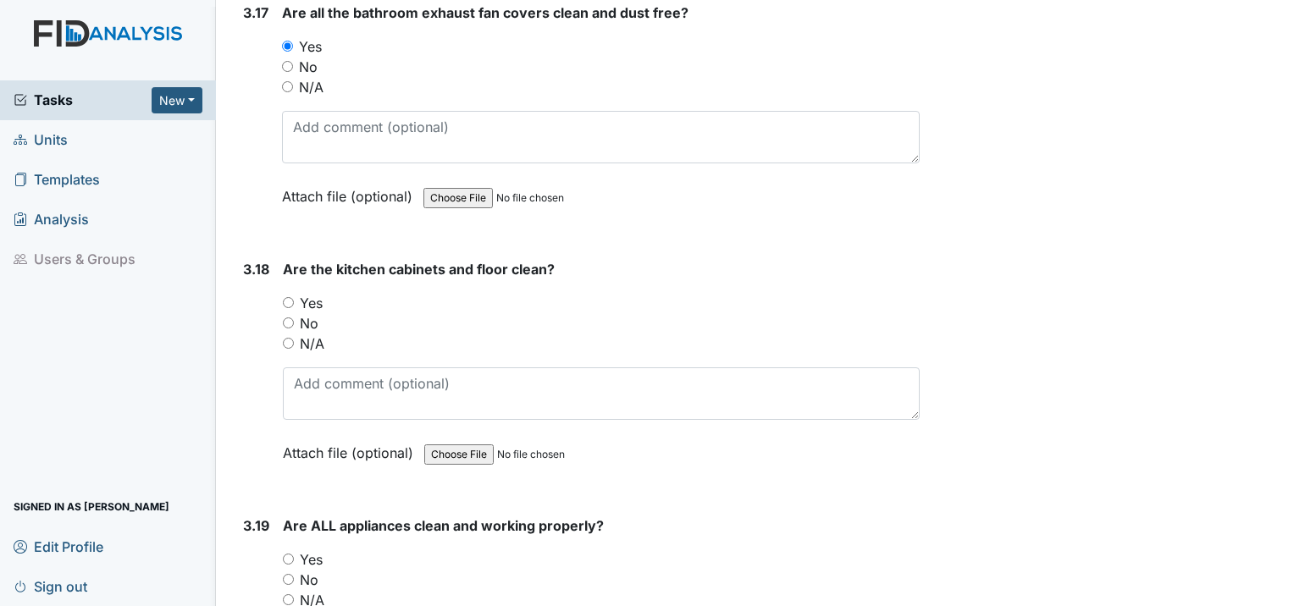
click at [288, 297] on input "Yes" at bounding box center [288, 302] width 11 height 11
radio input "true"
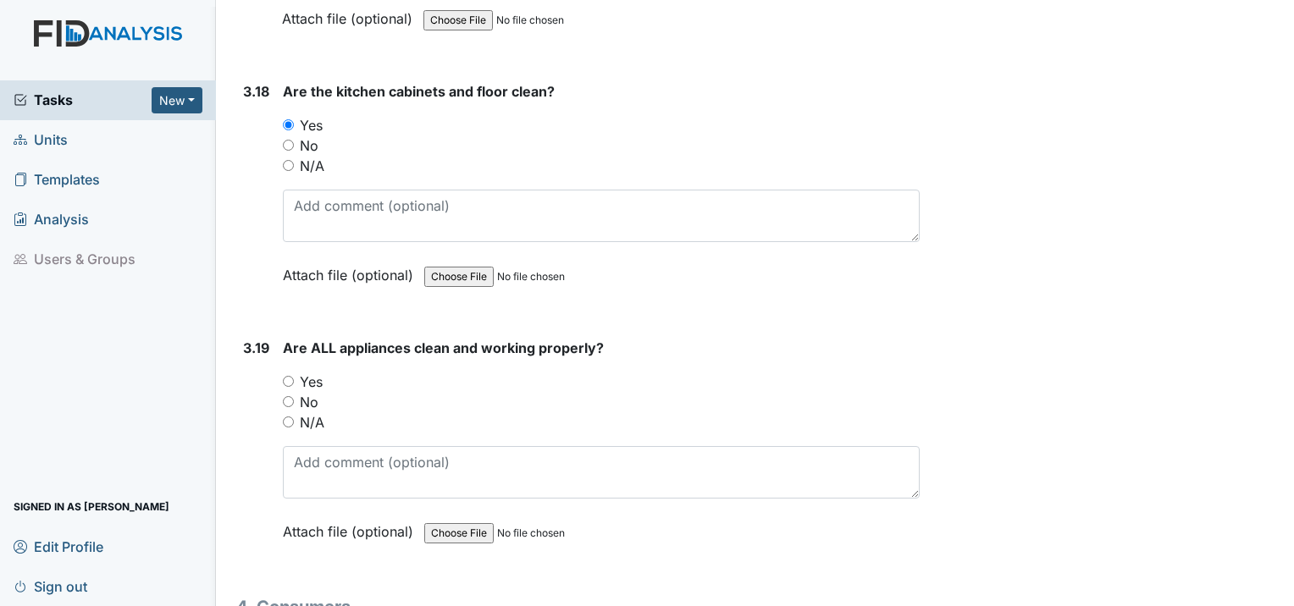
scroll to position [6944, 0]
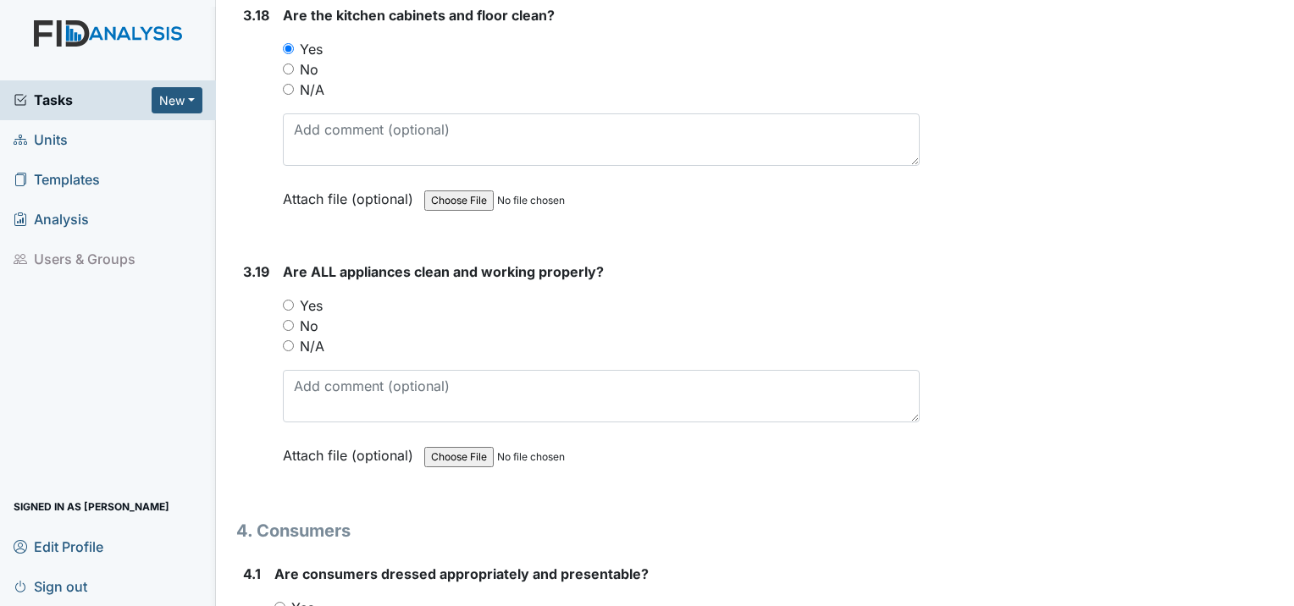
click at [279, 262] on div "3.19 Are ALL appliances clean and working properly? You must select one of the …" at bounding box center [577, 376] width 683 height 229
click at [285, 300] on input "Yes" at bounding box center [288, 305] width 11 height 11
radio input "true"
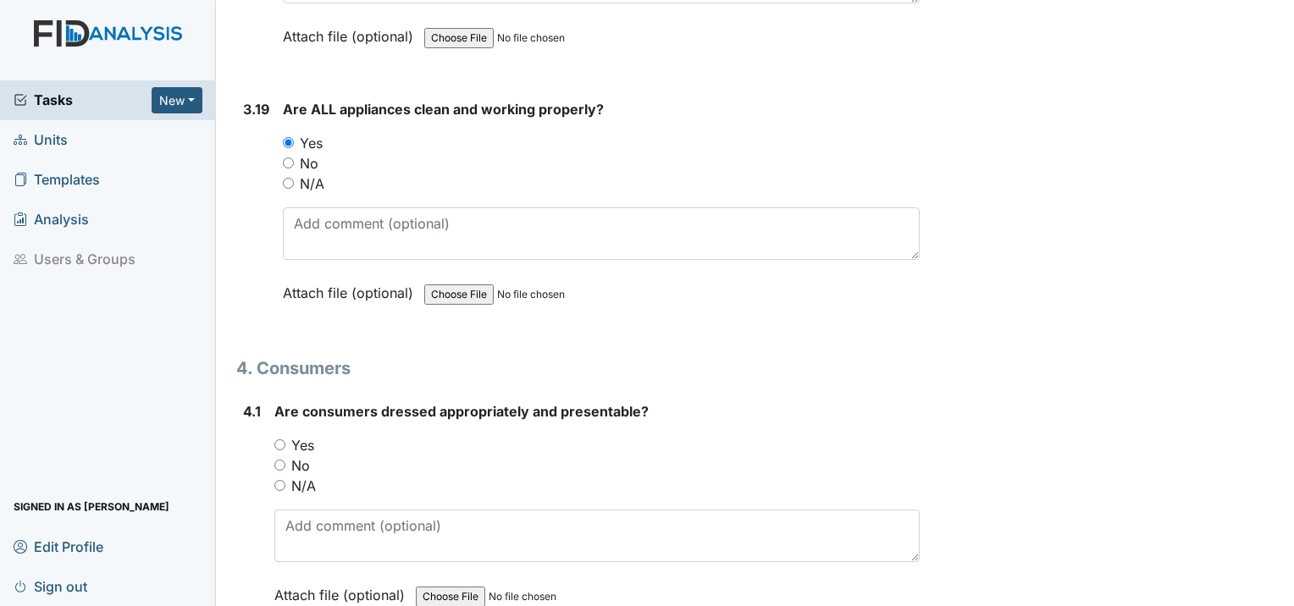
scroll to position [7113, 0]
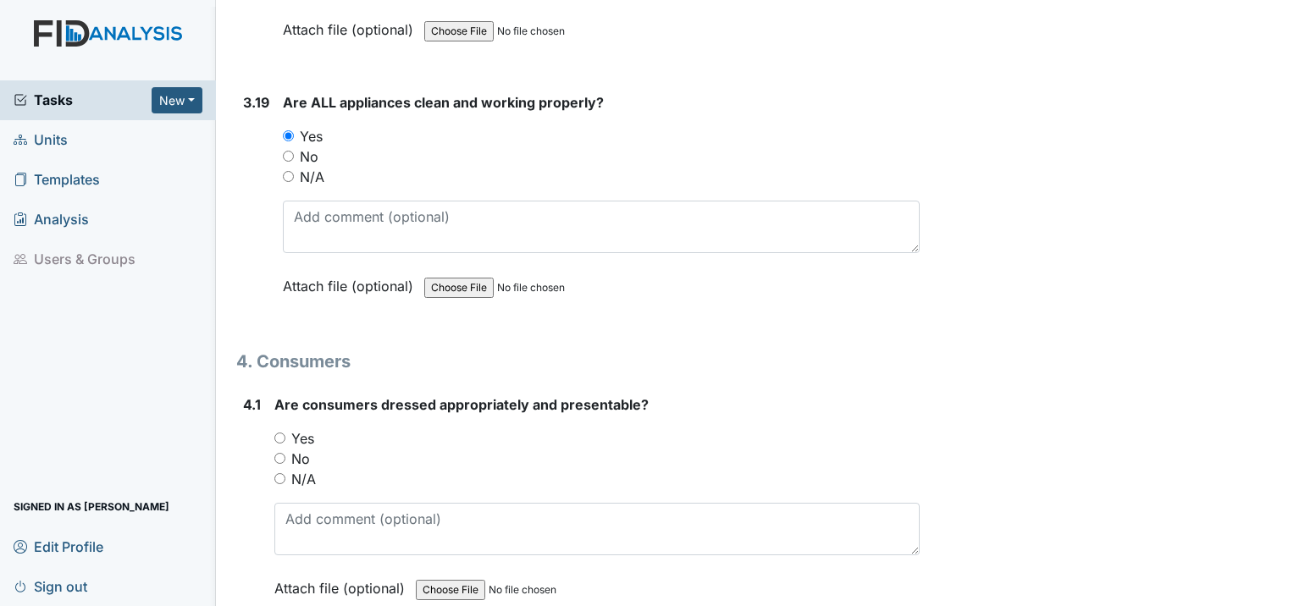
click at [278, 433] on input "Yes" at bounding box center [279, 438] width 11 height 11
radio input "true"
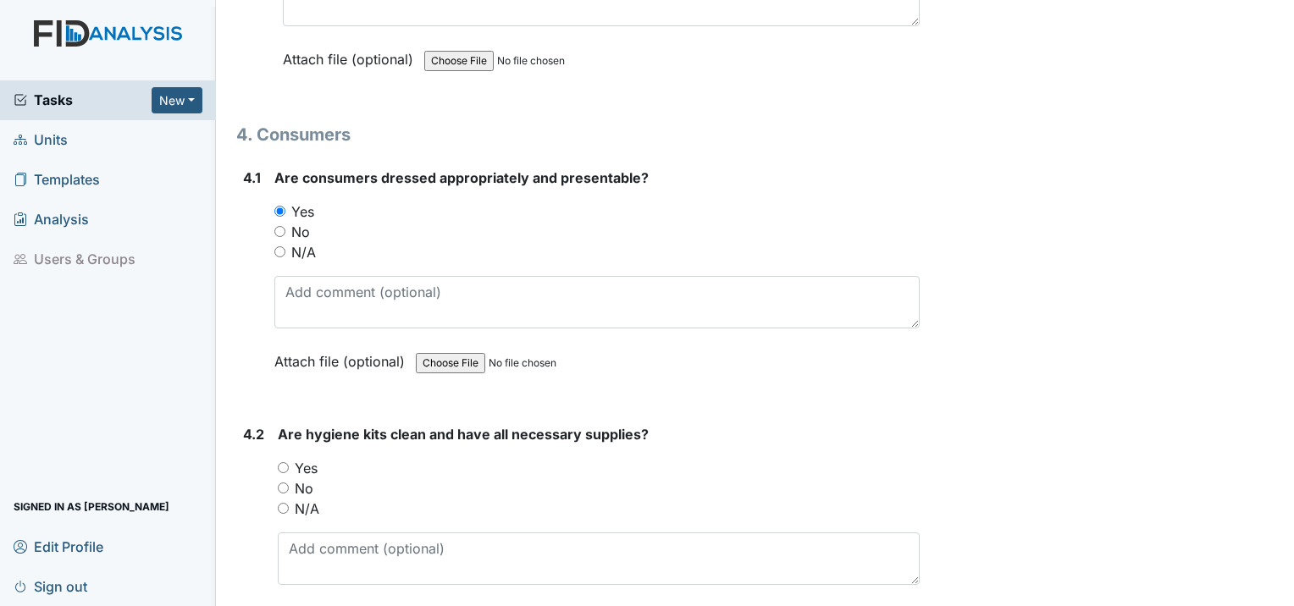
scroll to position [7368, 0]
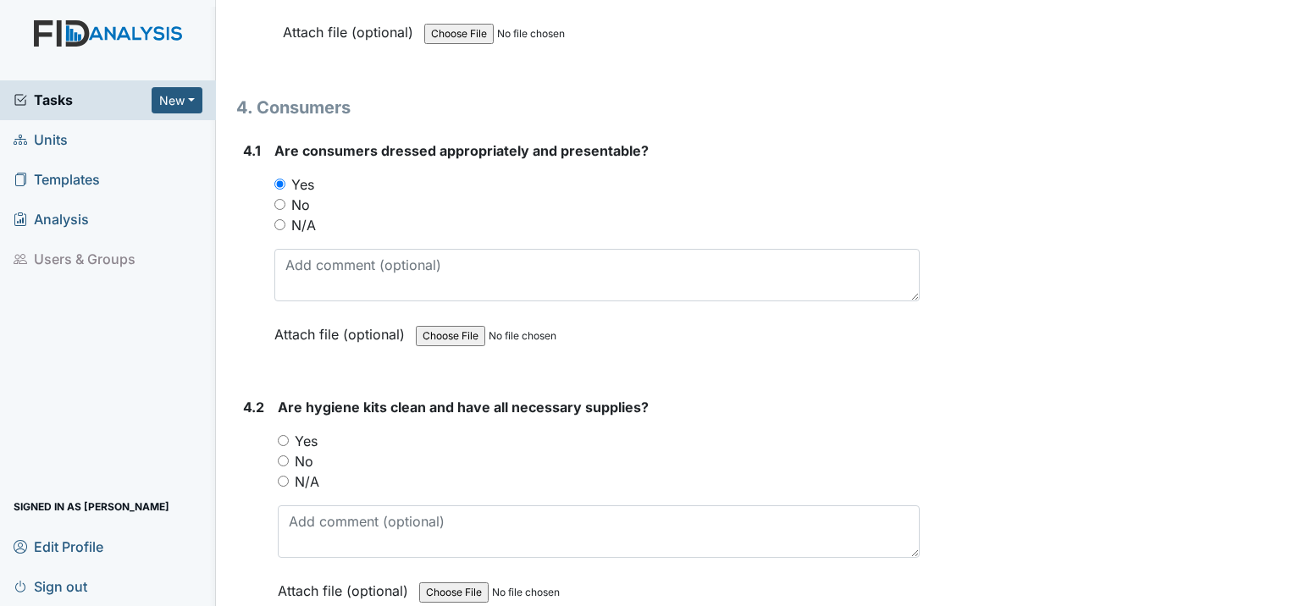
click at [279, 435] on input "Yes" at bounding box center [283, 440] width 11 height 11
radio input "true"
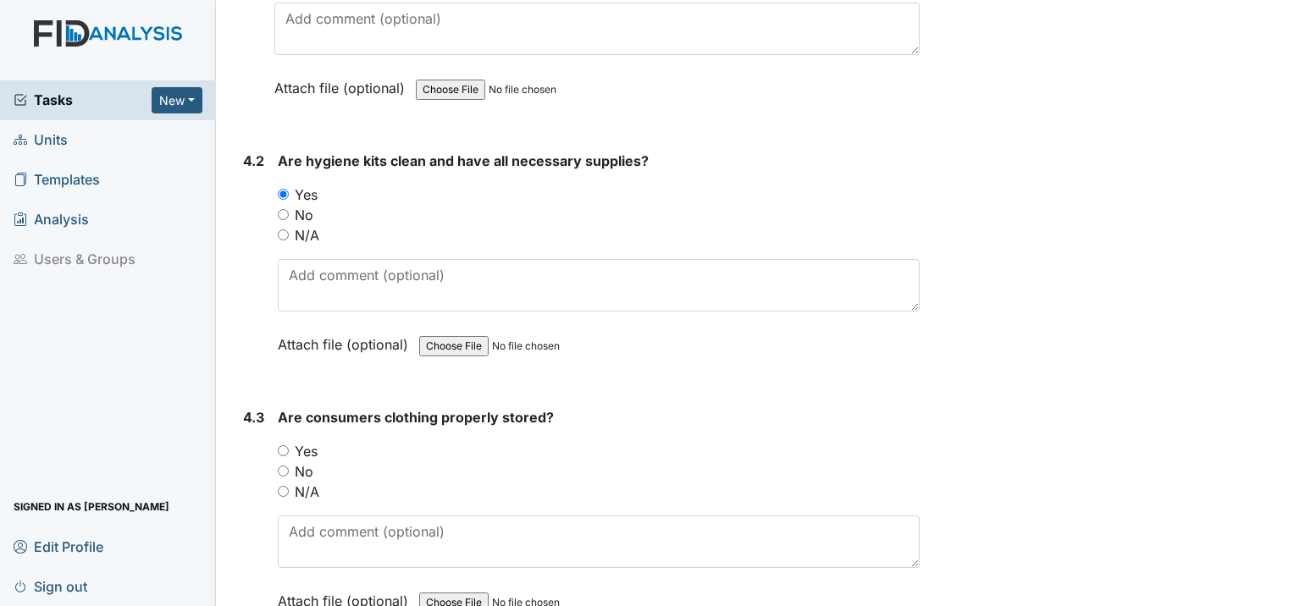
scroll to position [7622, 0]
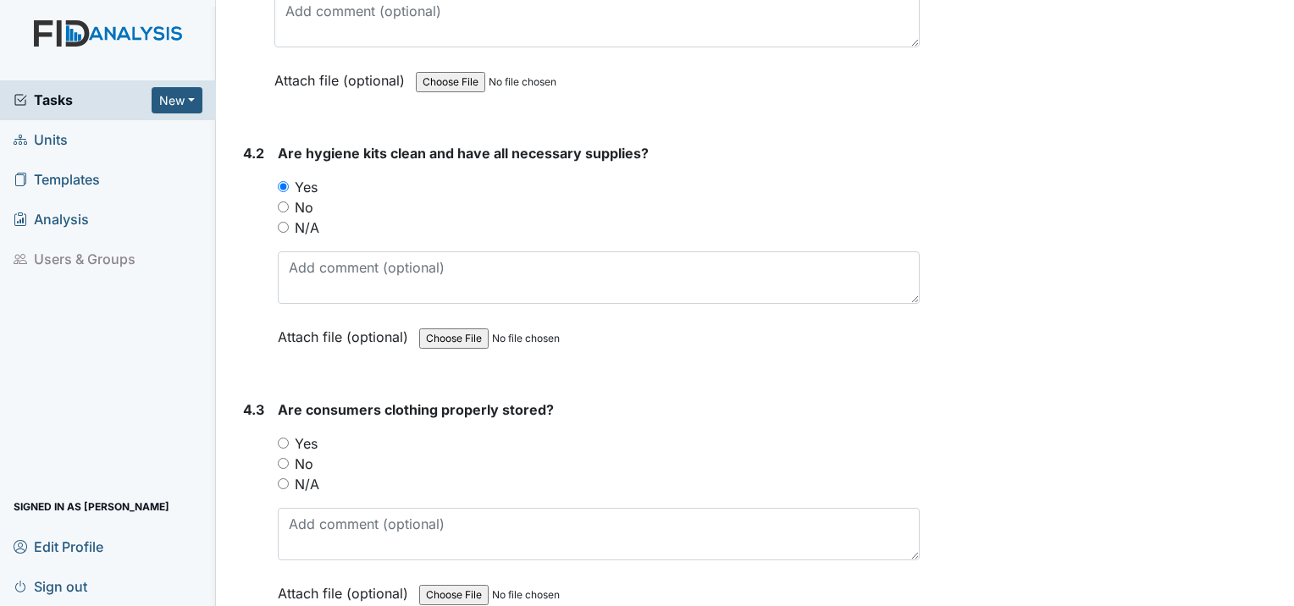
click at [285, 434] on div "Yes" at bounding box center [599, 444] width 642 height 20
click at [285, 438] on input "Yes" at bounding box center [283, 443] width 11 height 11
radio input "true"
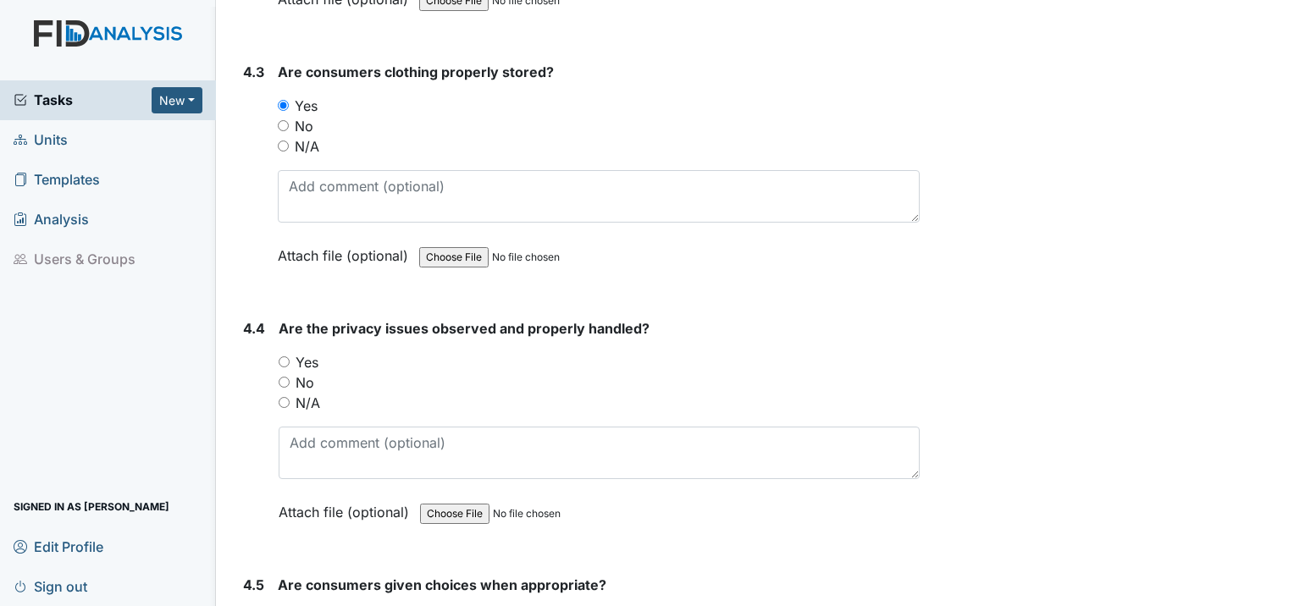
scroll to position [7960, 0]
click at [289, 356] on input "Yes" at bounding box center [284, 361] width 11 height 11
radio input "true"
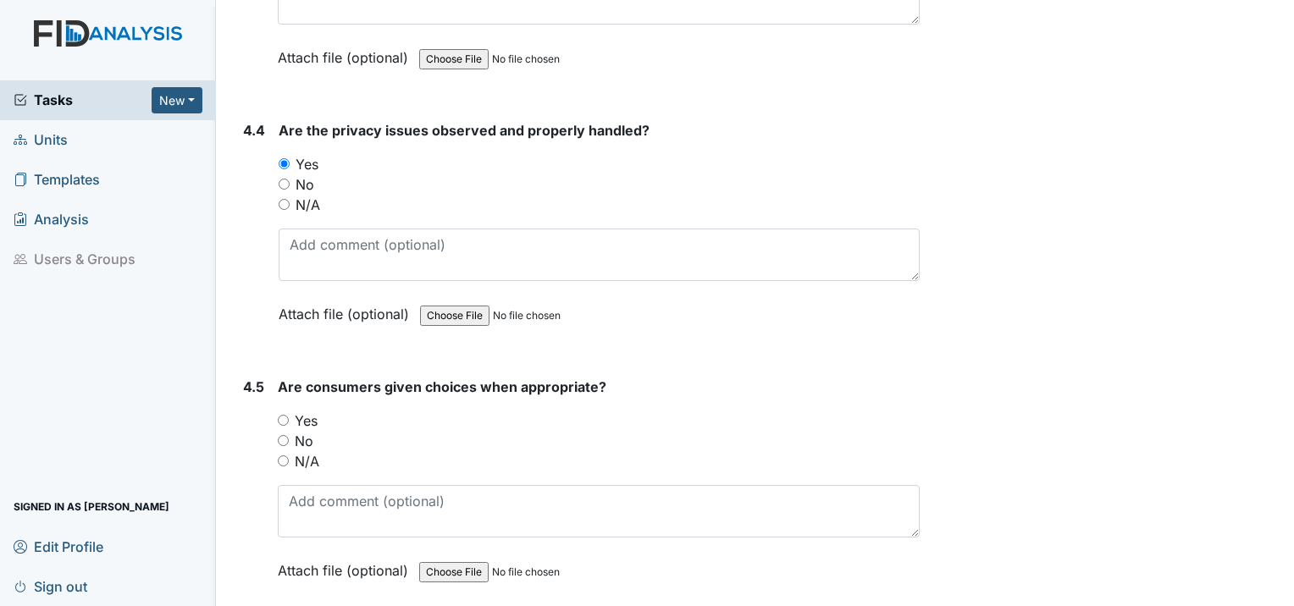
scroll to position [8214, 0]
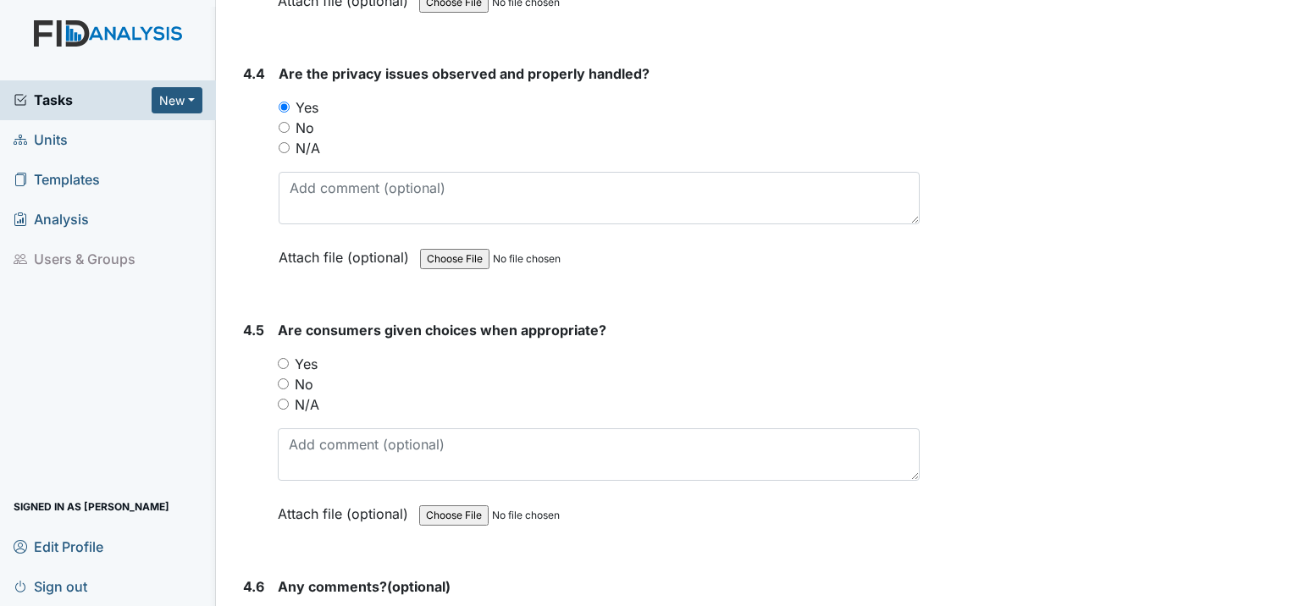
click at [285, 358] on input "Yes" at bounding box center [283, 363] width 11 height 11
radio input "true"
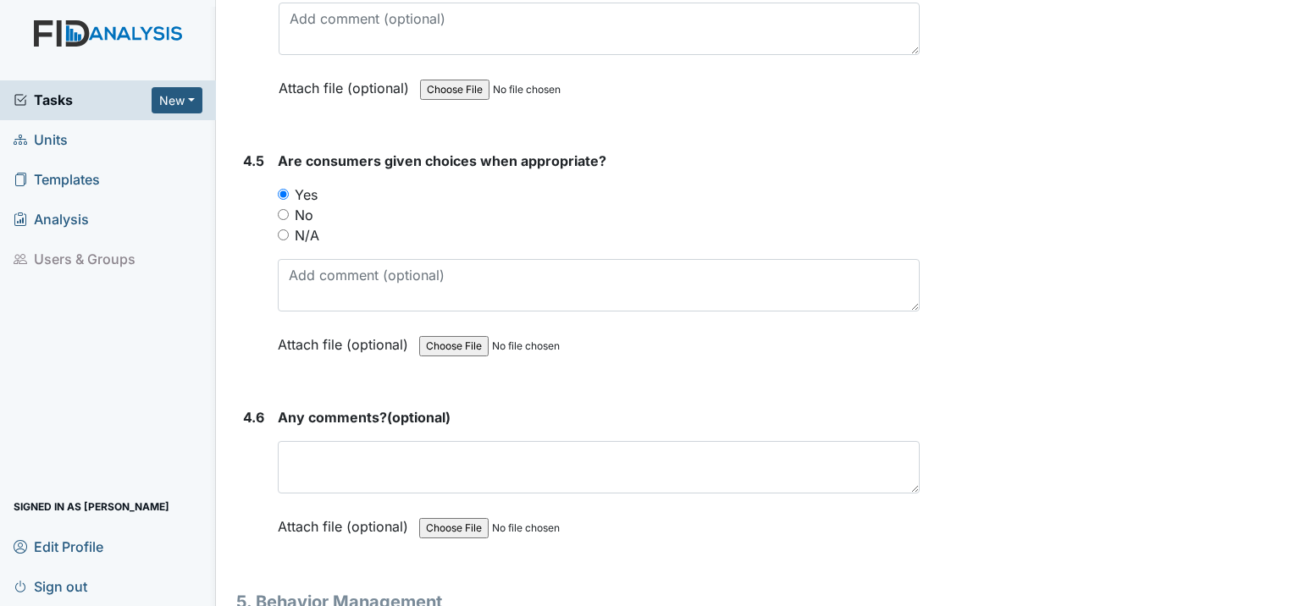
scroll to position [8553, 0]
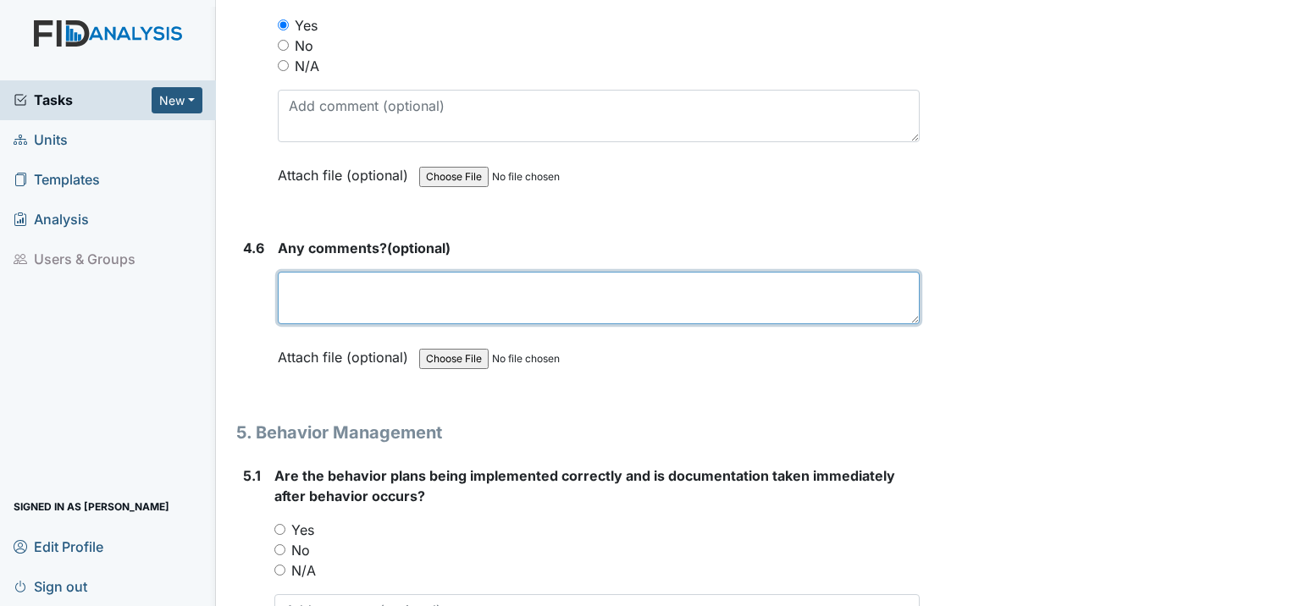
click at [373, 272] on textarea at bounding box center [599, 298] width 642 height 53
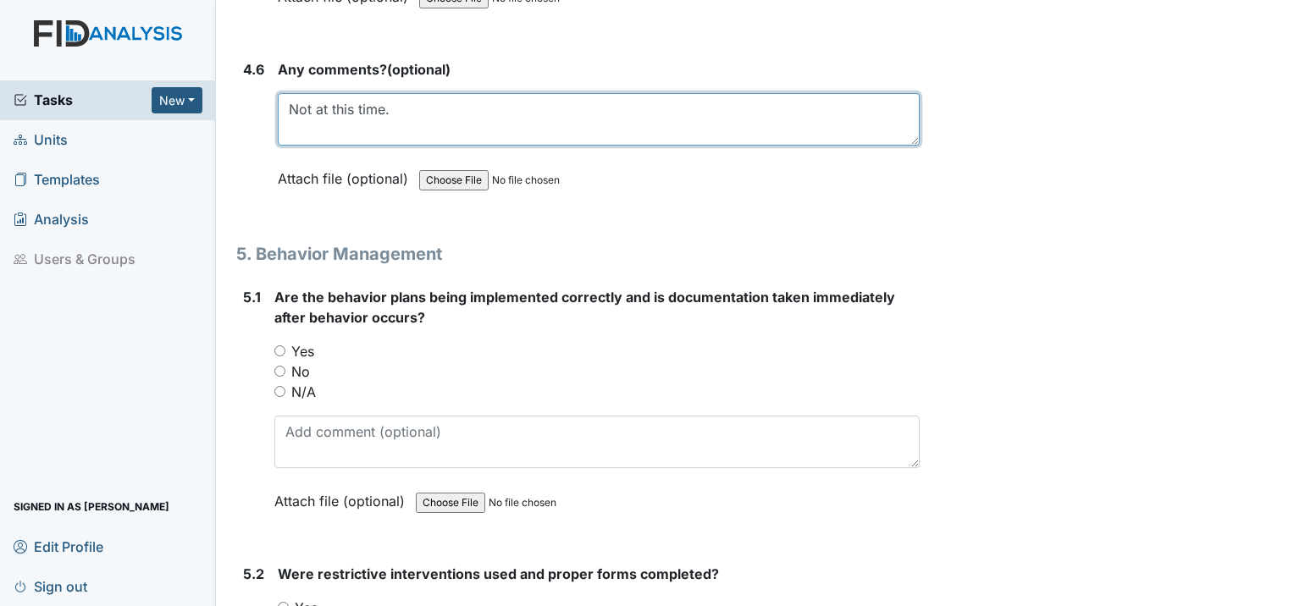
scroll to position [8807, 0]
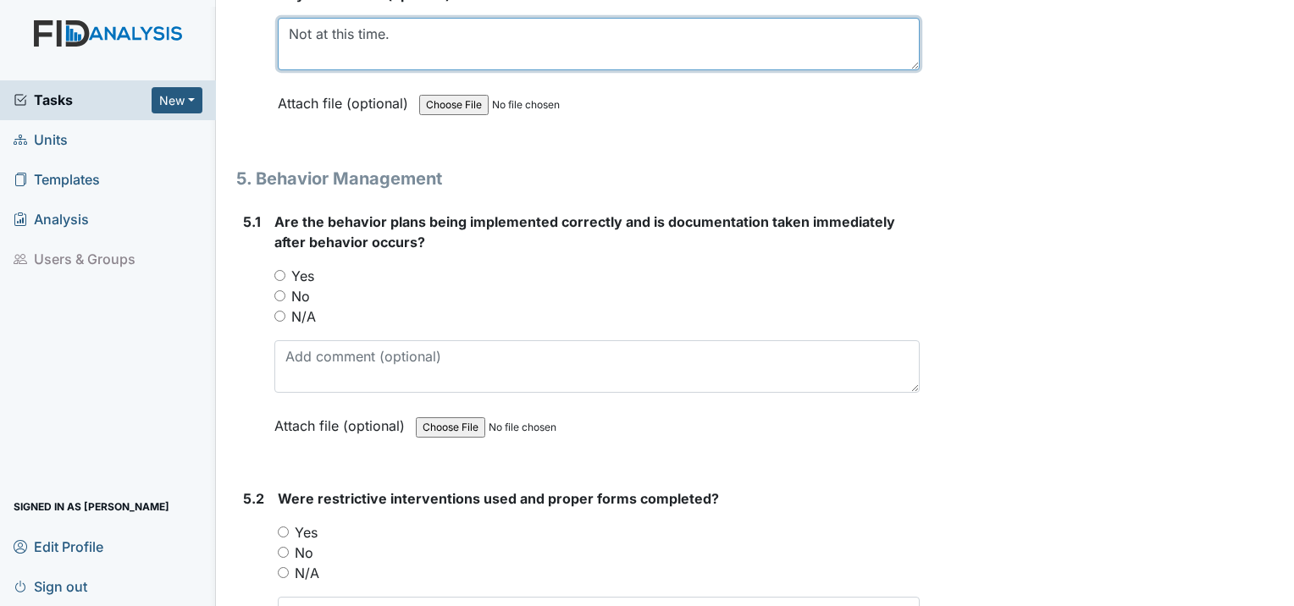
type textarea "Not at this time."
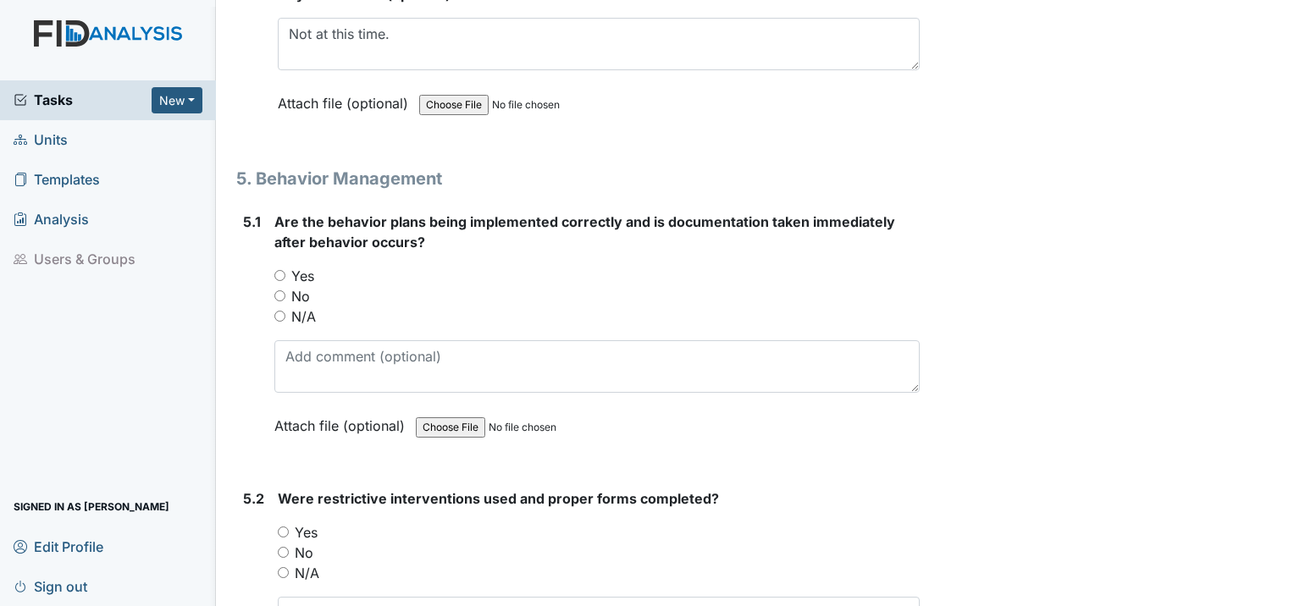
click at [285, 270] on input "Yes" at bounding box center [279, 275] width 11 height 11
radio input "true"
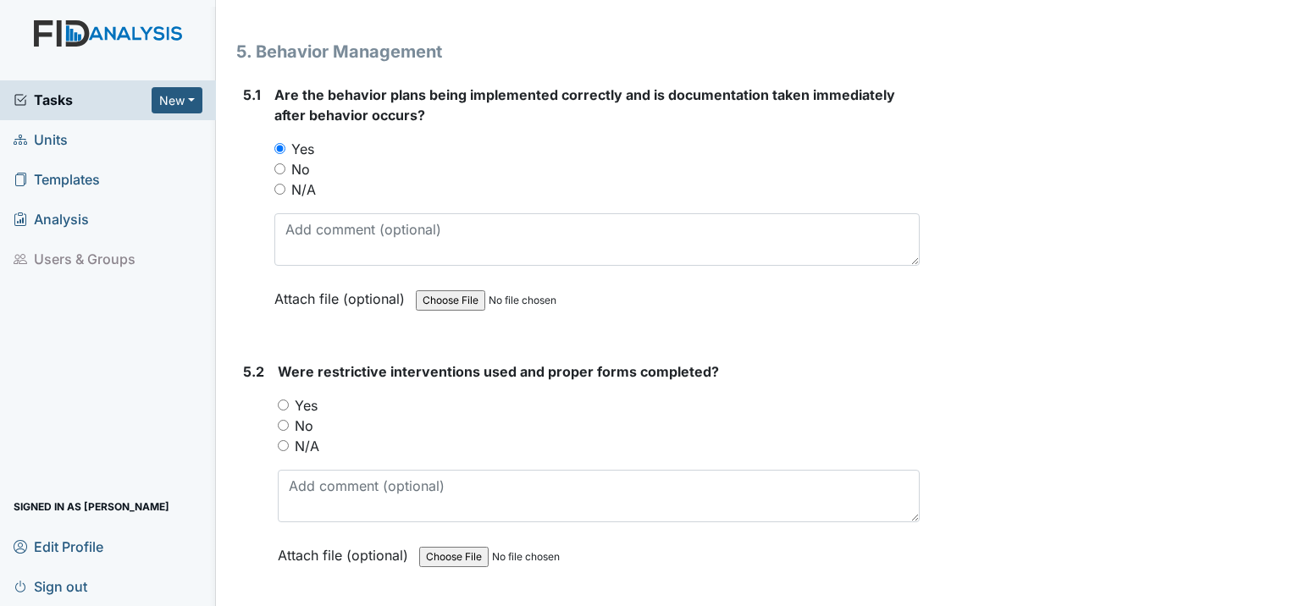
scroll to position [8977, 0]
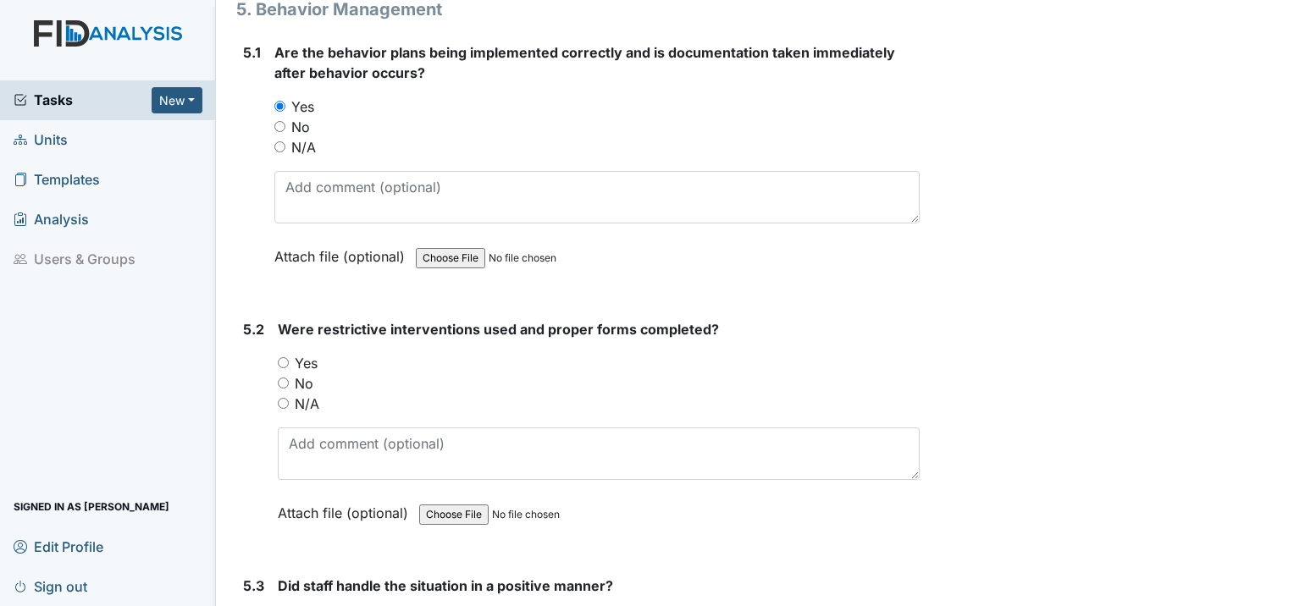
click at [286, 357] on input "Yes" at bounding box center [283, 362] width 11 height 11
radio input "true"
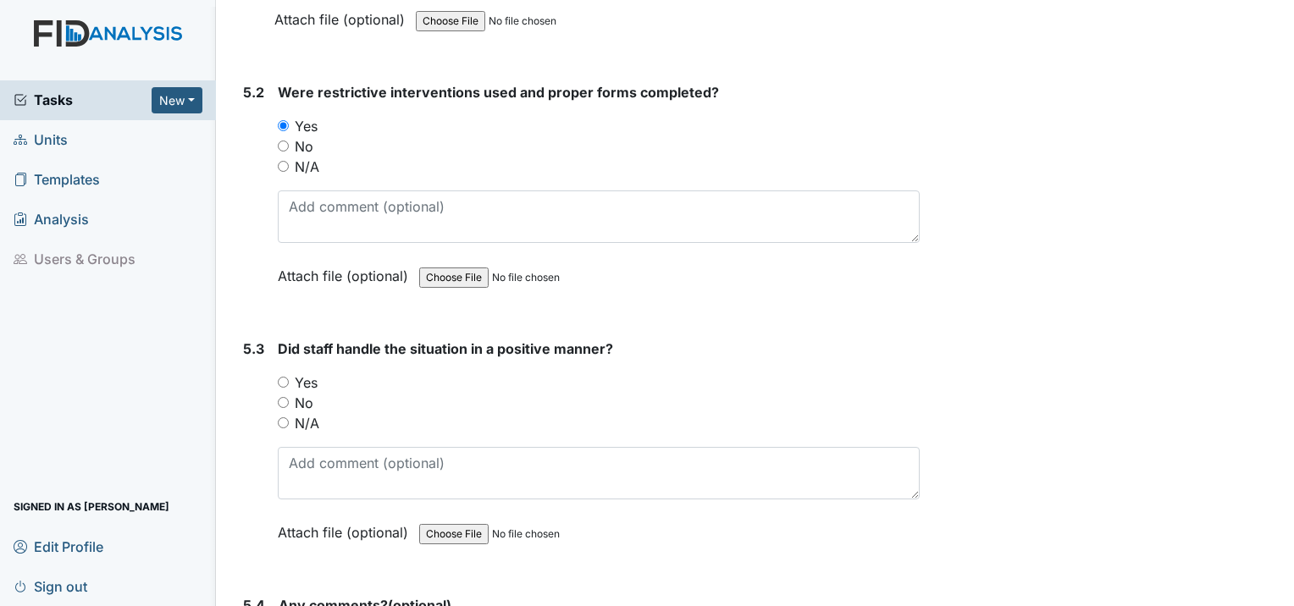
scroll to position [9231, 0]
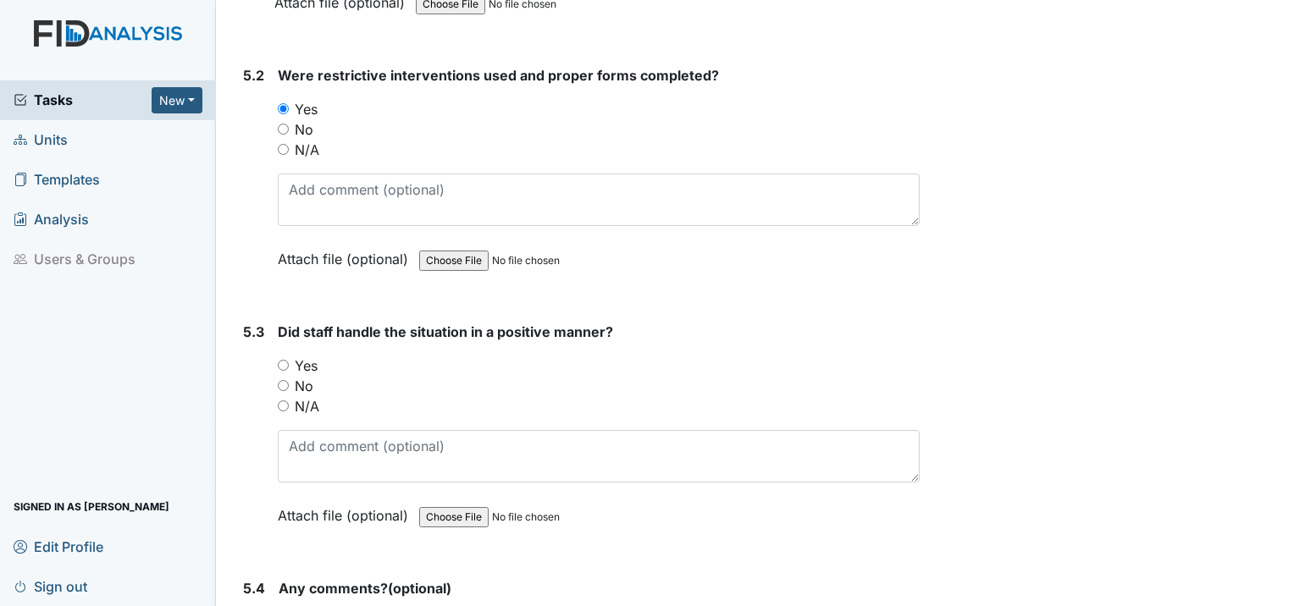
click at [280, 360] on input "Yes" at bounding box center [283, 365] width 11 height 11
radio input "true"
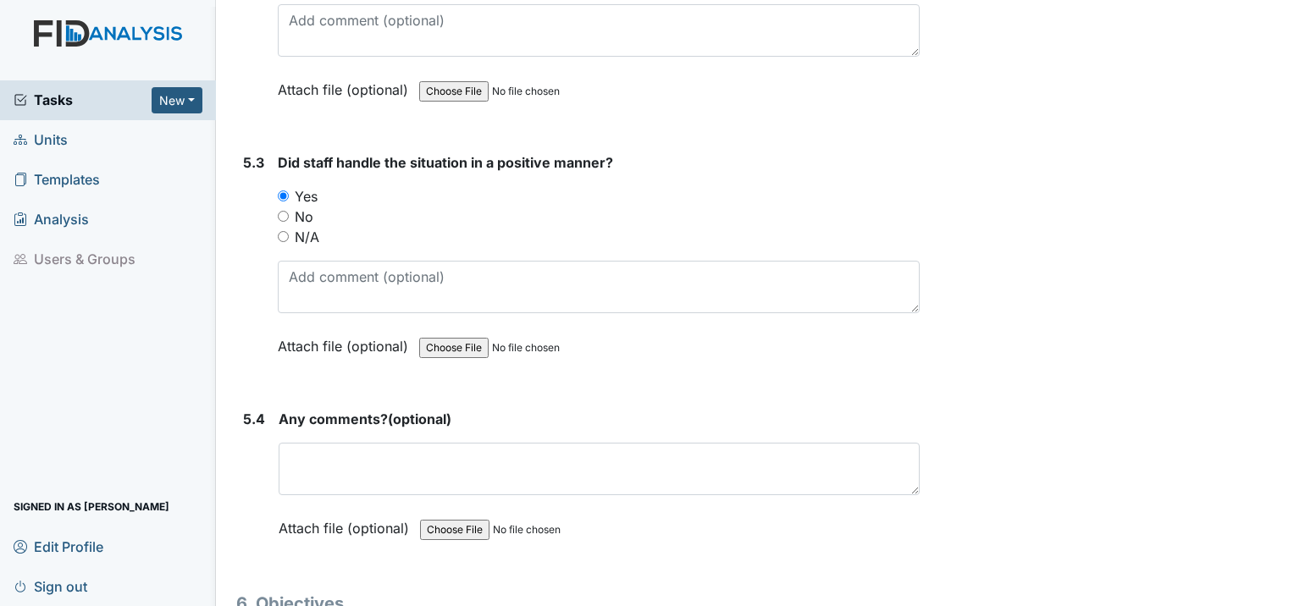
scroll to position [9485, 0]
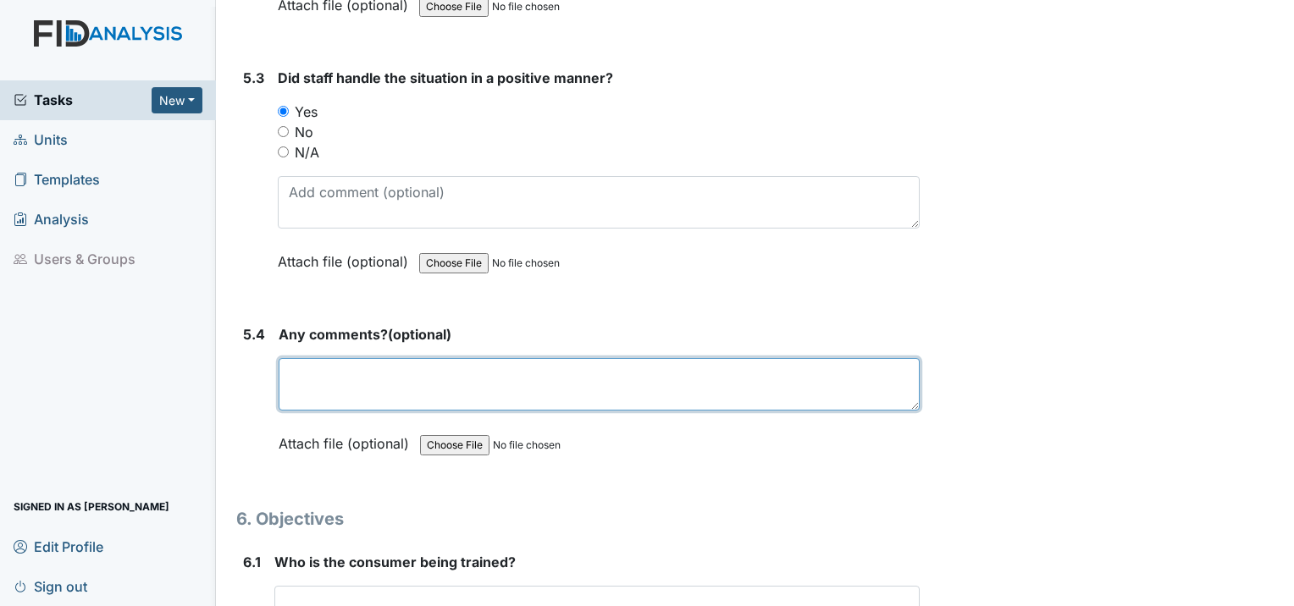
click at [354, 358] on textarea at bounding box center [599, 384] width 641 height 53
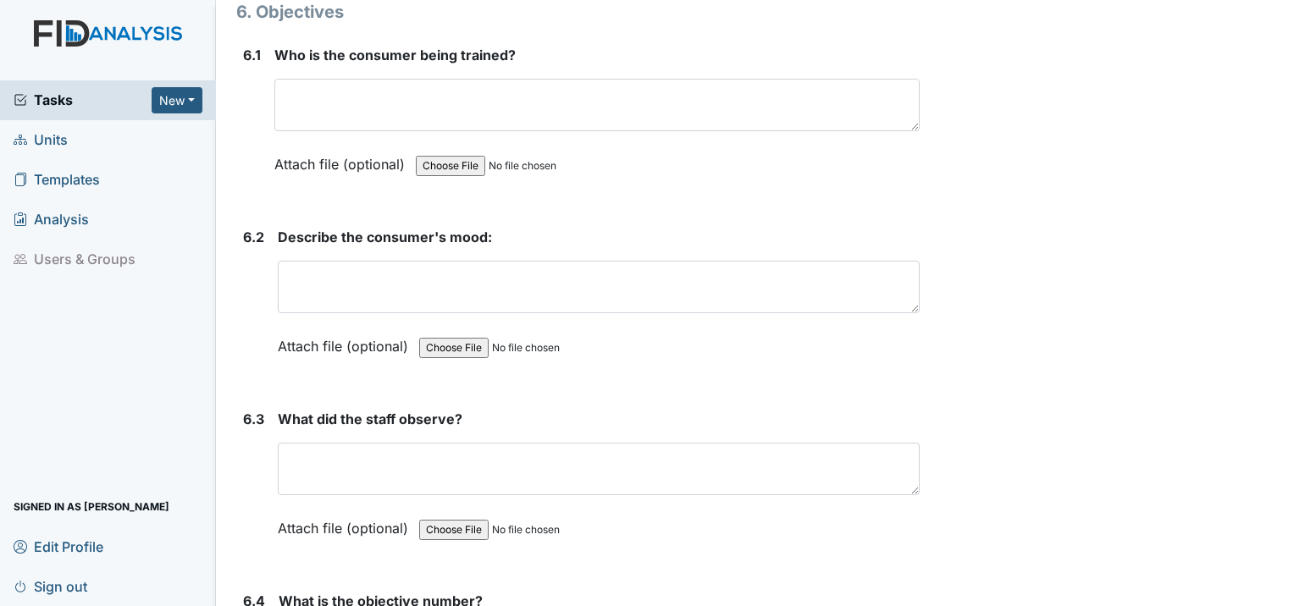
scroll to position [9993, 0]
type textarea "Not at this time."
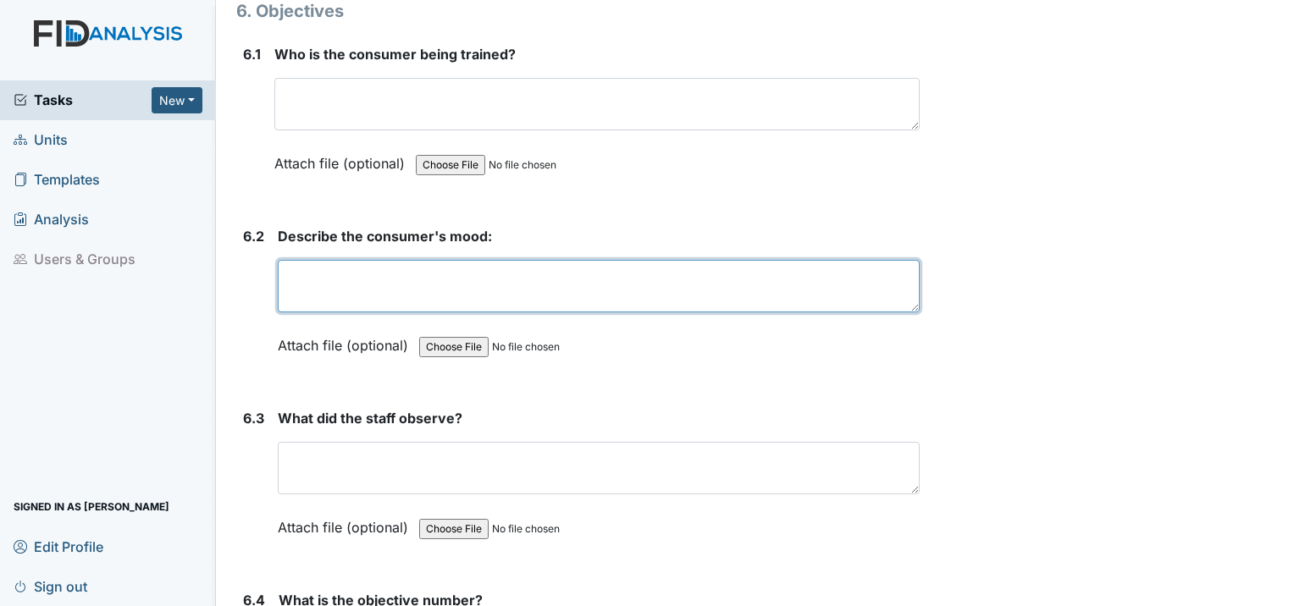
click at [341, 260] on textarea at bounding box center [599, 286] width 642 height 53
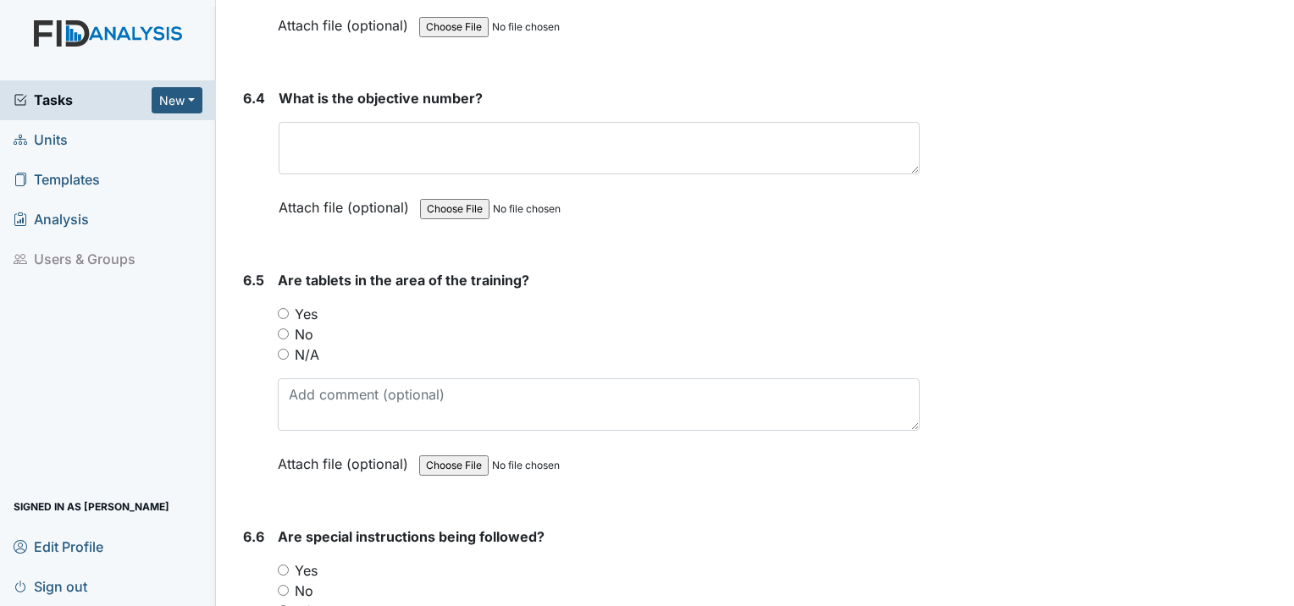
scroll to position [10501, 0]
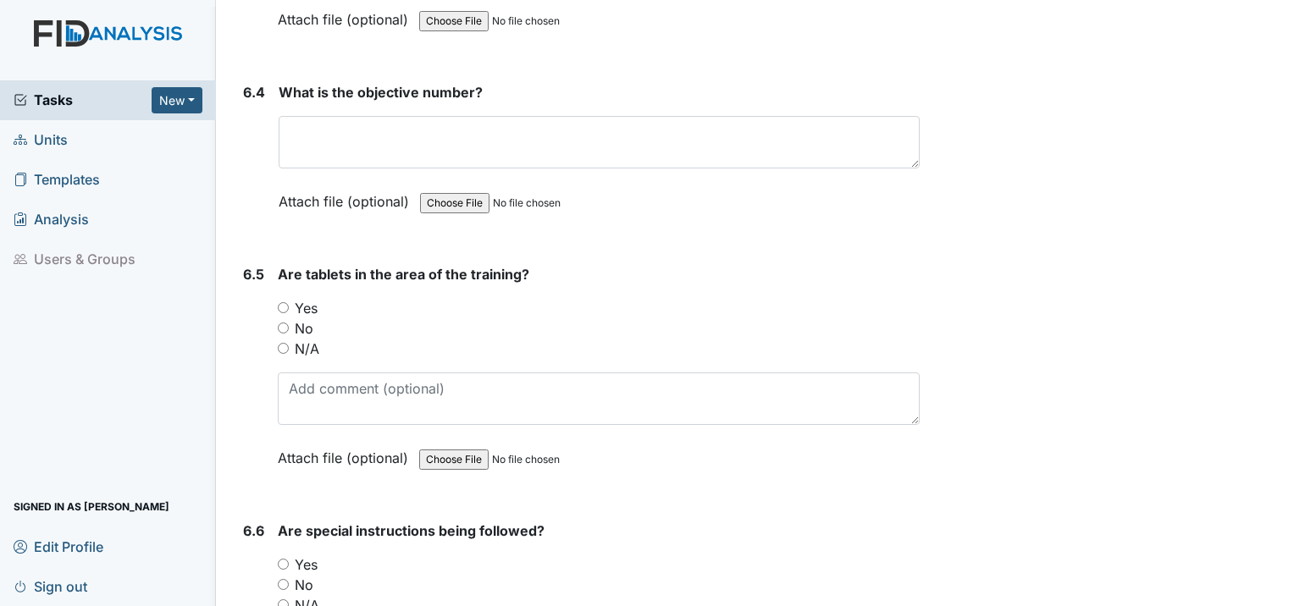
type textarea "Happy"
click at [281, 302] on input "Yes" at bounding box center [283, 307] width 11 height 11
radio input "true"
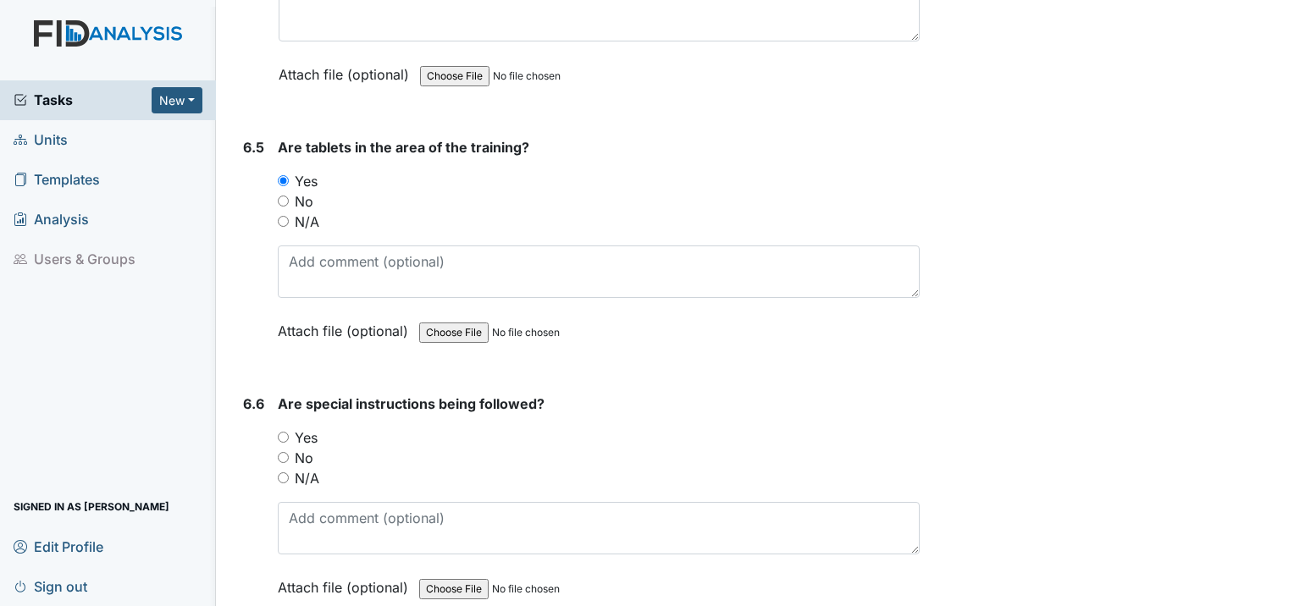
scroll to position [10670, 0]
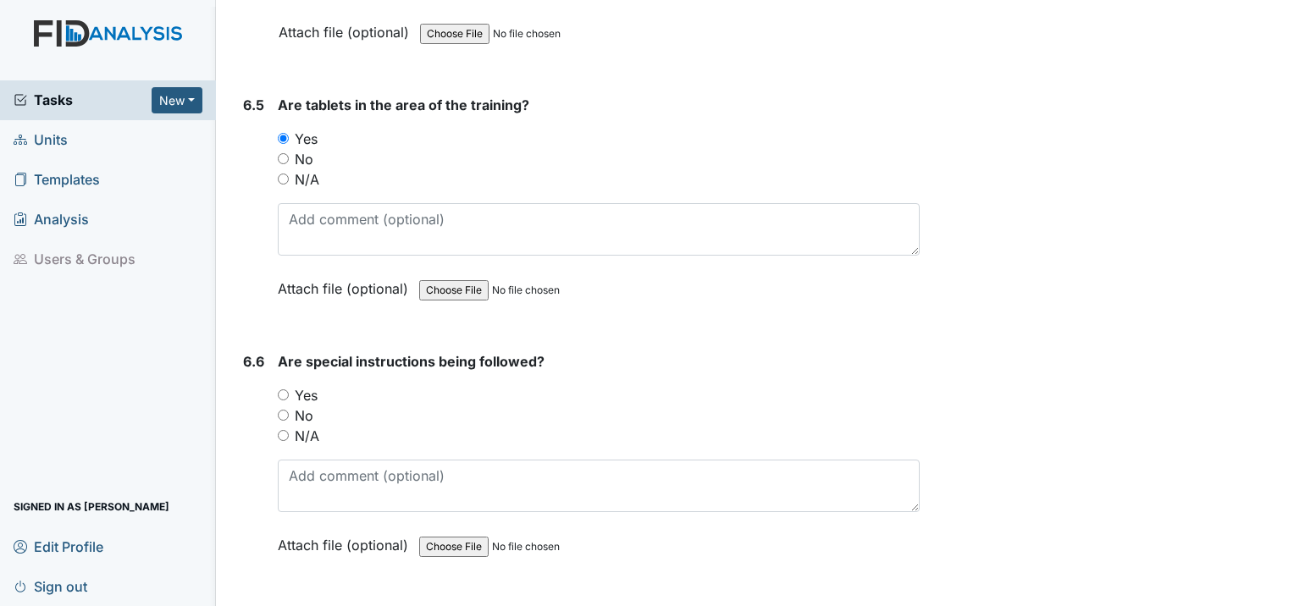
click at [282, 390] on input "Yes" at bounding box center [283, 395] width 11 height 11
radio input "true"
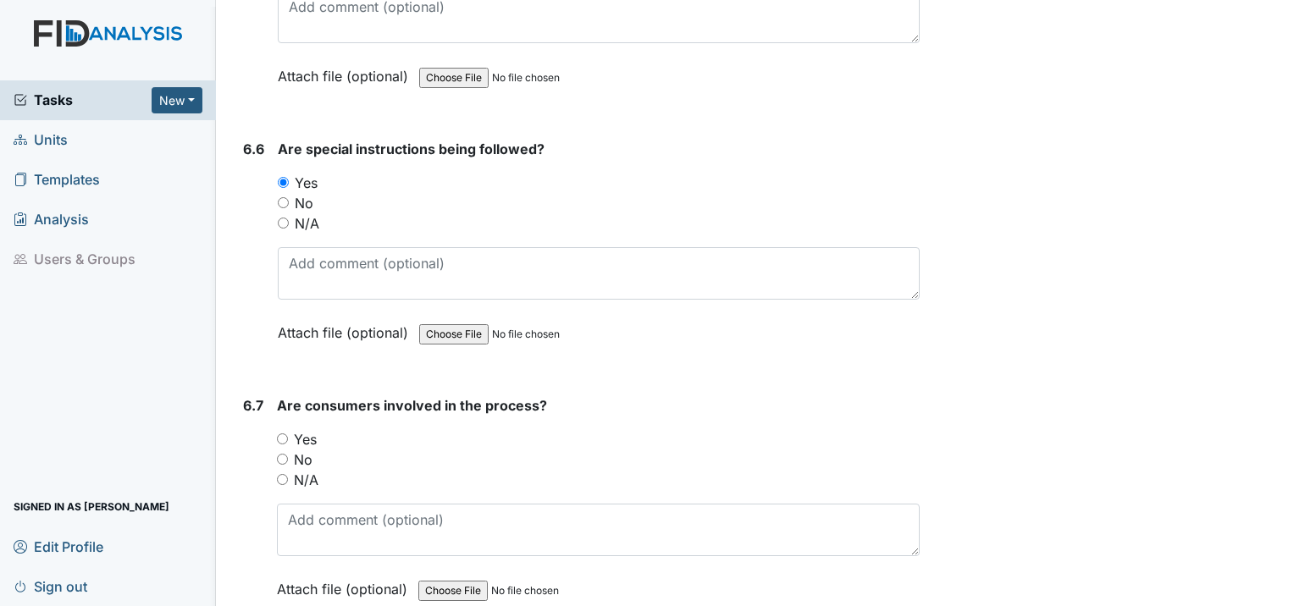
scroll to position [10924, 0]
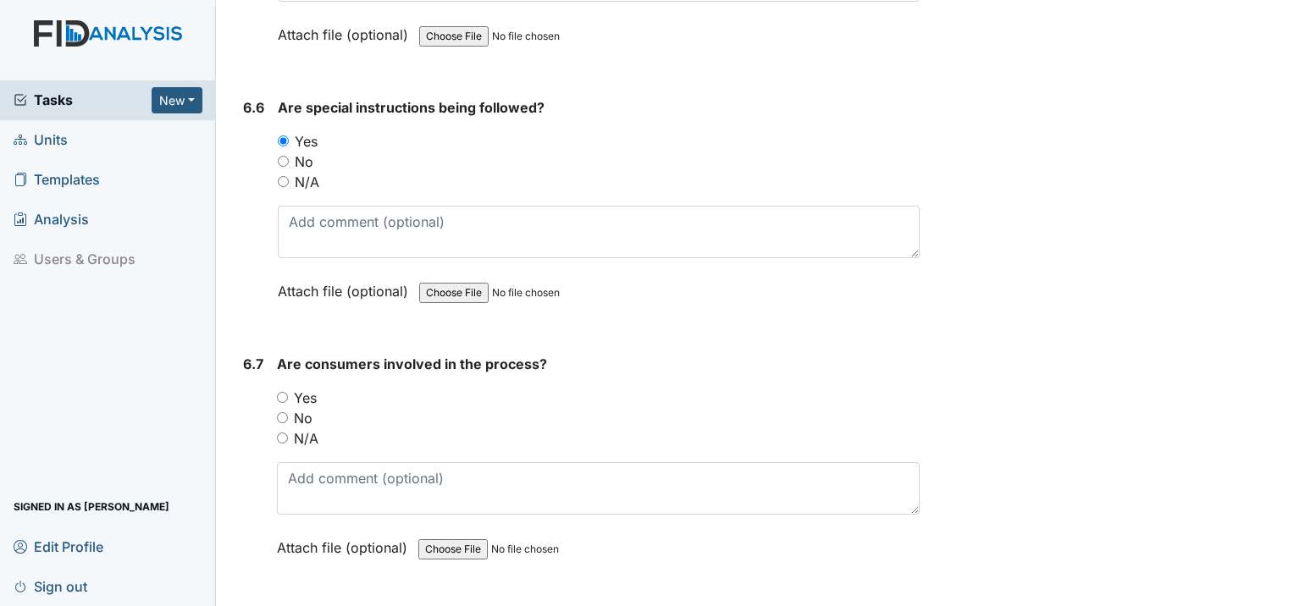
click at [285, 392] on input "Yes" at bounding box center [282, 397] width 11 height 11
radio input "true"
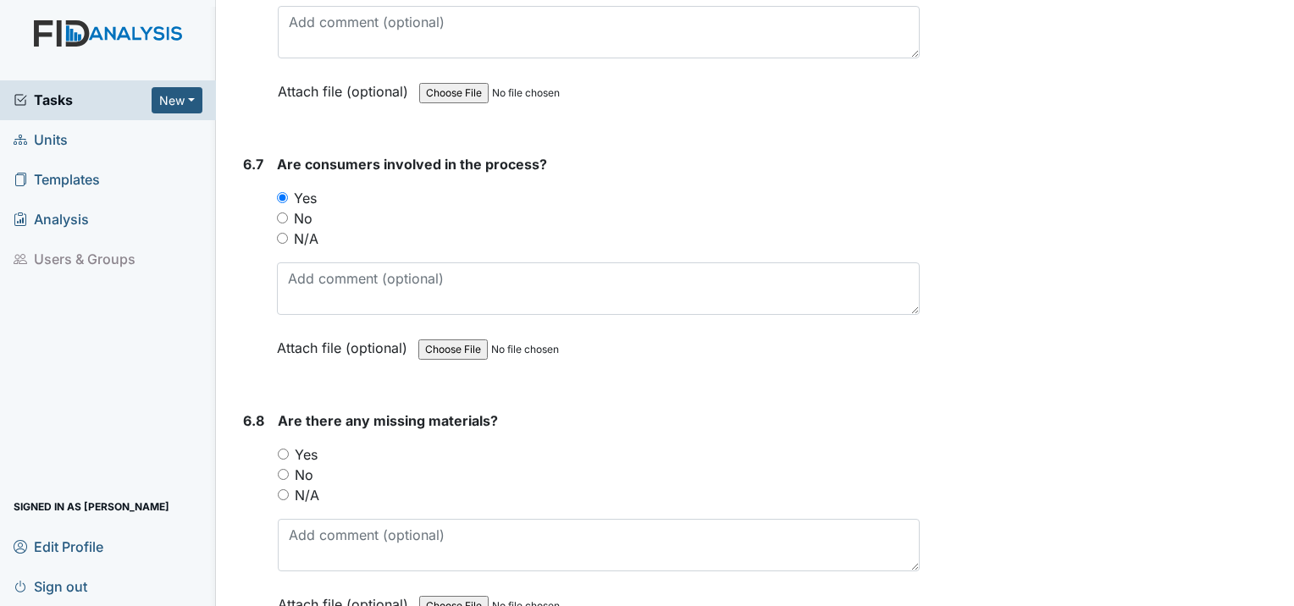
scroll to position [11178, 0]
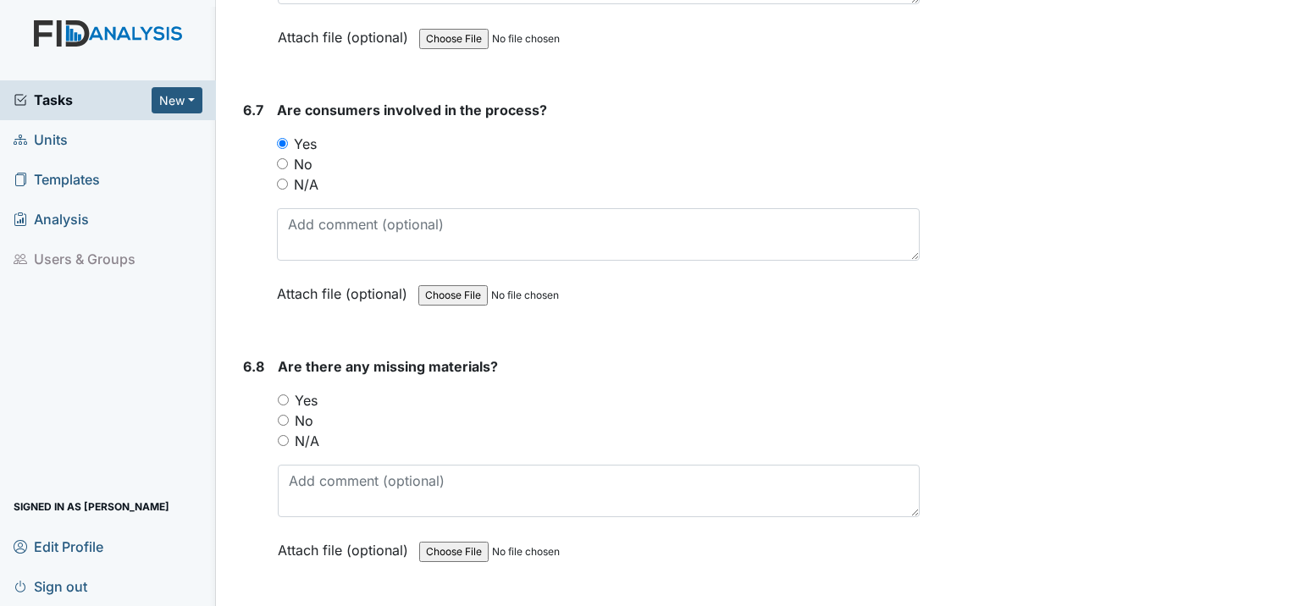
drag, startPoint x: 280, startPoint y: 339, endPoint x: 301, endPoint y: 346, distance: 22.2
click at [280, 415] on input "No" at bounding box center [283, 420] width 11 height 11
radio input "true"
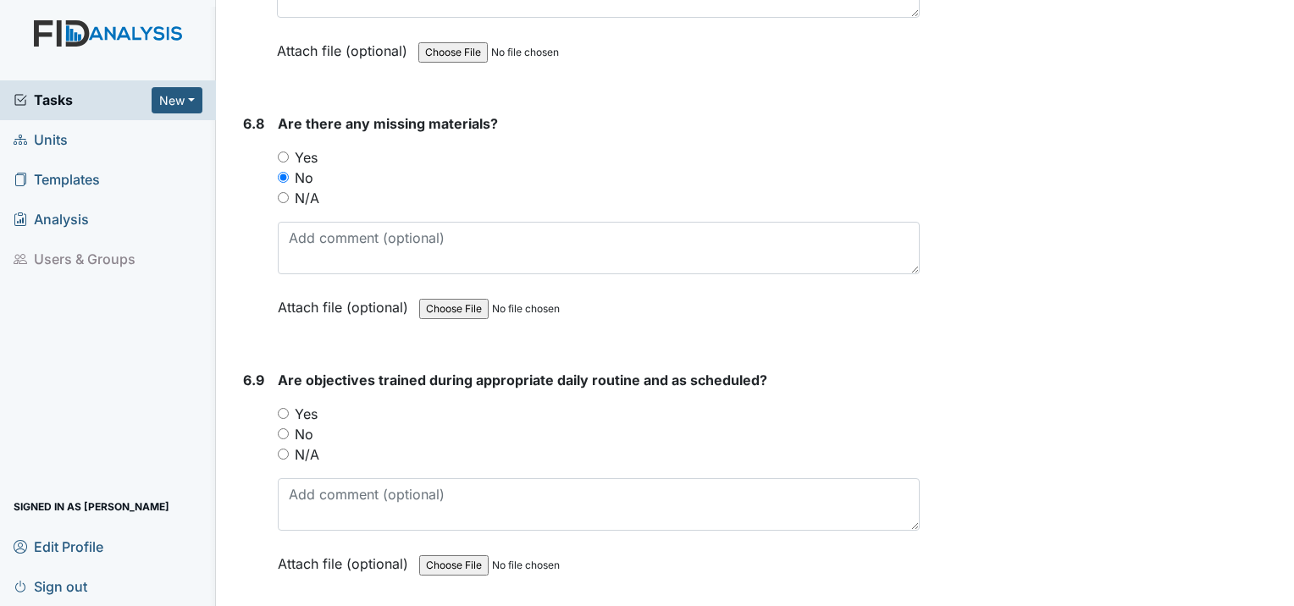
scroll to position [11432, 0]
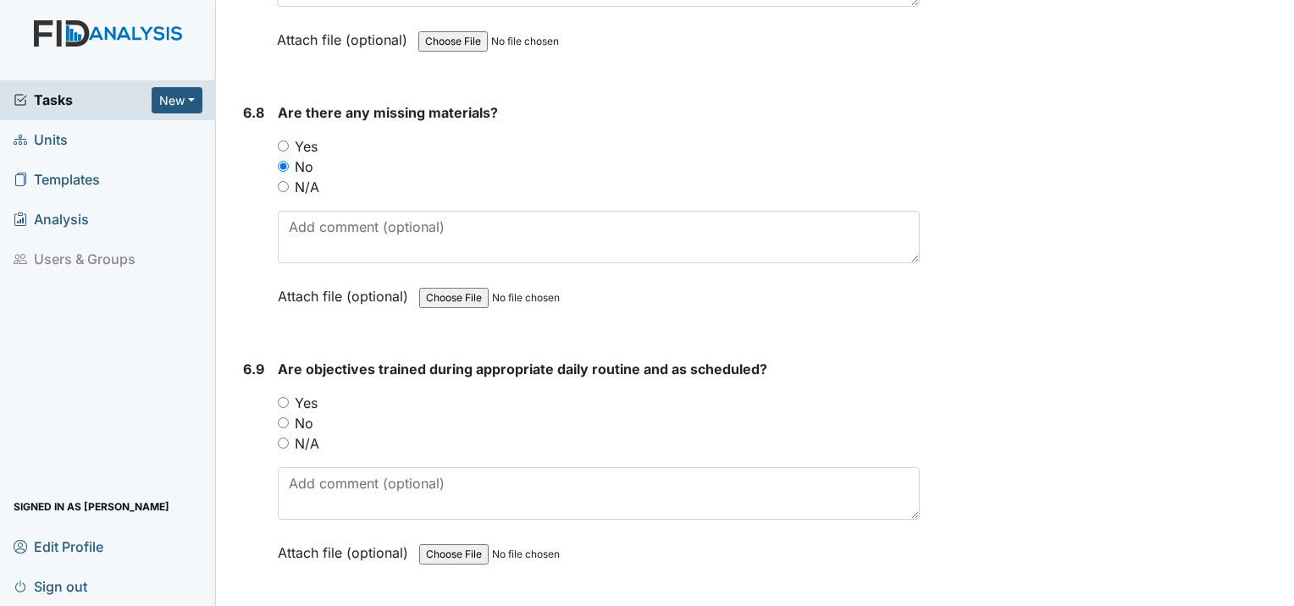
click at [280, 397] on input "Yes" at bounding box center [283, 402] width 11 height 11
radio input "true"
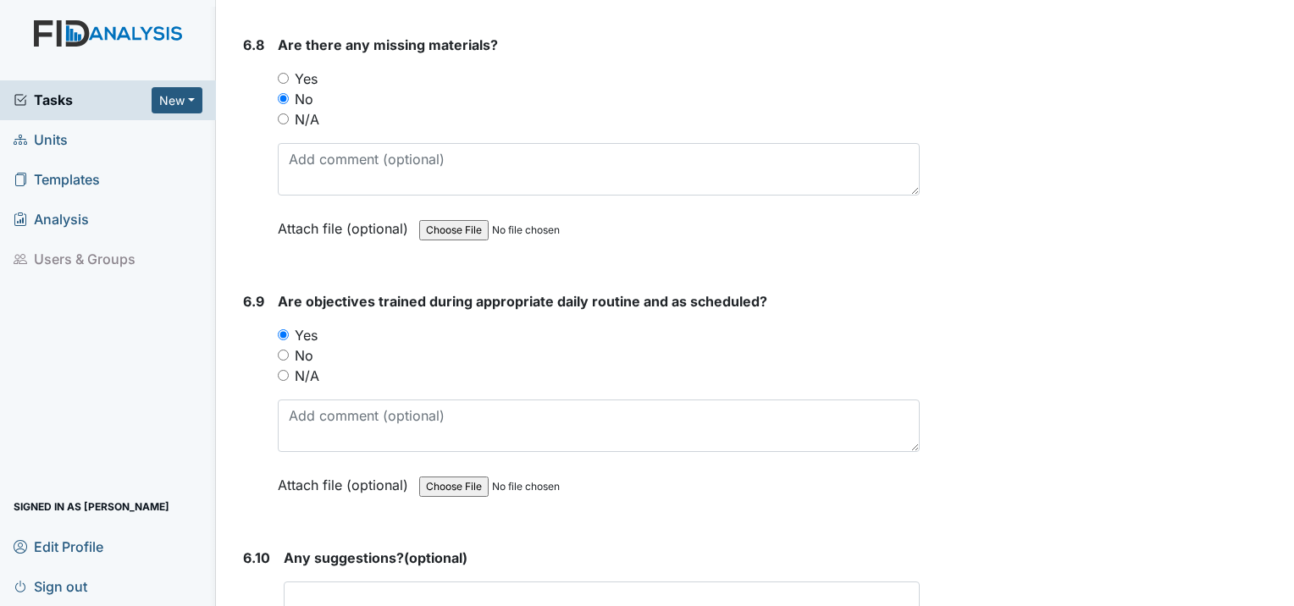
scroll to position [11686, 0]
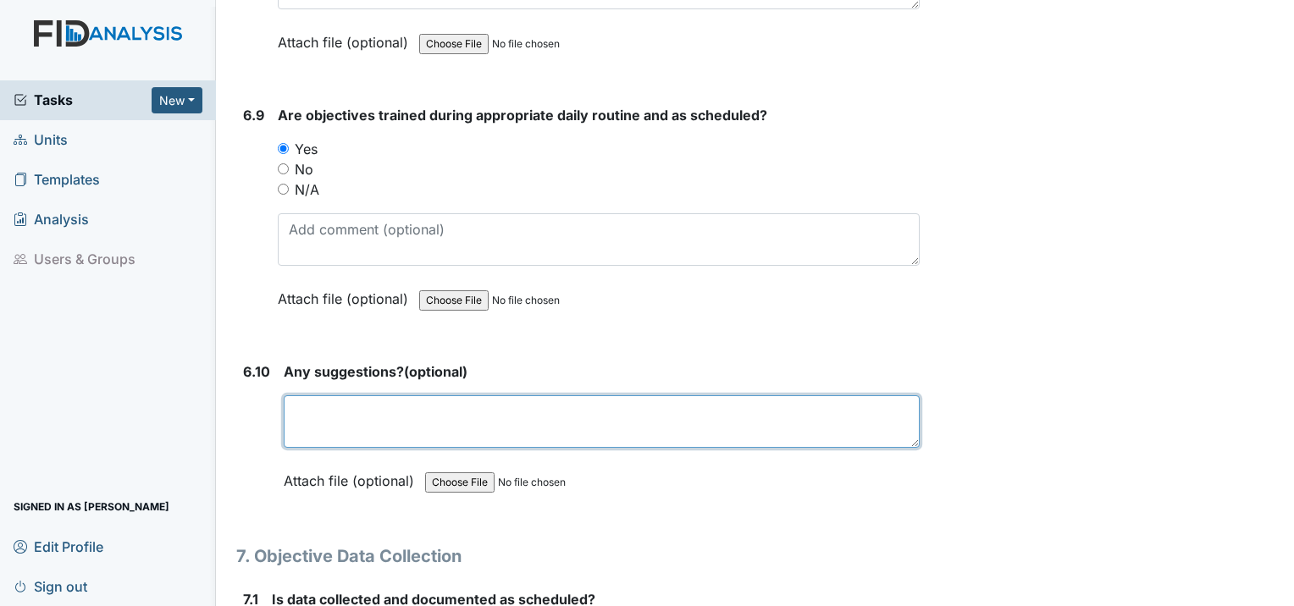
click at [397, 395] on textarea at bounding box center [602, 421] width 636 height 53
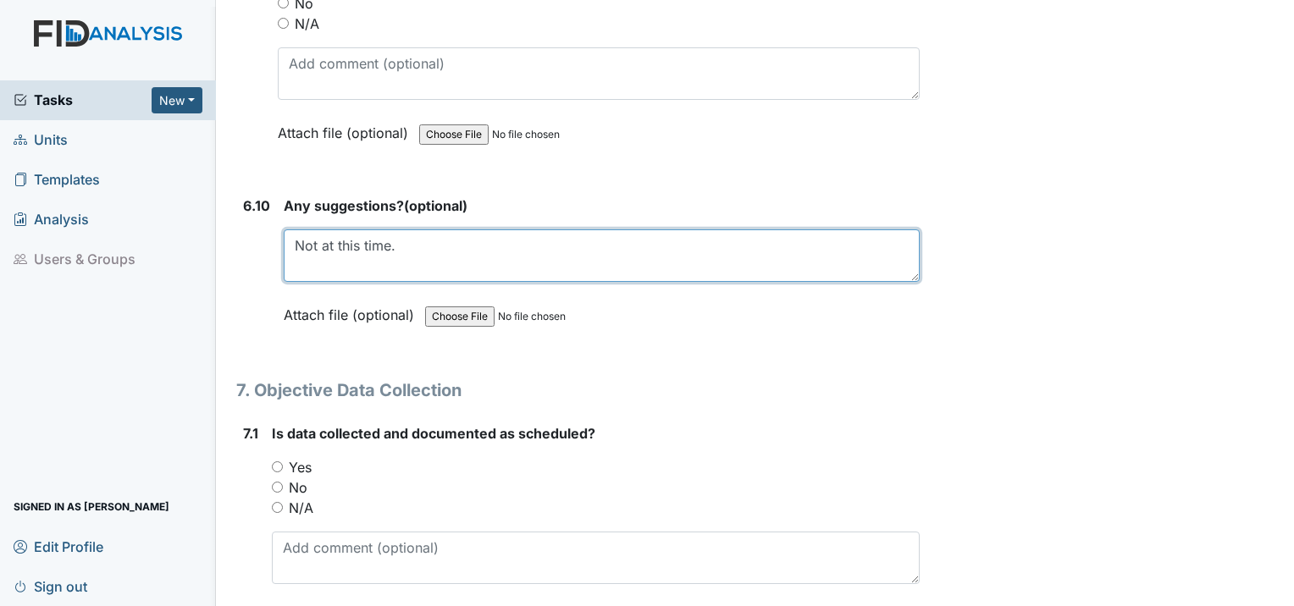
scroll to position [11856, 0]
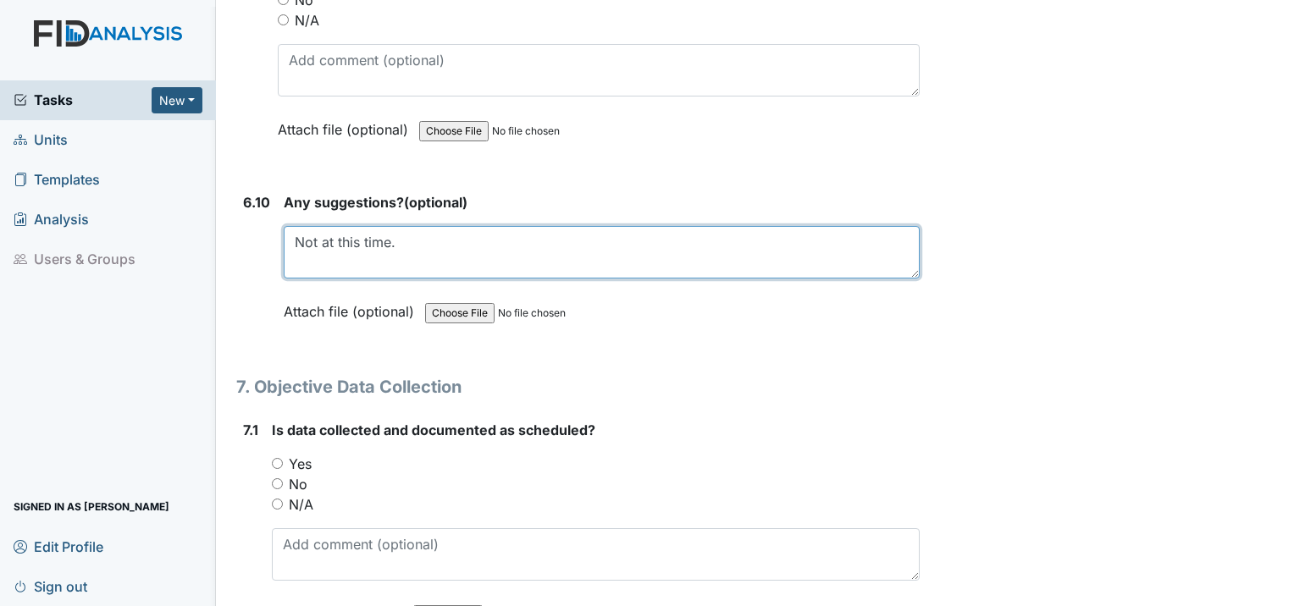
type textarea "Not at this time."
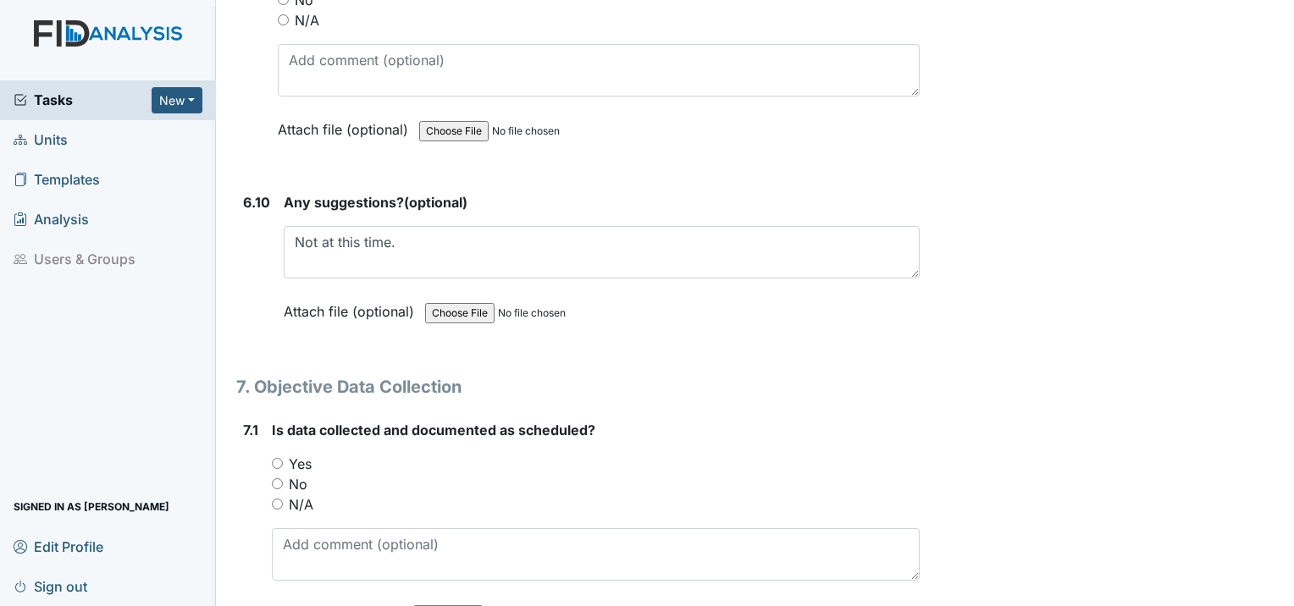
click at [279, 458] on input "Yes" at bounding box center [277, 463] width 11 height 11
radio input "true"
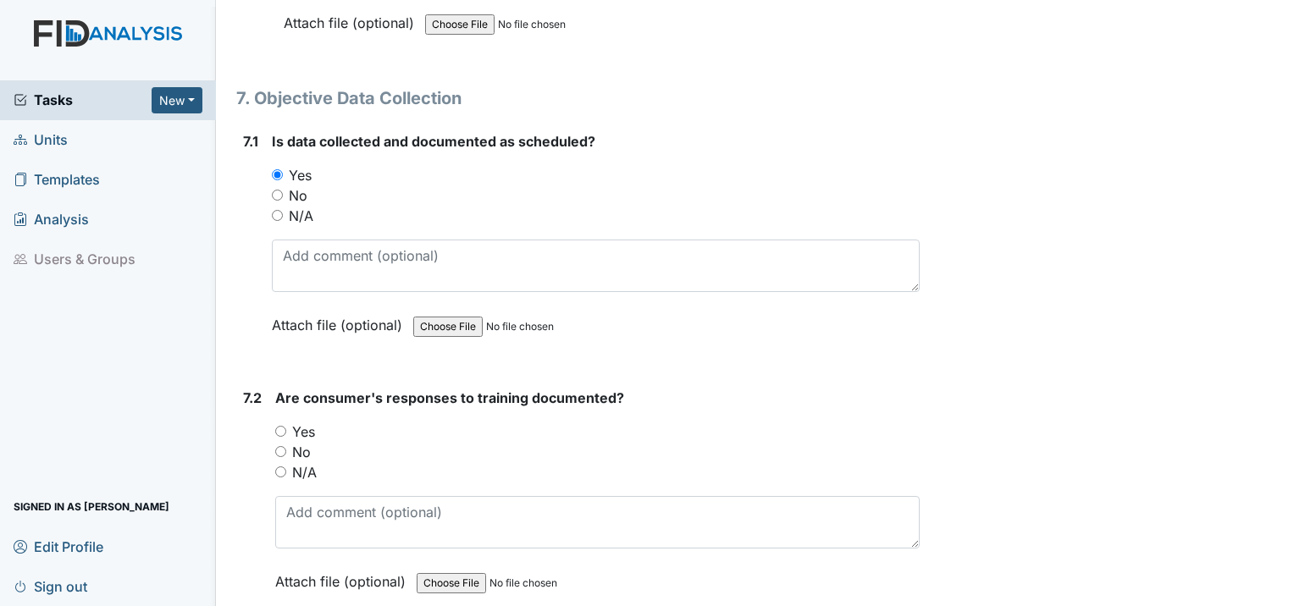
scroll to position [12195, 0]
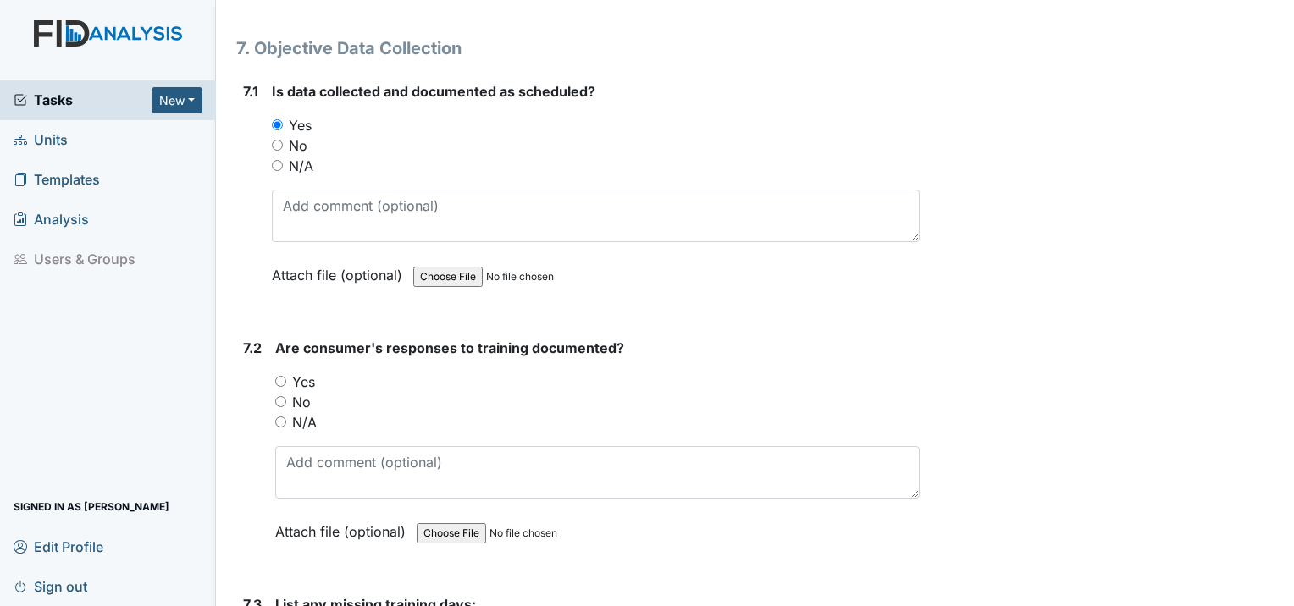
click at [281, 376] on input "Yes" at bounding box center [280, 381] width 11 height 11
radio input "true"
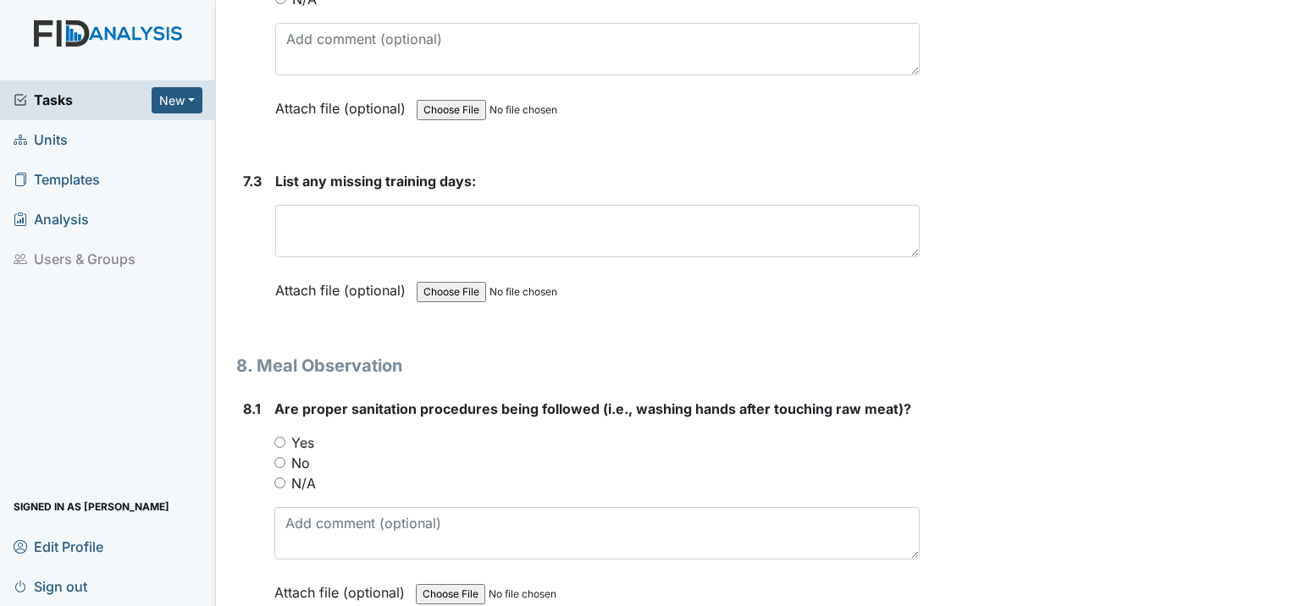
scroll to position [12703, 0]
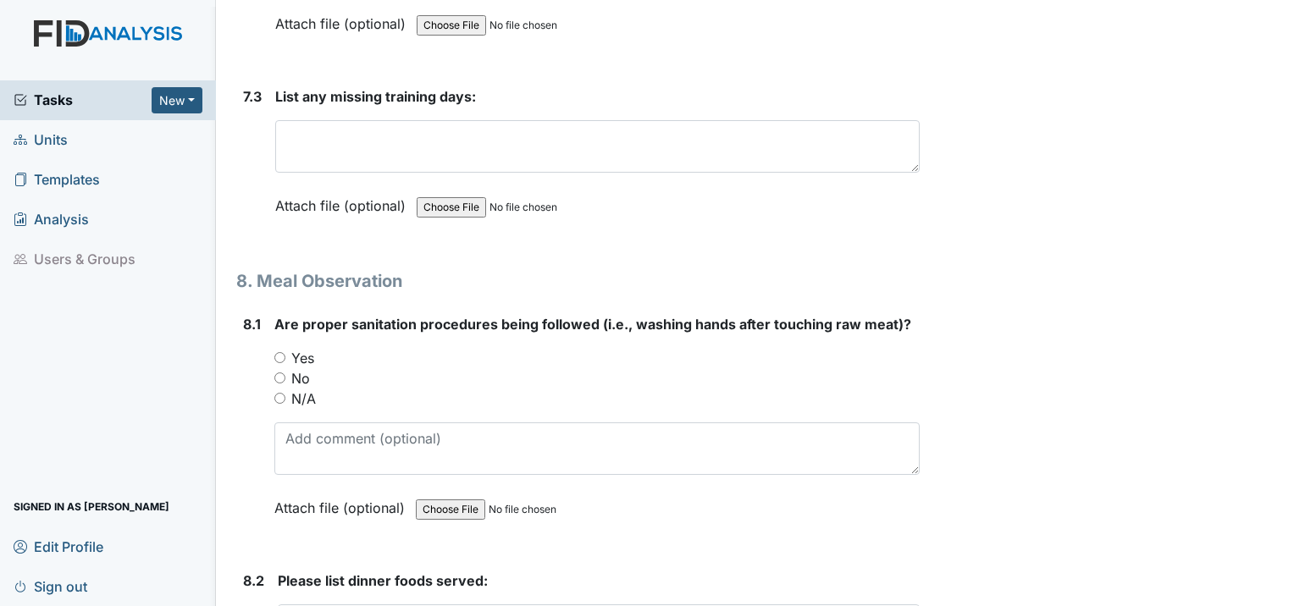
click at [278, 352] on input "Yes" at bounding box center [279, 357] width 11 height 11
radio input "true"
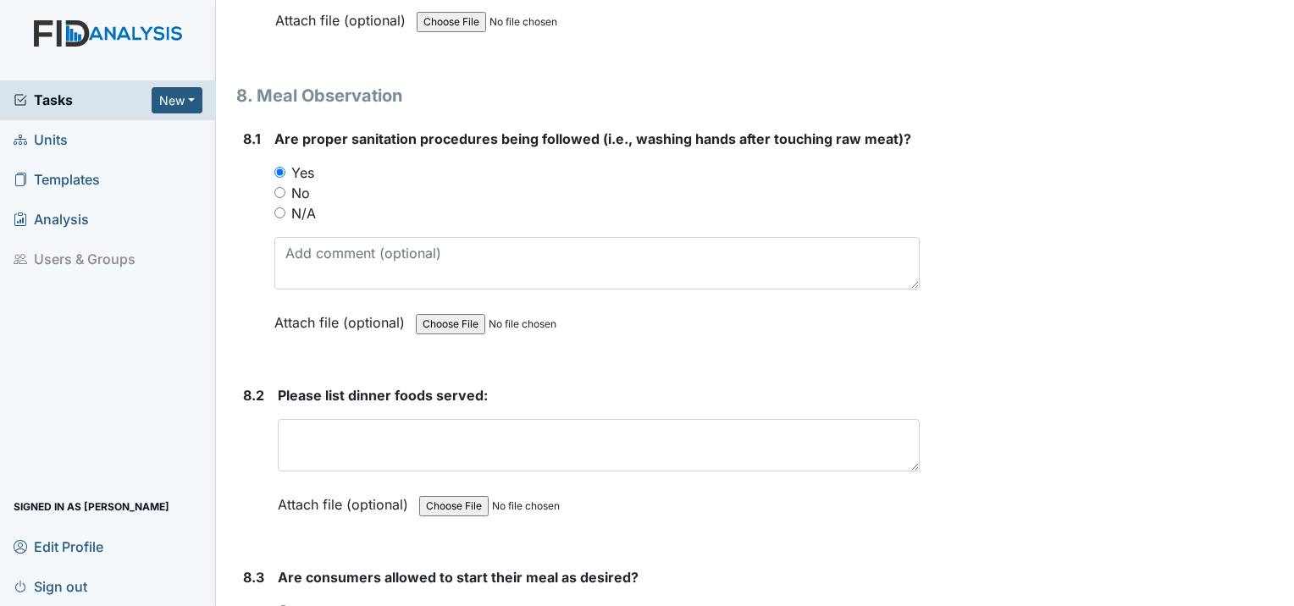
scroll to position [12957, 0]
